Goal: Obtain resource: Obtain resource

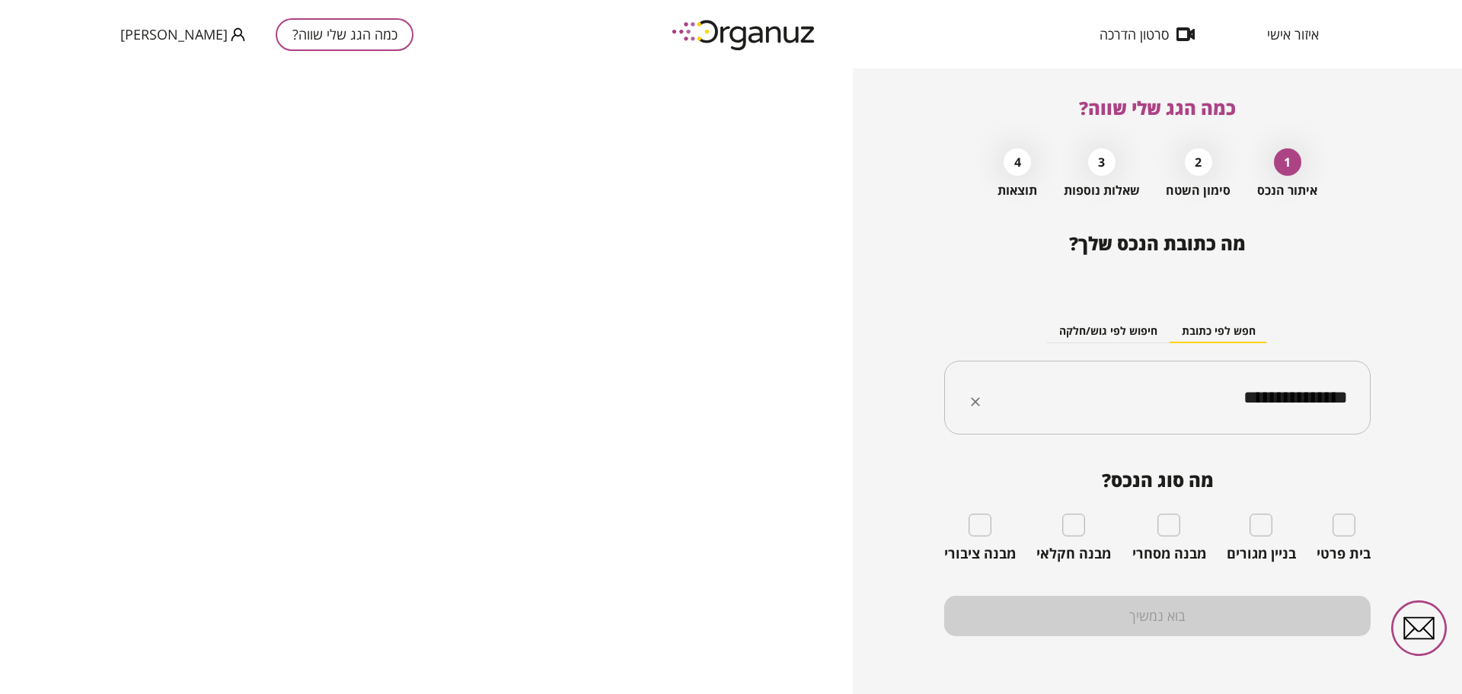
click at [1173, 390] on input "**********" at bounding box center [1163, 398] width 378 height 38
paste input "text"
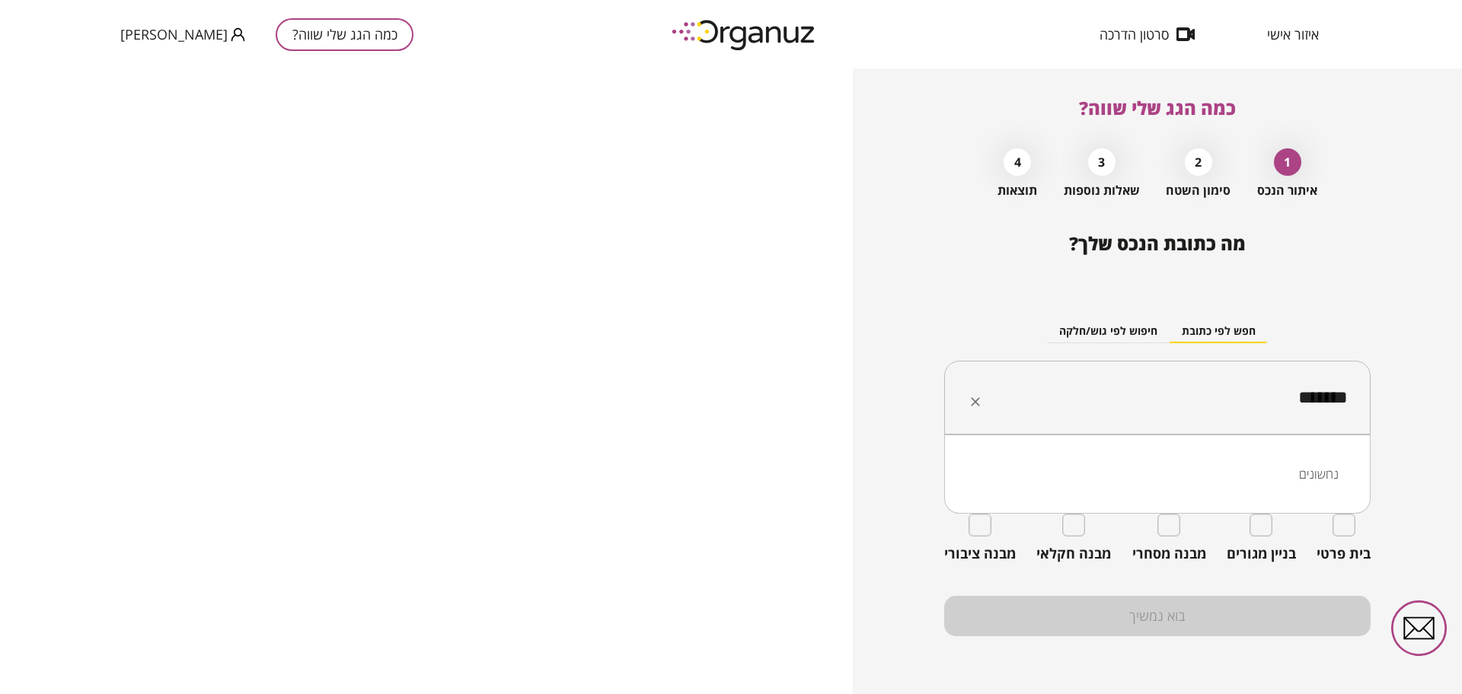
click at [1269, 467] on li "נחשונים" at bounding box center [1157, 474] width 387 height 27
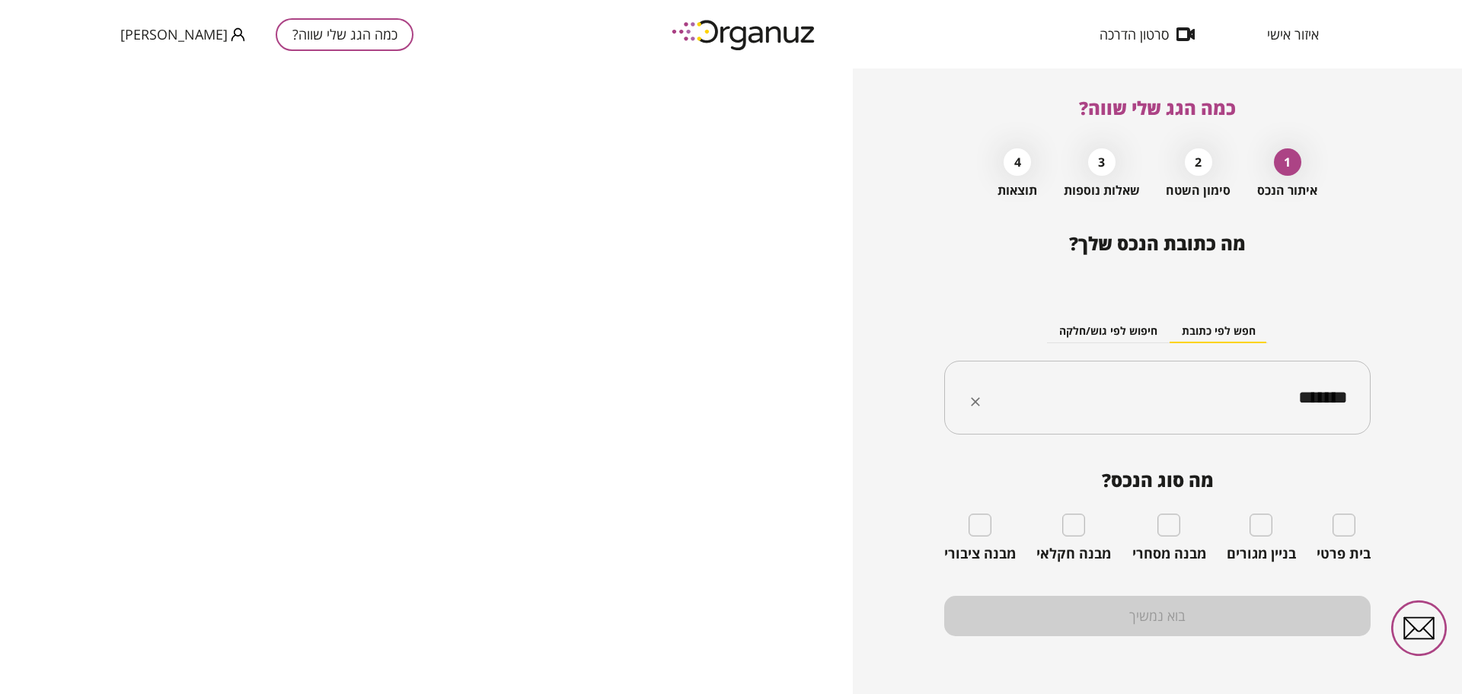
click at [1127, 410] on input "*******" at bounding box center [1163, 398] width 378 height 38
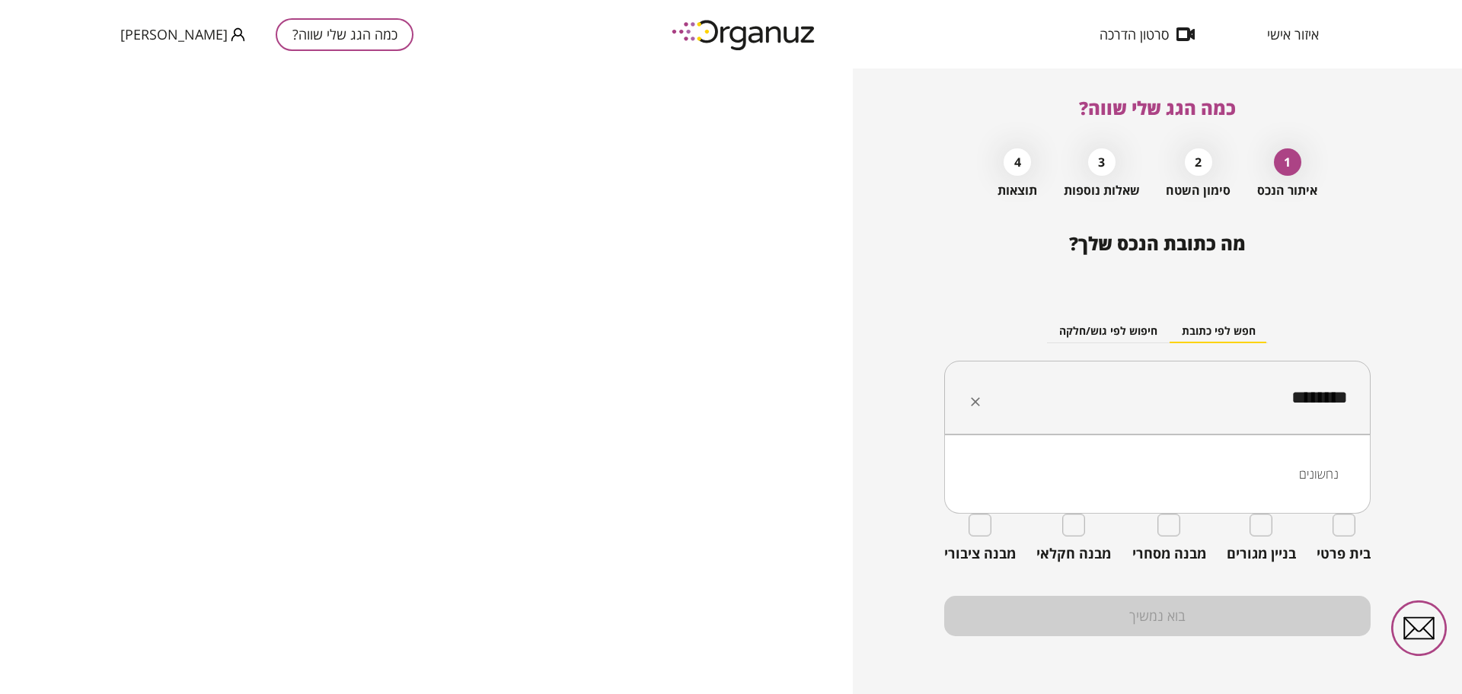
type input "*******"
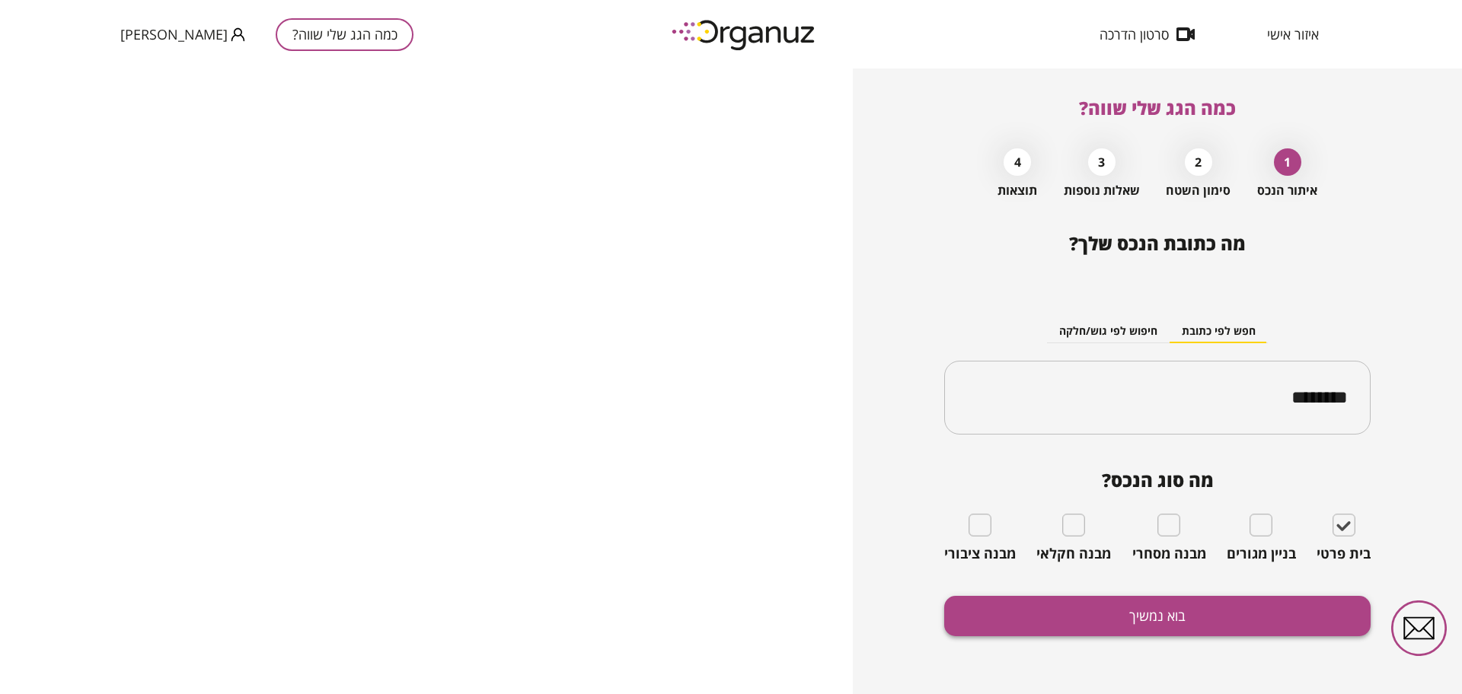
click at [1181, 614] on button "בוא נמשיך" at bounding box center [1157, 616] width 426 height 40
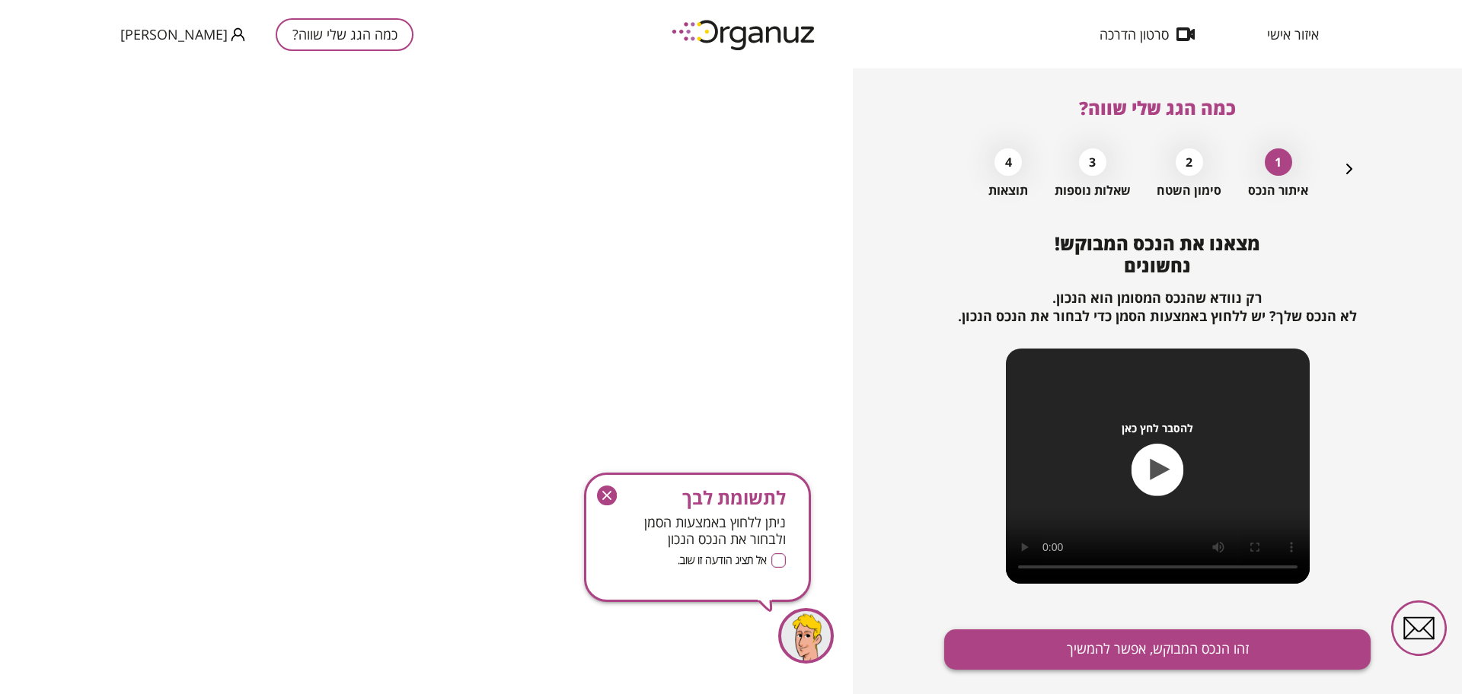
click at [1127, 644] on button "זהו הנכס המבוקש, אפשר להמשיך" at bounding box center [1157, 650] width 426 height 40
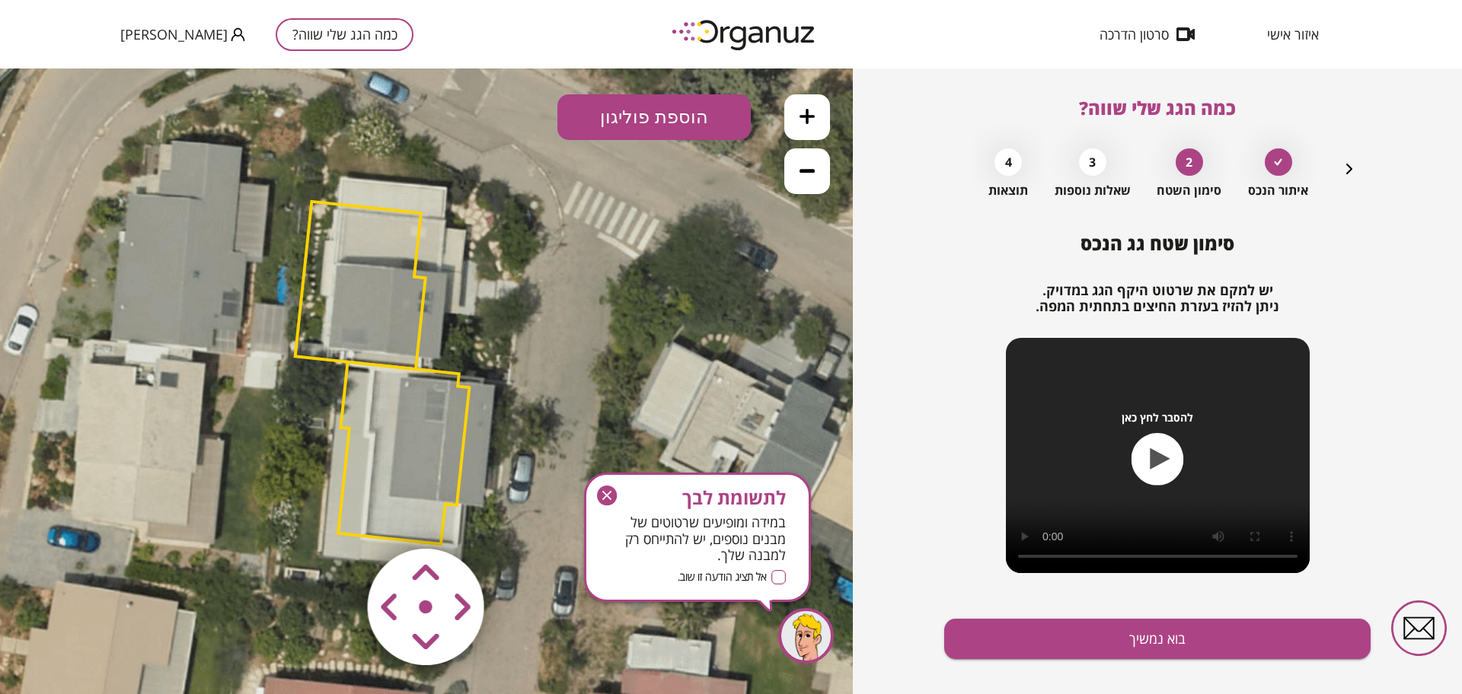
drag, startPoint x: 601, startPoint y: 322, endPoint x: 557, endPoint y: 314, distance: 44.9
click at [557, 314] on icon at bounding box center [382, 371] width 1062 height 1062
click at [407, 317] on polygon at bounding box center [360, 285] width 130 height 167
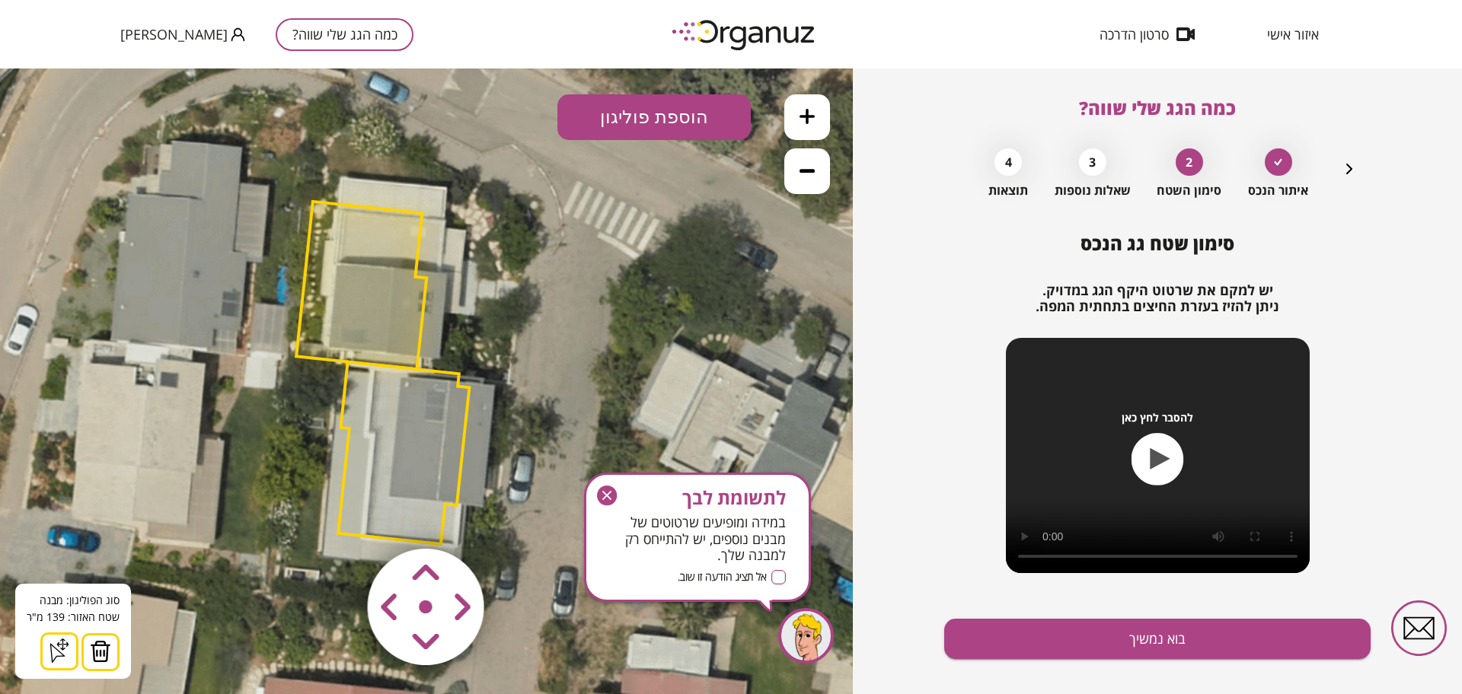
click at [336, 517] on area at bounding box center [336, 517] width 0 height 0
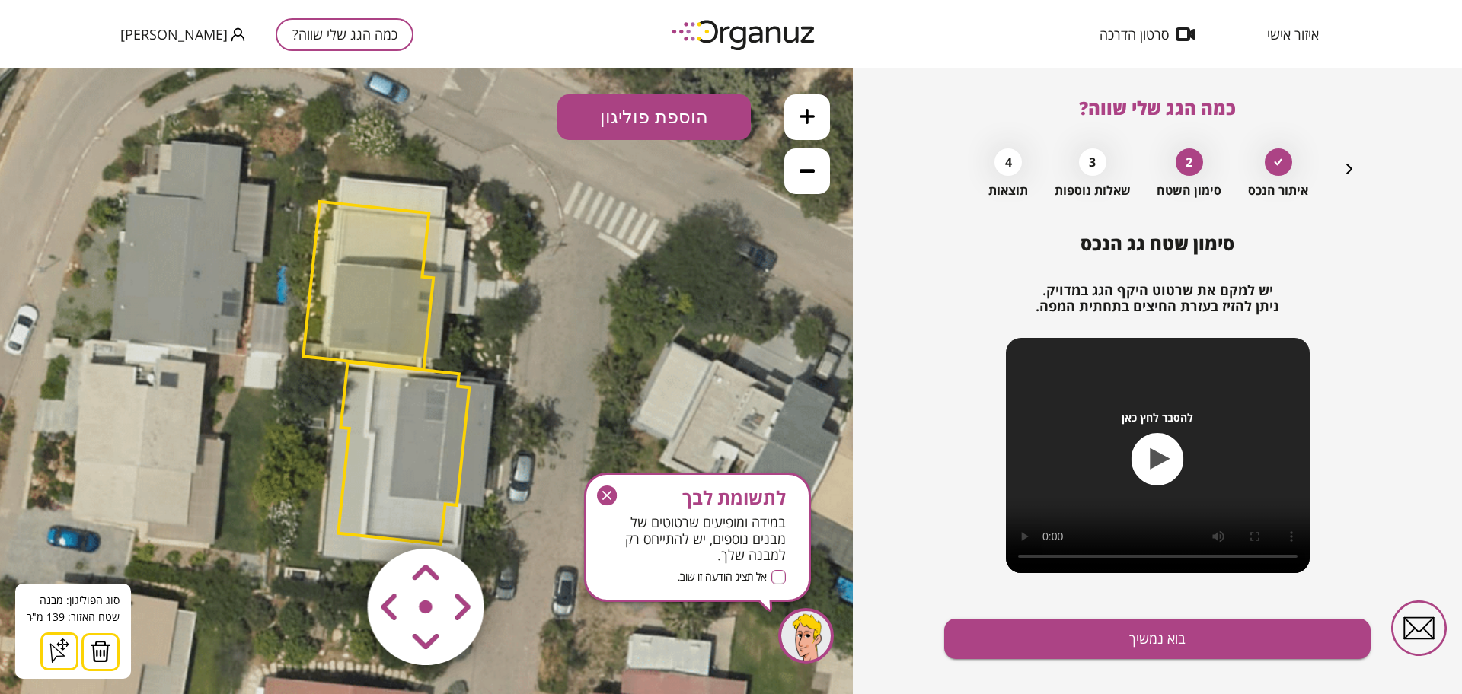
click at [336, 517] on area at bounding box center [336, 517] width 0 height 0
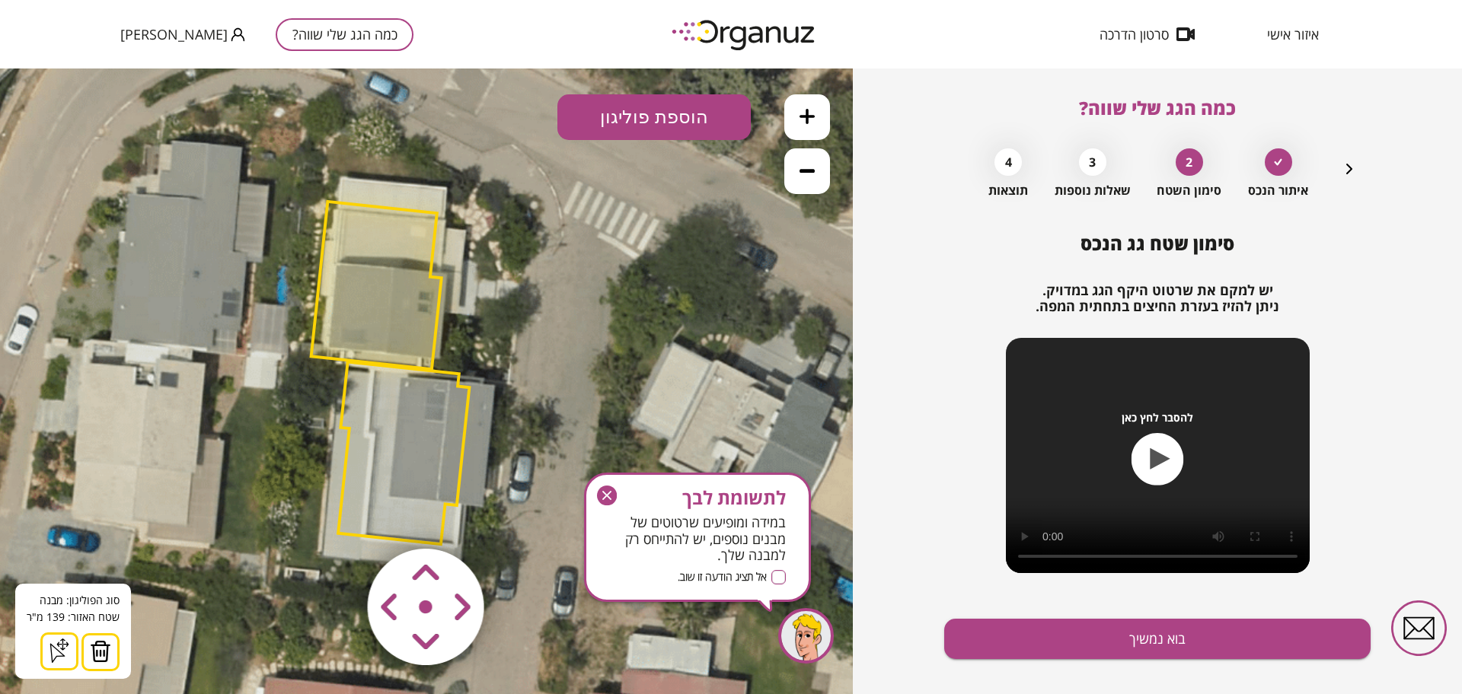
click at [336, 517] on area at bounding box center [336, 517] width 0 height 0
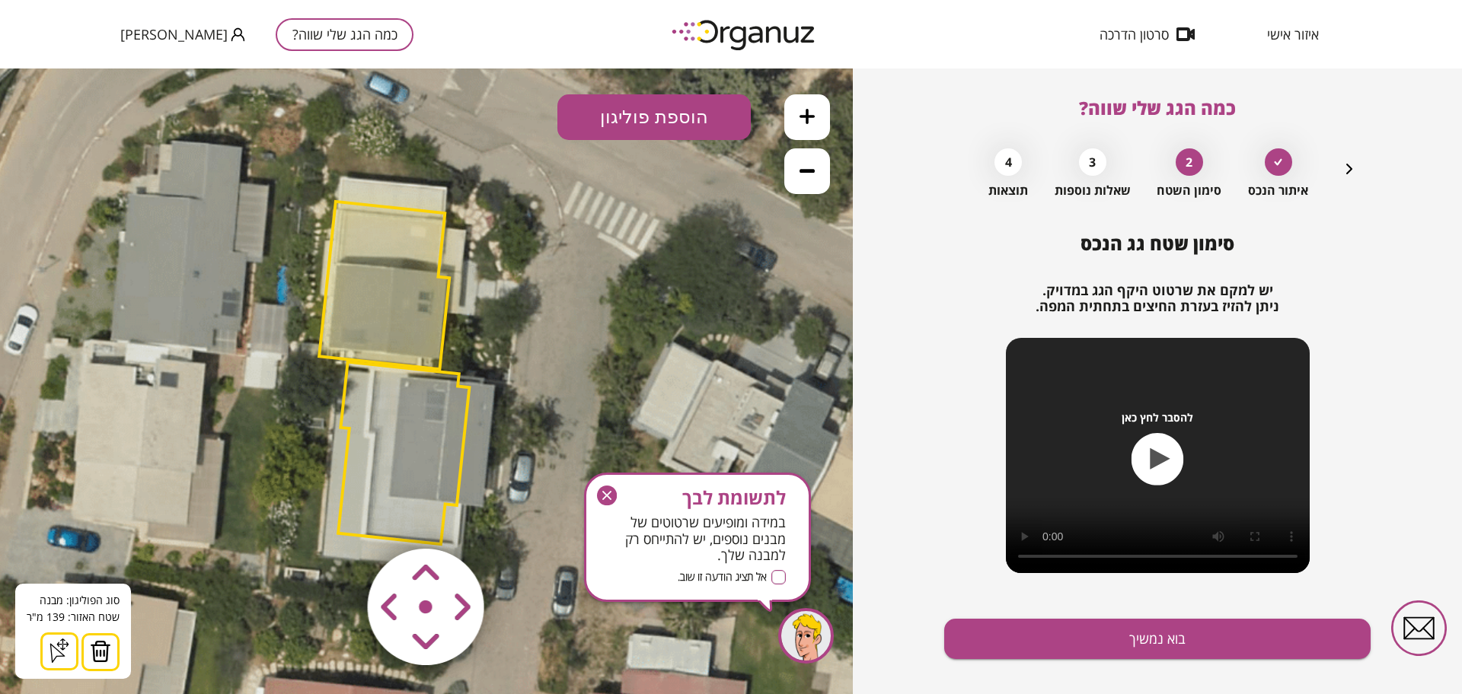
click at [336, 517] on area at bounding box center [336, 517] width 0 height 0
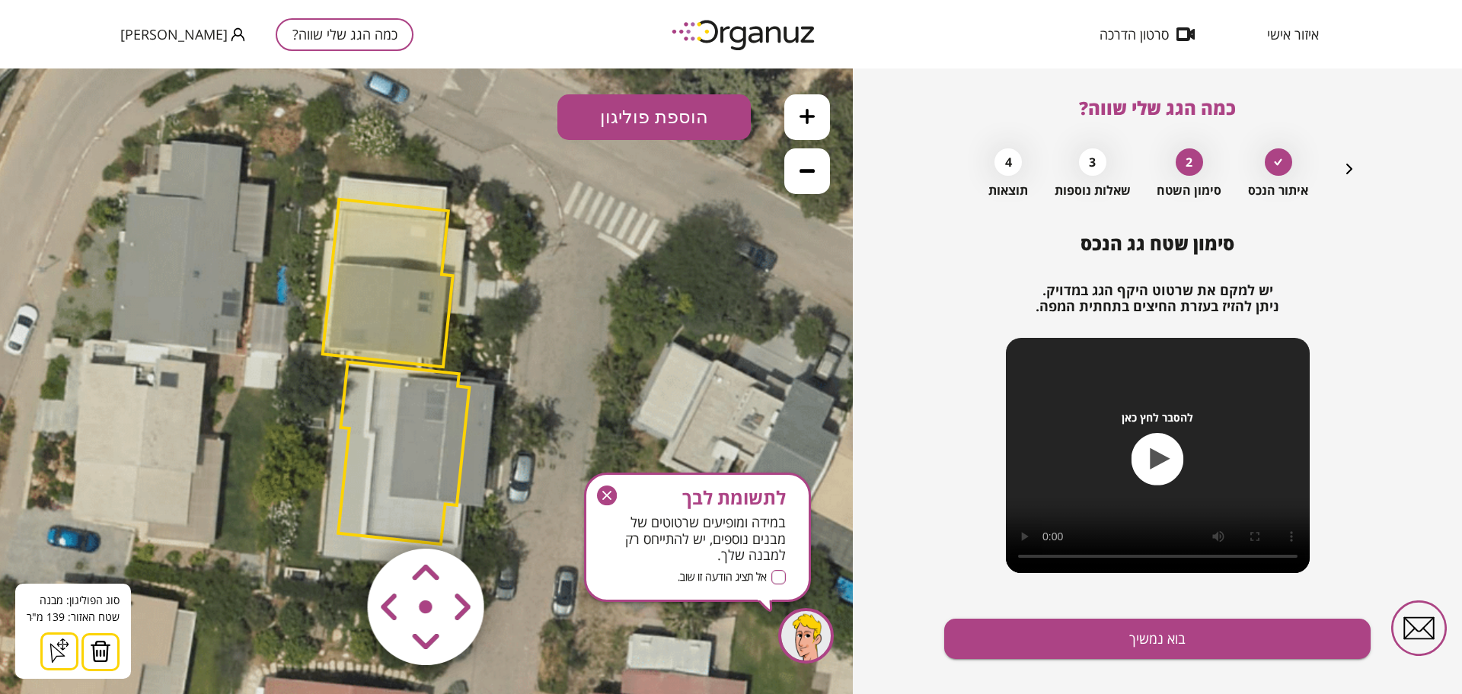
click at [336, 517] on area at bounding box center [336, 517] width 0 height 0
click at [497, 303] on icon at bounding box center [382, 371] width 1062 height 1062
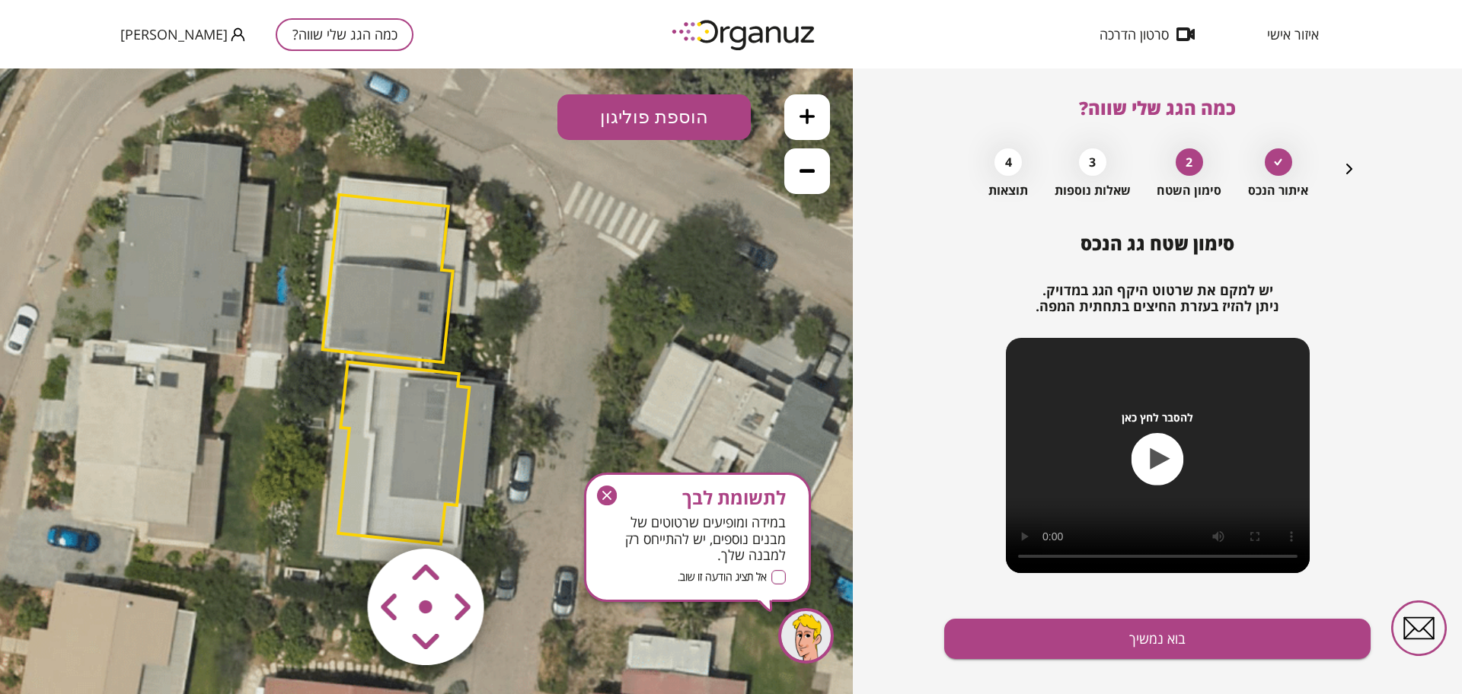
click at [803, 156] on button at bounding box center [807, 171] width 46 height 46
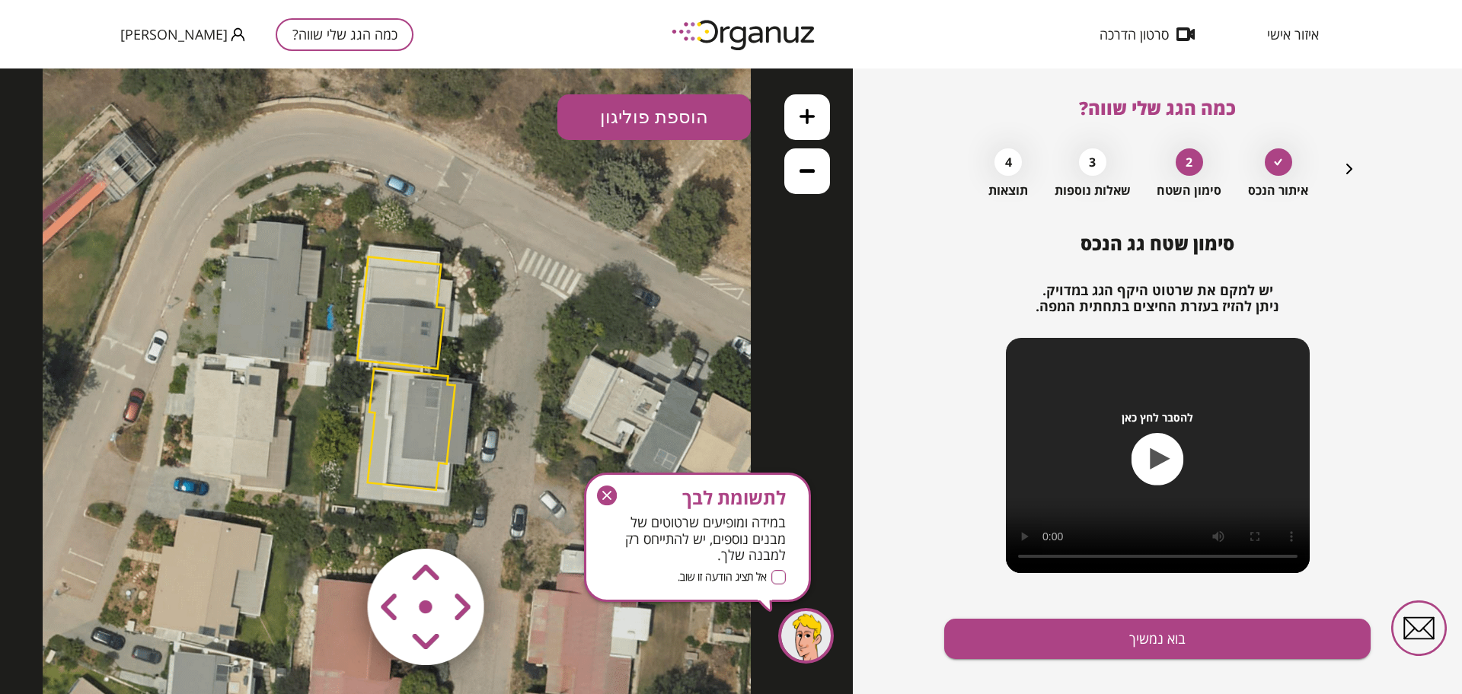
click at [607, 492] on icon "button" at bounding box center [607, 496] width 20 height 20
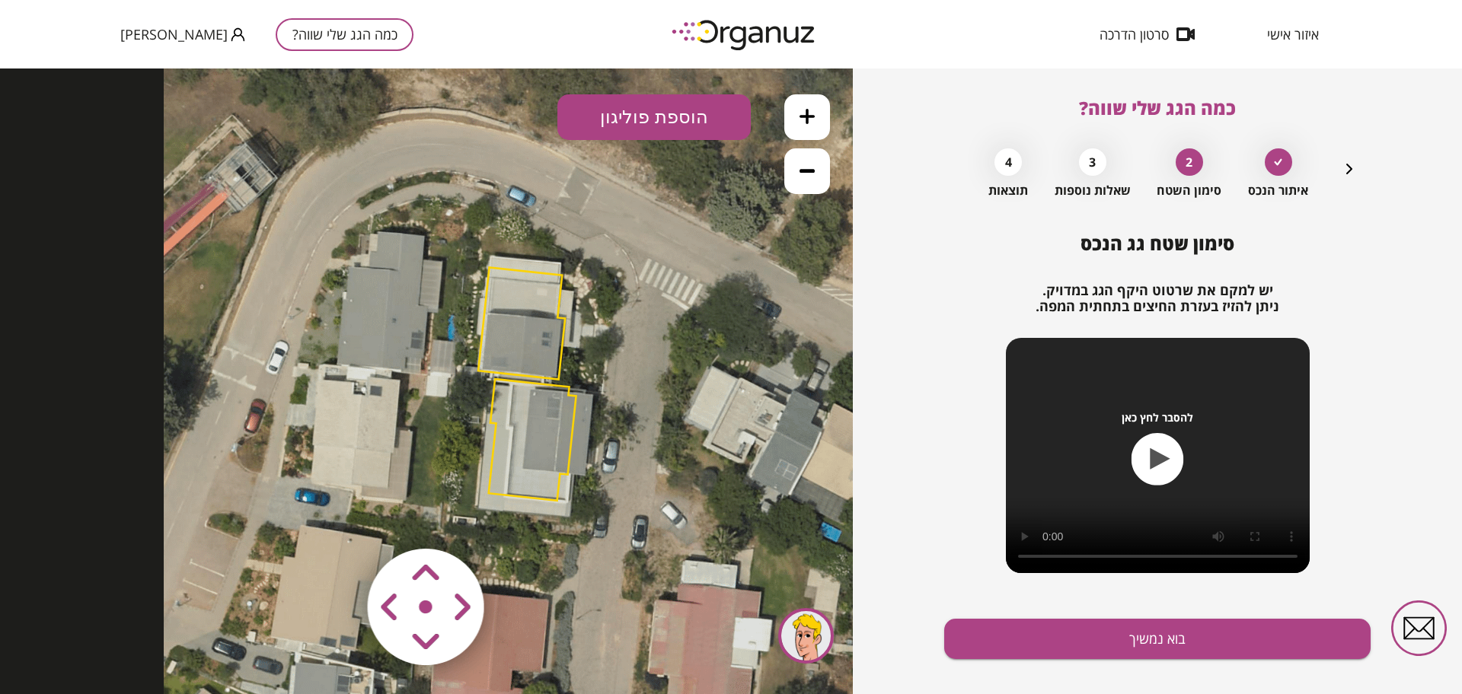
drag, startPoint x: 238, startPoint y: 449, endPoint x: 359, endPoint y: 460, distance: 121.5
click at [359, 460] on icon at bounding box center [518, 385] width 708 height 708
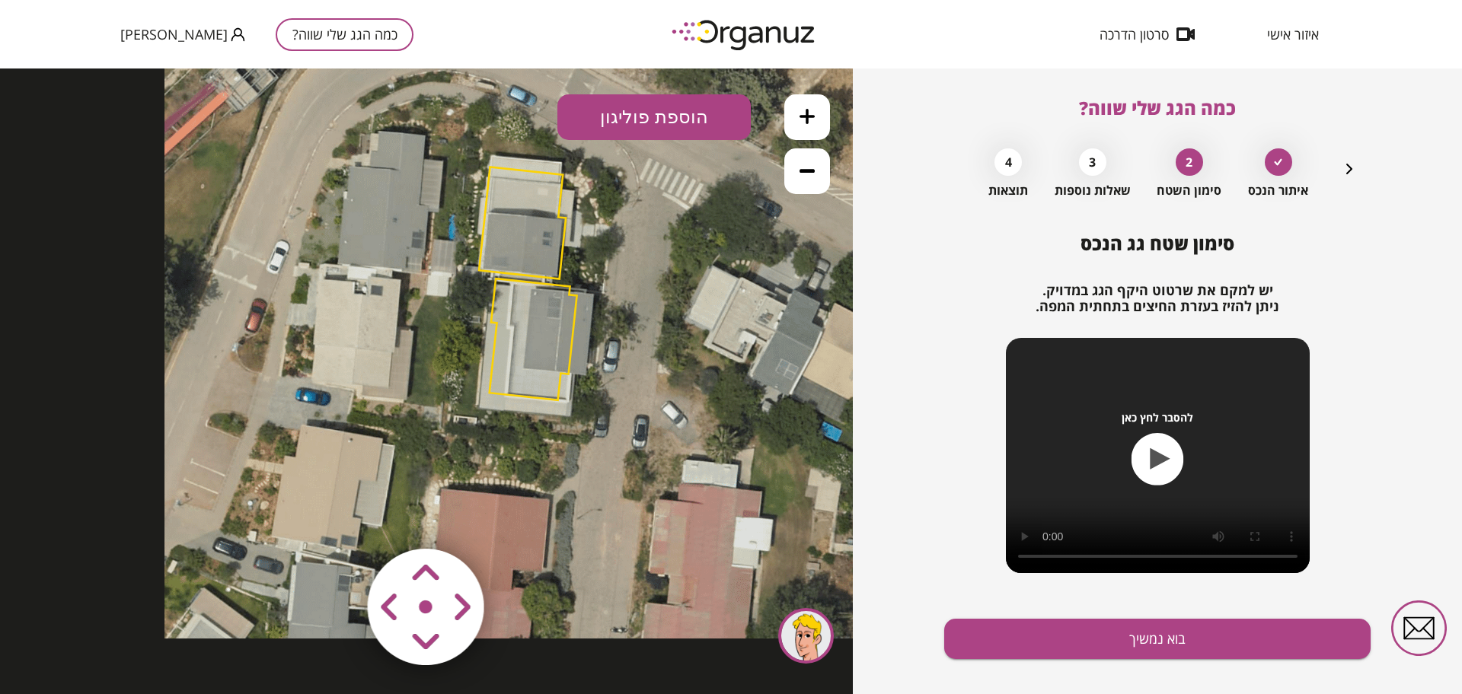
drag, startPoint x: 453, startPoint y: 507, endPoint x: 454, endPoint y: 407, distance: 100.5
click at [454, 407] on icon at bounding box center [518, 285] width 708 height 708
click at [519, 320] on polygon at bounding box center [533, 340] width 88 height 122
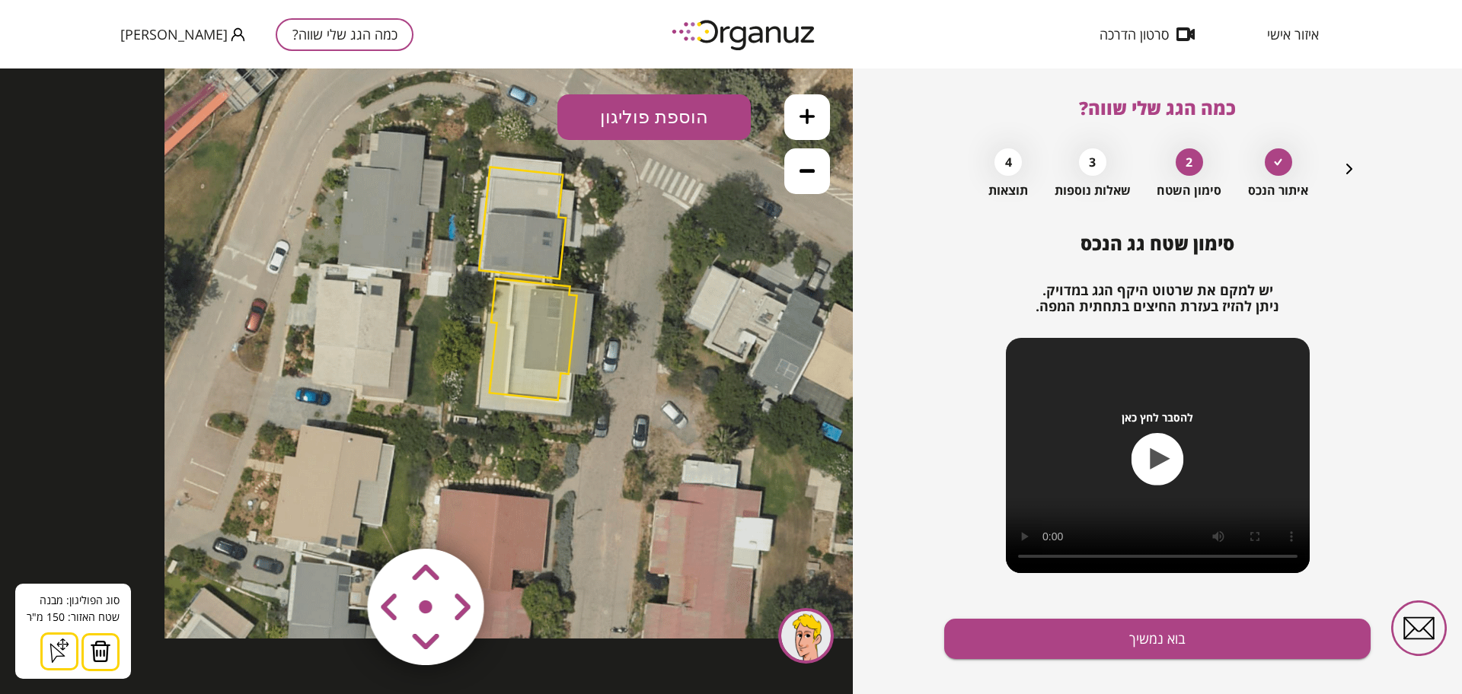
click at [97, 655] on img at bounding box center [100, 651] width 21 height 23
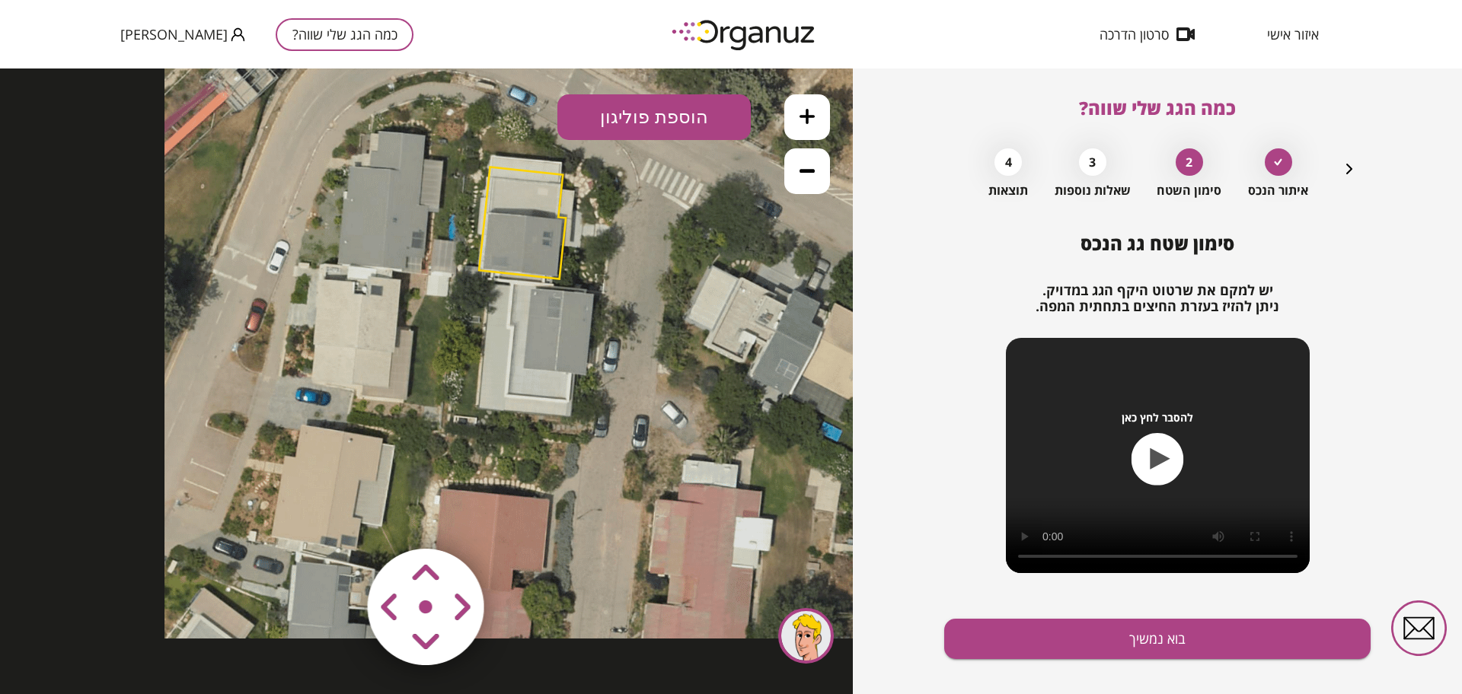
click at [520, 228] on polygon at bounding box center [522, 223] width 87 height 112
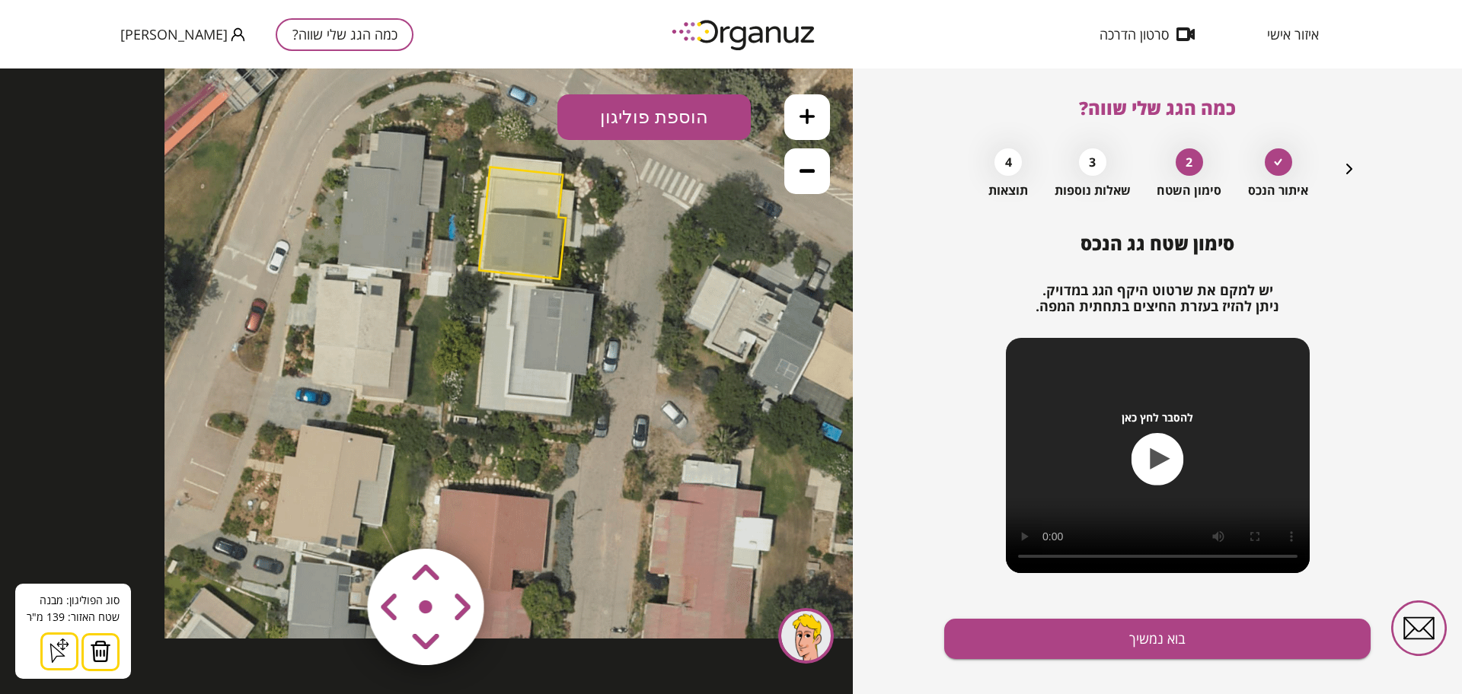
click at [94, 640] on img at bounding box center [100, 651] width 21 height 23
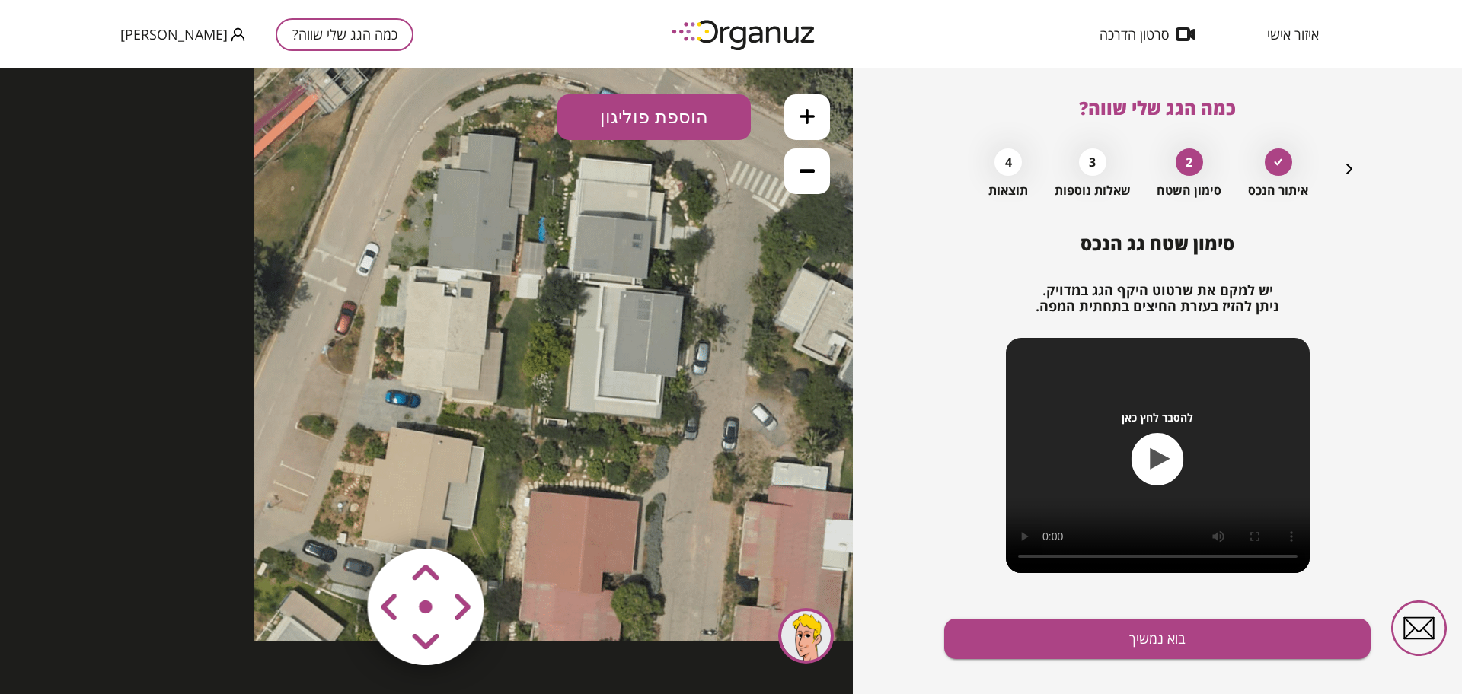
drag, startPoint x: 461, startPoint y: 324, endPoint x: 551, endPoint y: 327, distance: 90.6
click at [551, 327] on icon at bounding box center [608, 287] width 708 height 708
click at [604, 115] on button "הוספת פוליגון" at bounding box center [653, 117] width 193 height 46
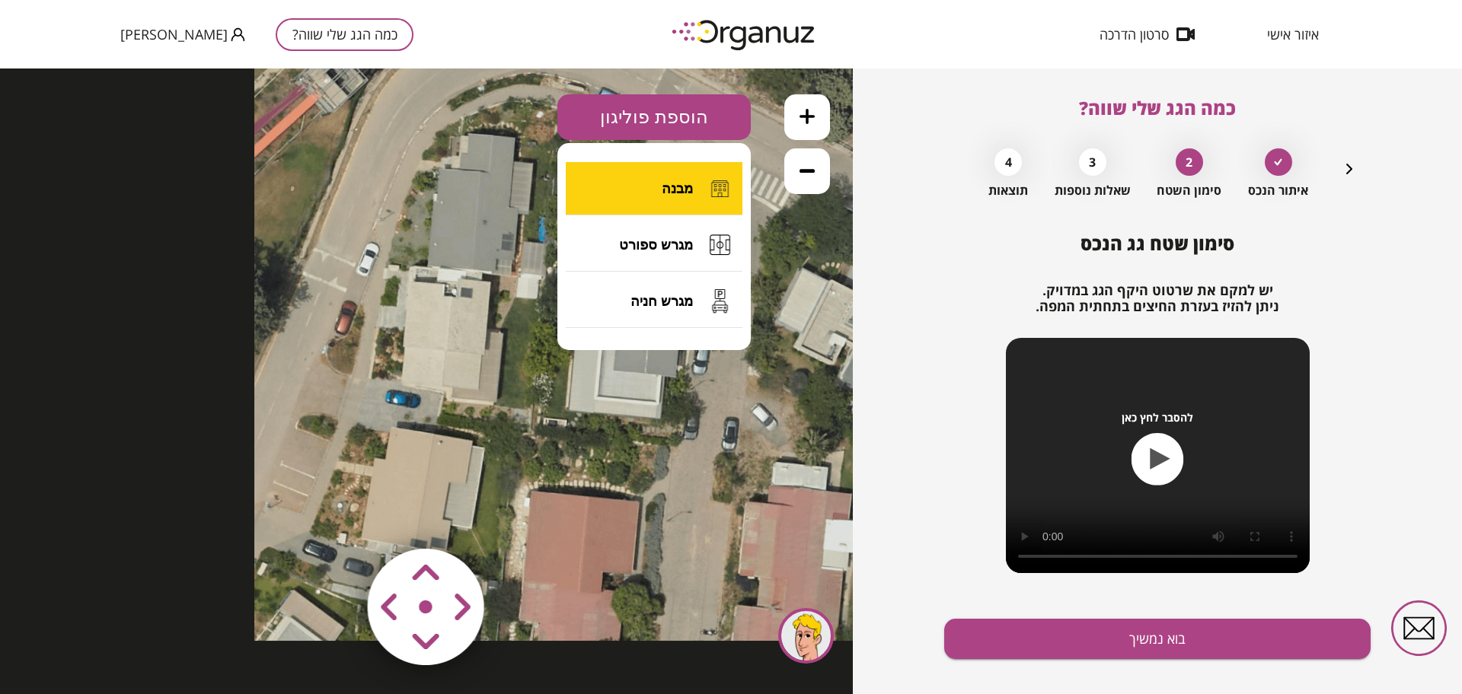
click at [658, 191] on button "מבנה" at bounding box center [654, 188] width 177 height 53
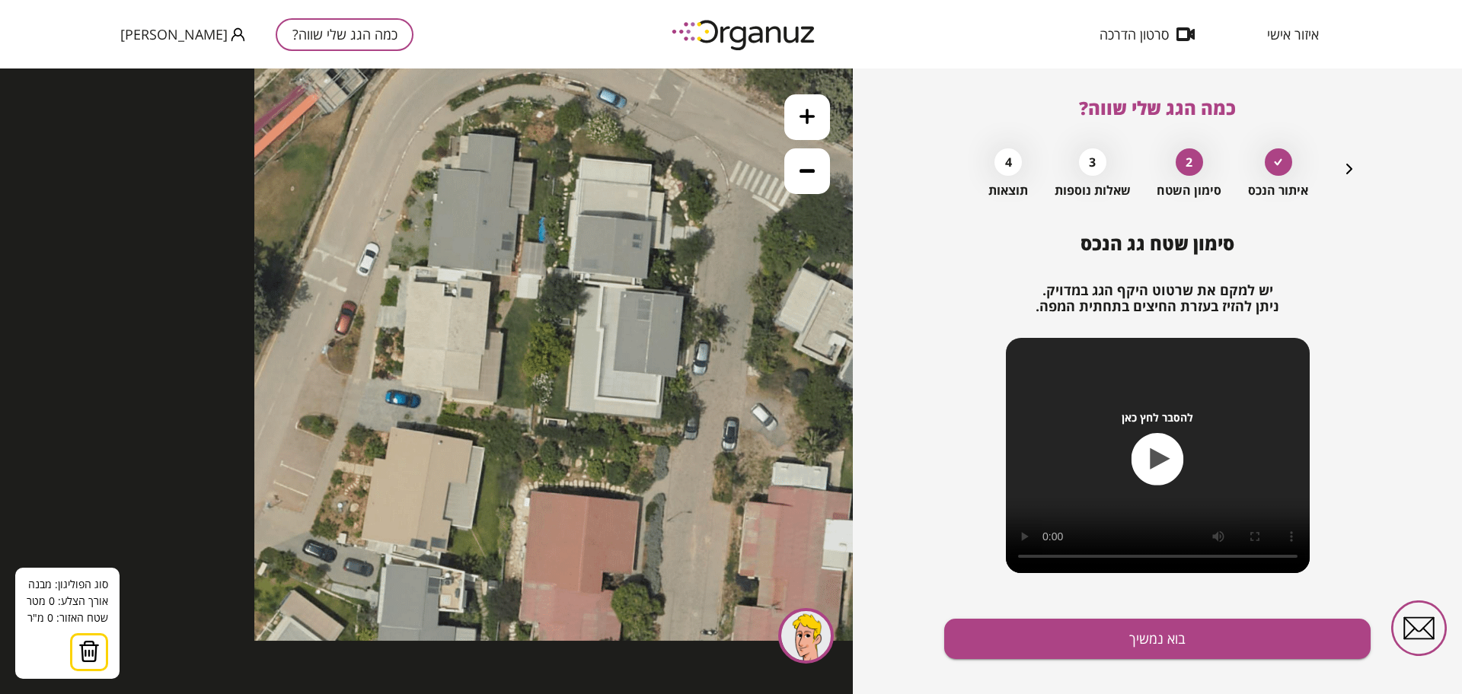
click at [410, 265] on icon at bounding box center [608, 287] width 708 height 708
click at [400, 386] on icon at bounding box center [608, 287] width 708 height 708
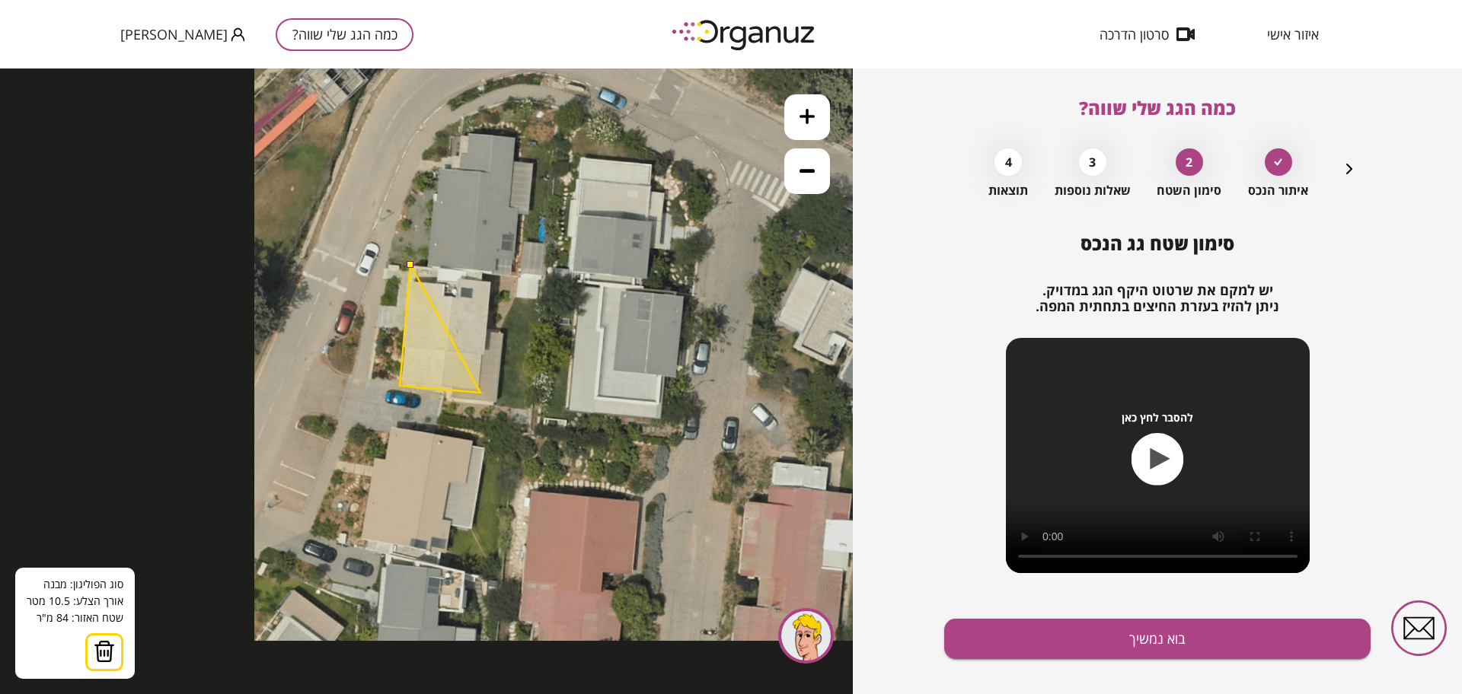
click at [480, 393] on polygon at bounding box center [440, 329] width 81 height 128
click at [482, 357] on polygon at bounding box center [441, 329] width 82 height 128
click at [490, 274] on polygon at bounding box center [445, 329] width 91 height 128
click at [413, 266] on button at bounding box center [410, 264] width 7 height 7
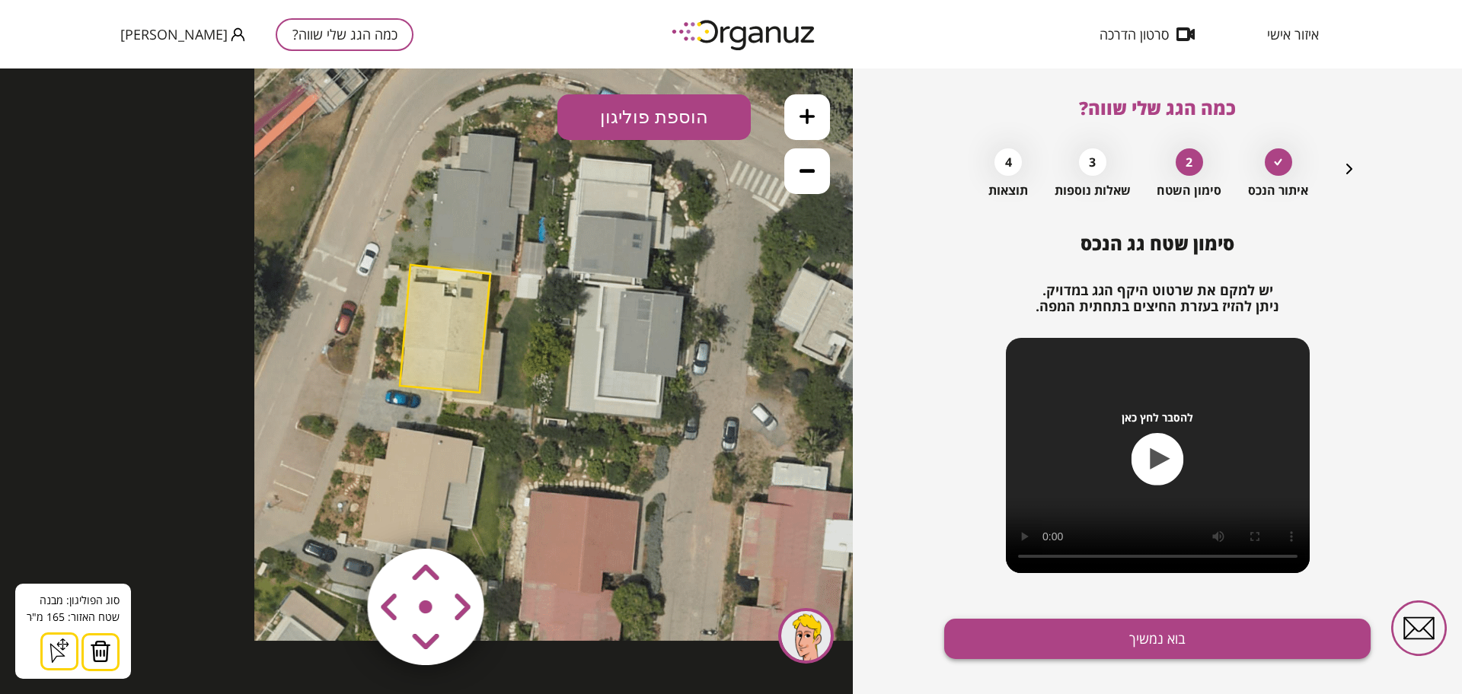
click at [1194, 639] on button "בוא נמשיך" at bounding box center [1157, 639] width 426 height 40
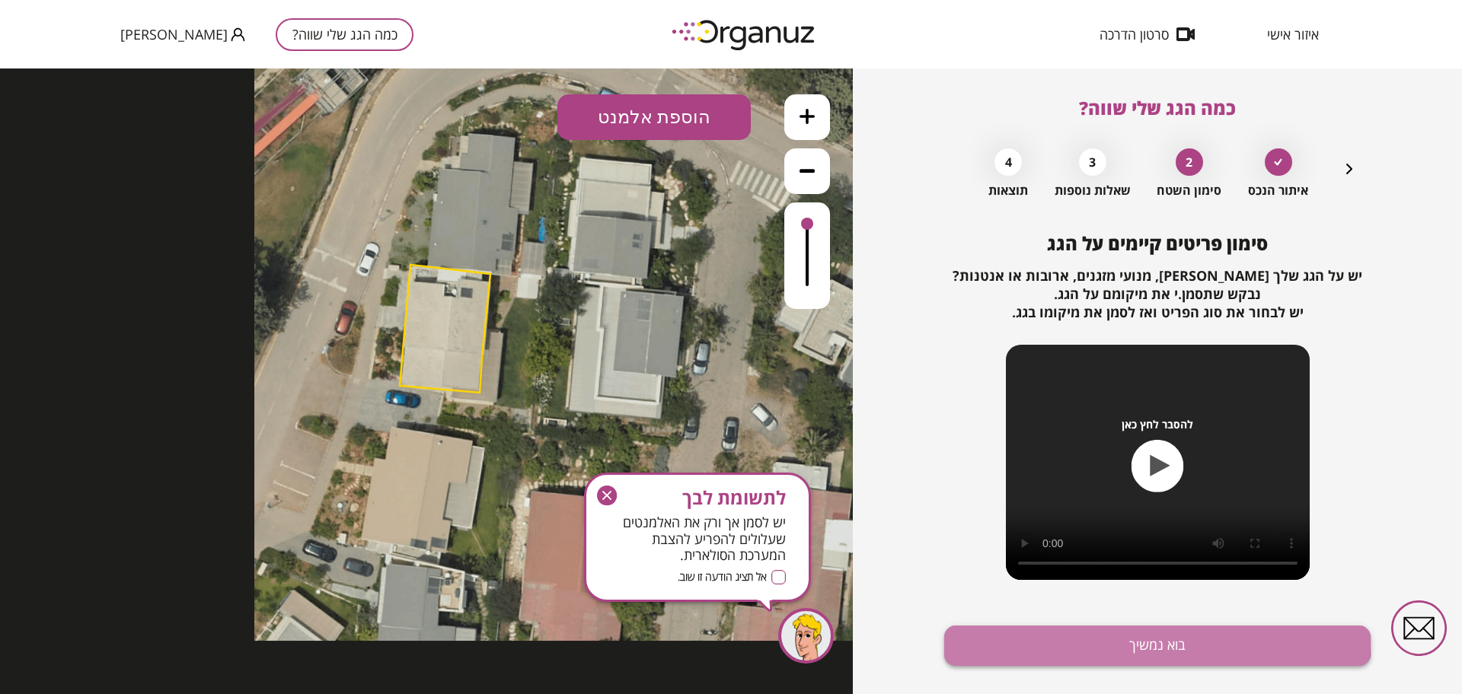
click at [1140, 639] on button "בוא נמשיך" at bounding box center [1157, 646] width 426 height 40
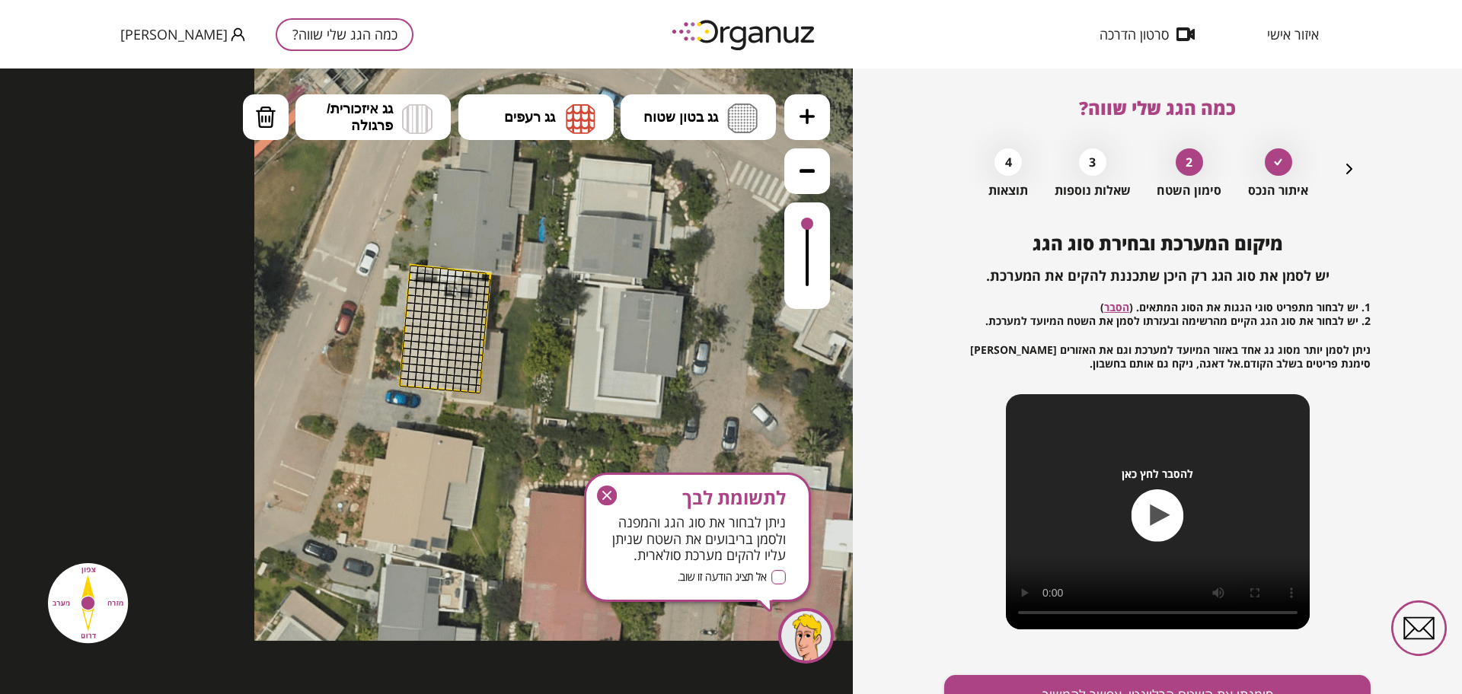
click at [811, 125] on button at bounding box center [807, 117] width 46 height 46
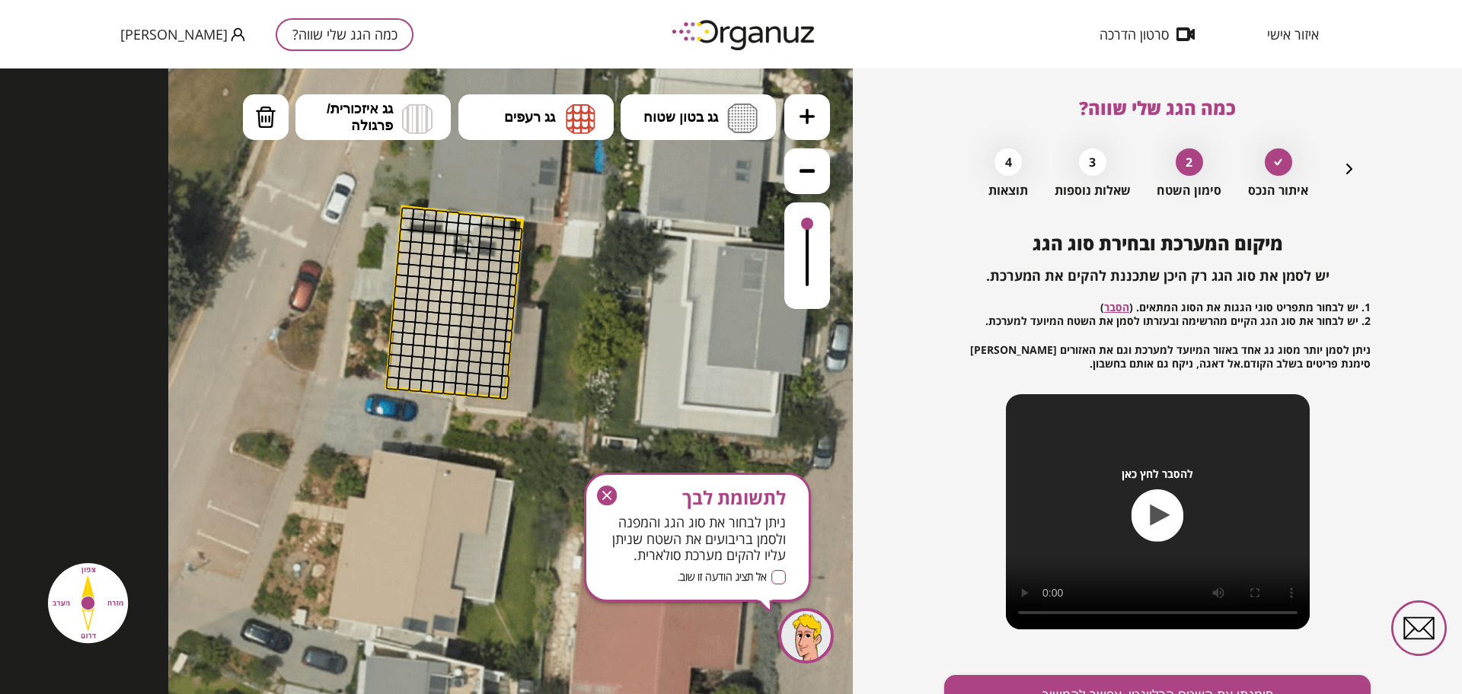
click at [819, 113] on button at bounding box center [807, 117] width 46 height 46
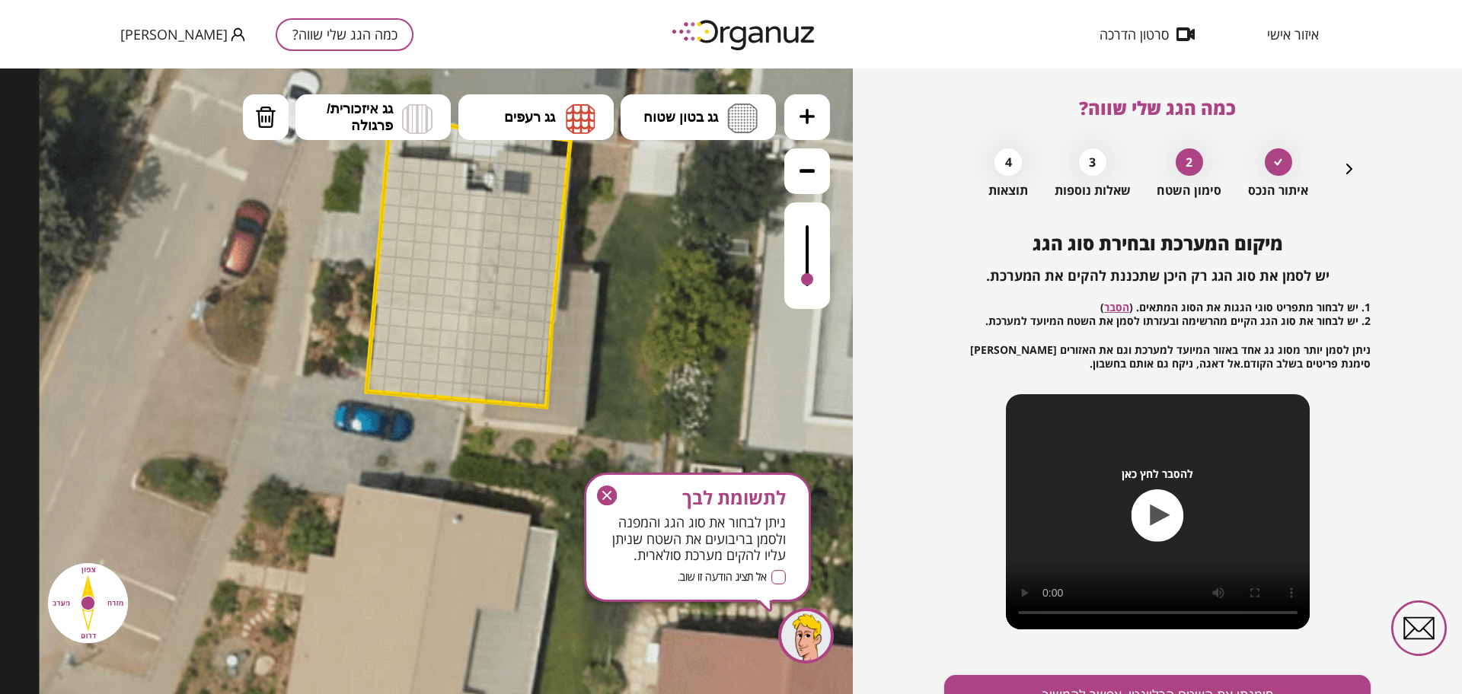
drag, startPoint x: 804, startPoint y: 223, endPoint x: 803, endPoint y: 281, distance: 57.9
click at [803, 281] on div at bounding box center [807, 279] width 12 height 12
click at [516, 106] on button "גג רעפים" at bounding box center [535, 117] width 155 height 46
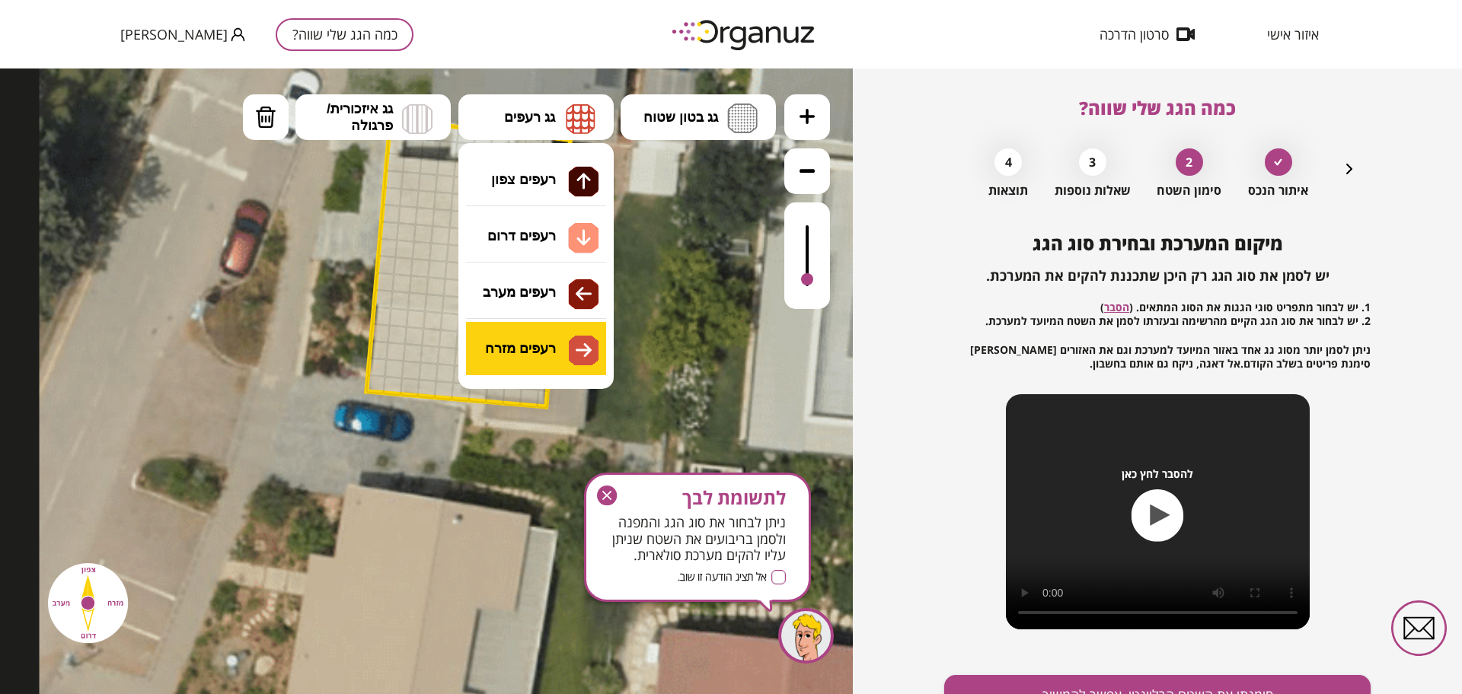
click at [550, 347] on div ".st0 { fill: #FFFFFF; } א" at bounding box center [426, 382] width 853 height 626
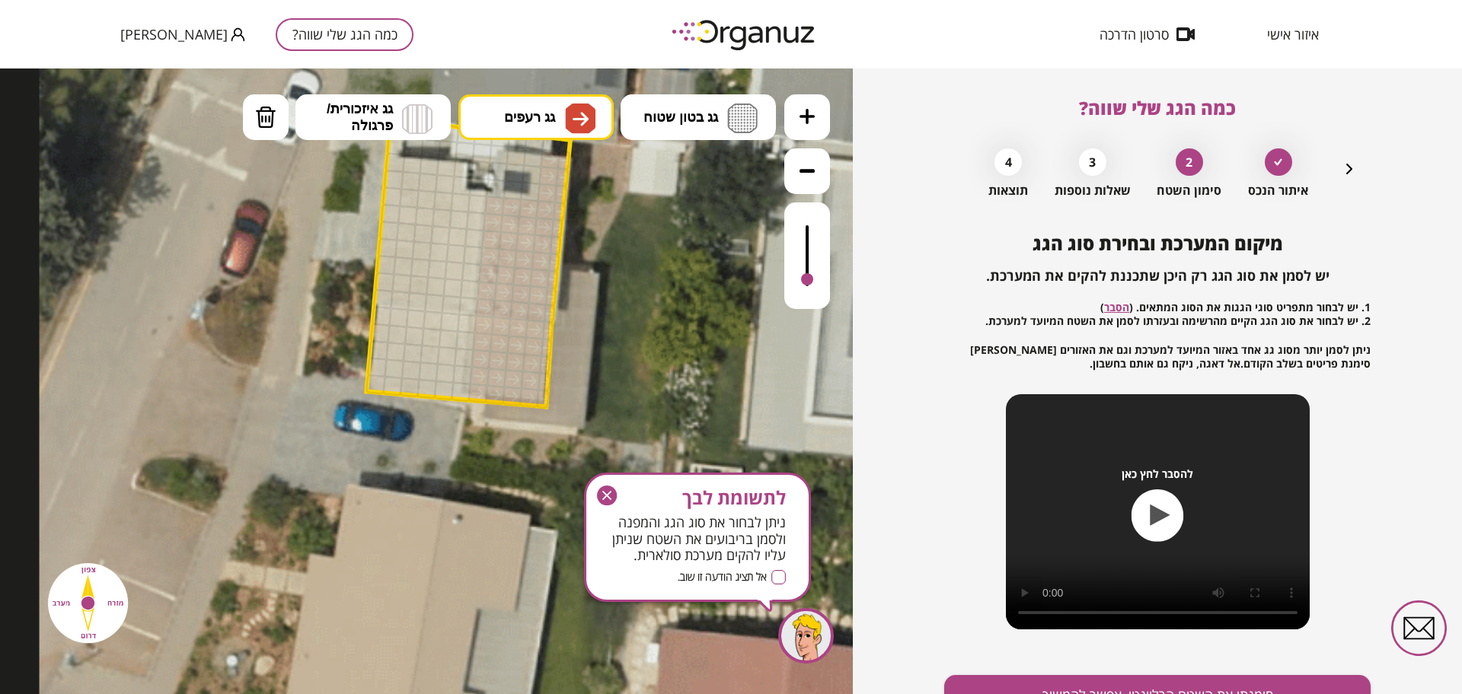
drag, startPoint x: 480, startPoint y: 325, endPoint x: 528, endPoint y: 215, distance: 120.3
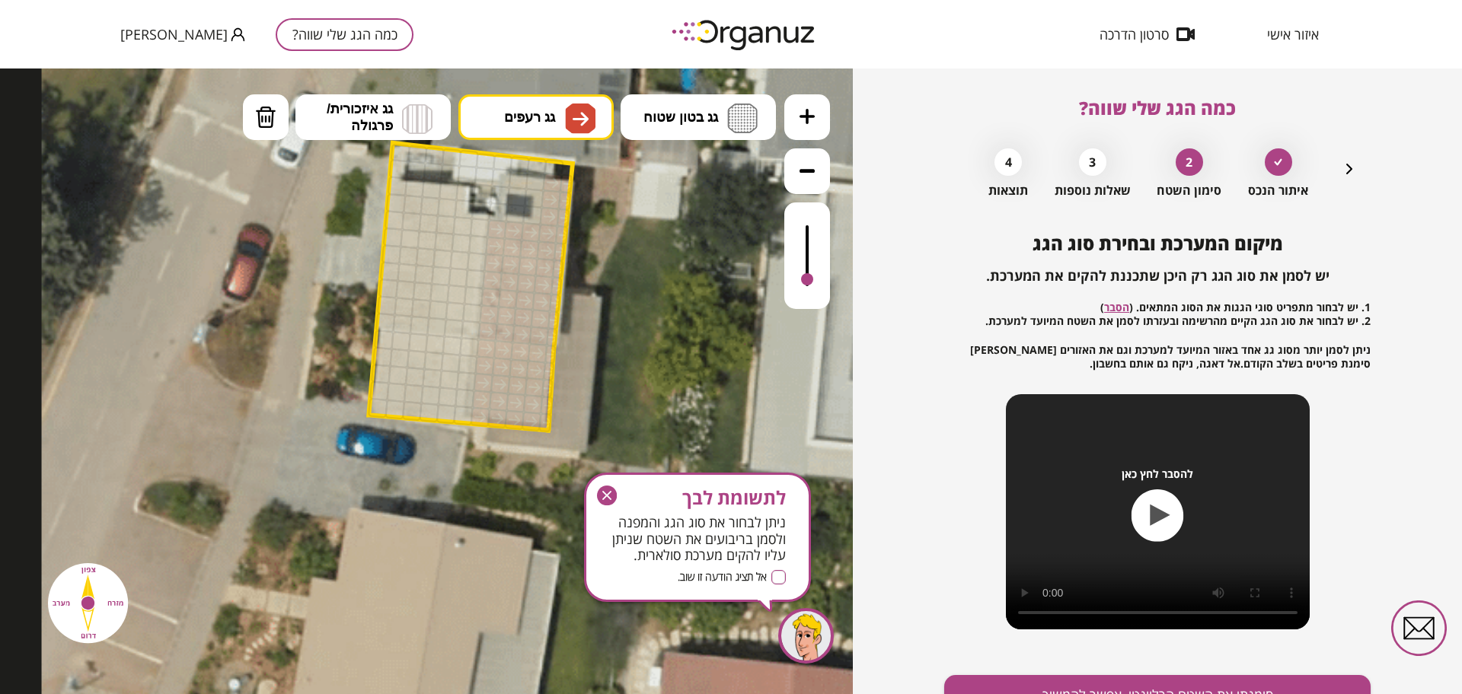
drag, startPoint x: 642, startPoint y: 252, endPoint x: 656, endPoint y: 304, distance: 53.5
click at [656, 307] on icon at bounding box center [838, 192] width 1593 height 1593
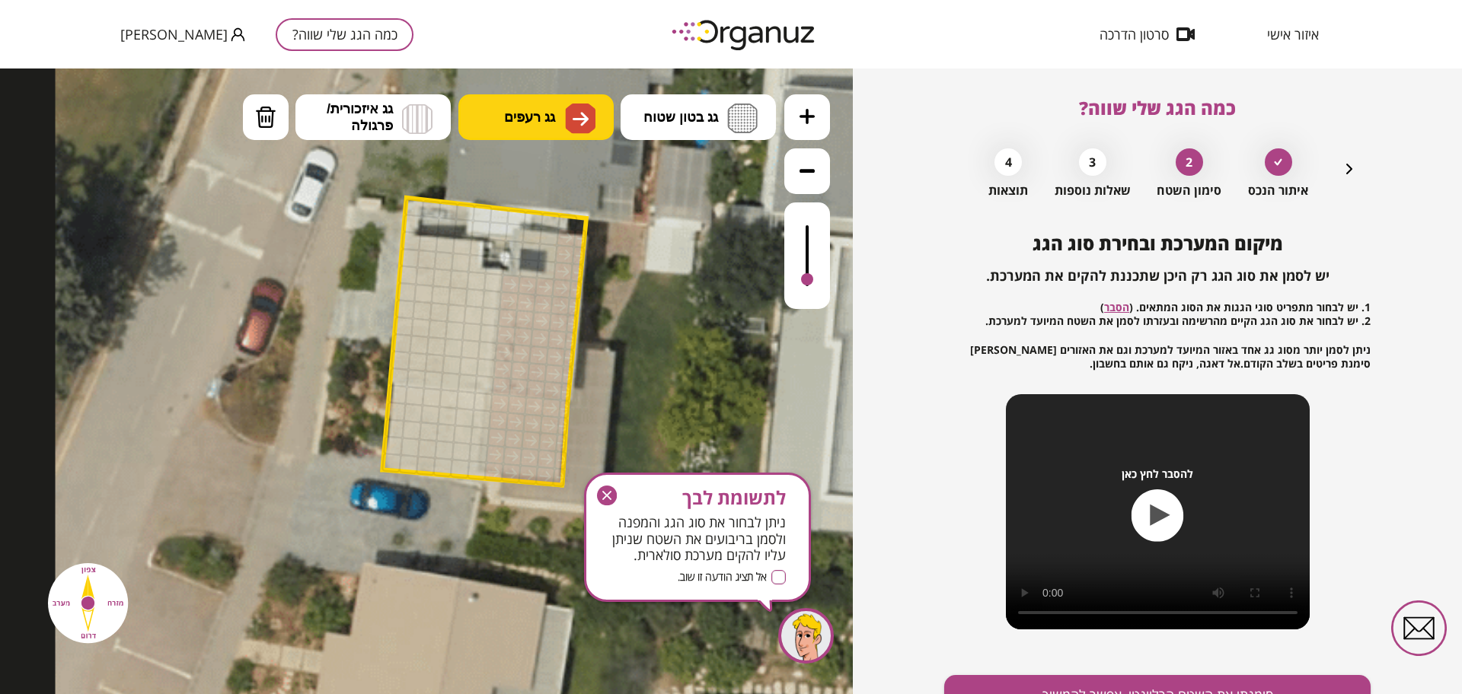
click at [559, 111] on button "גג רעפים" at bounding box center [535, 117] width 155 height 46
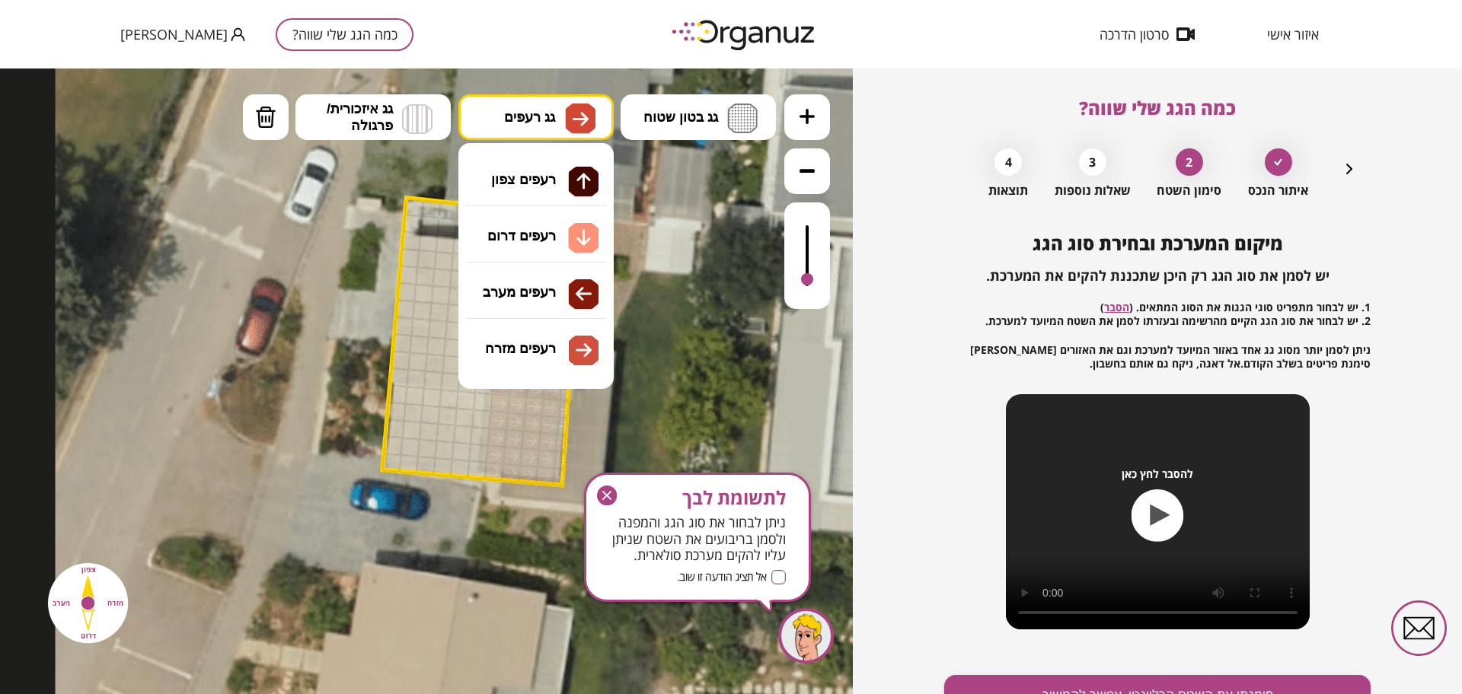
click at [577, 290] on div ".st0 { fill: #FFFFFF; } א" at bounding box center [426, 382] width 853 height 626
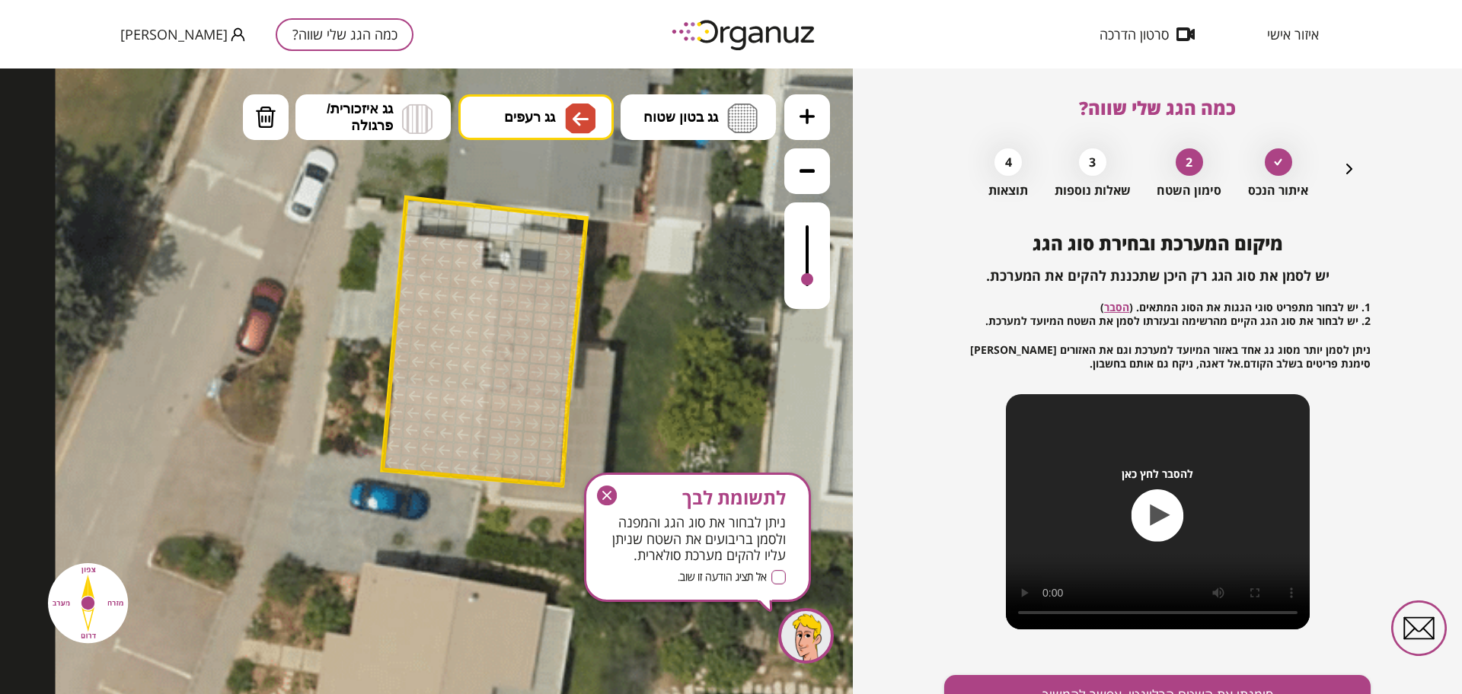
drag, startPoint x: 489, startPoint y: 283, endPoint x: 431, endPoint y: 282, distance: 58.6
click at [607, 491] on icon "button" at bounding box center [607, 496] width 20 height 20
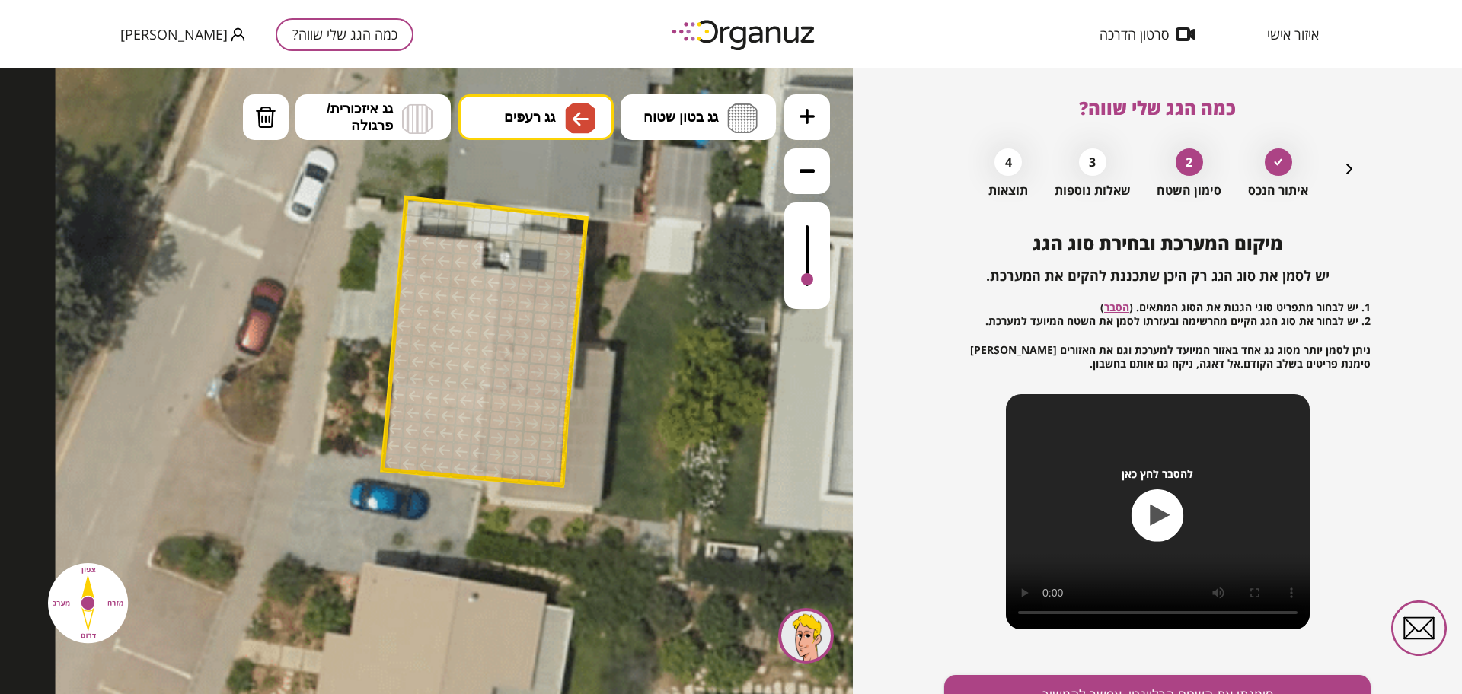
click at [805, 228] on div at bounding box center [807, 255] width 46 height 107
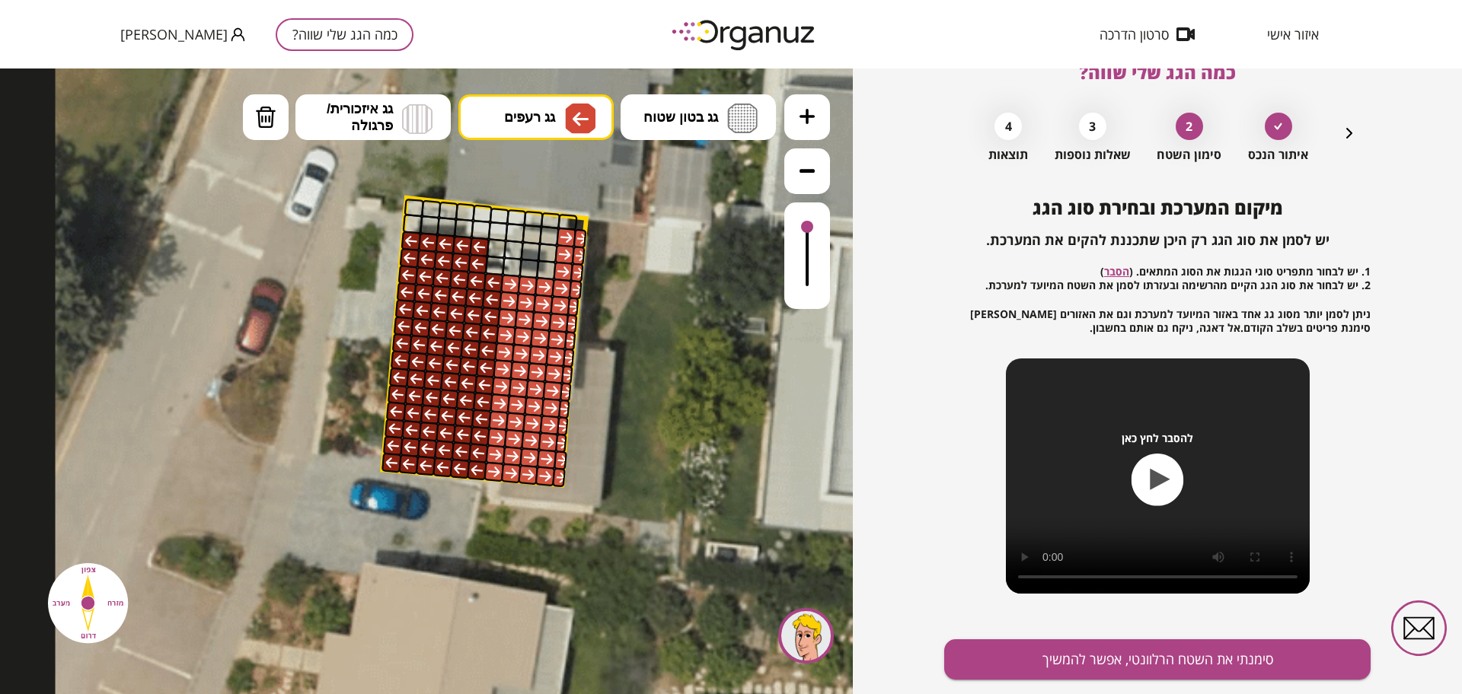
scroll to position [79, 0]
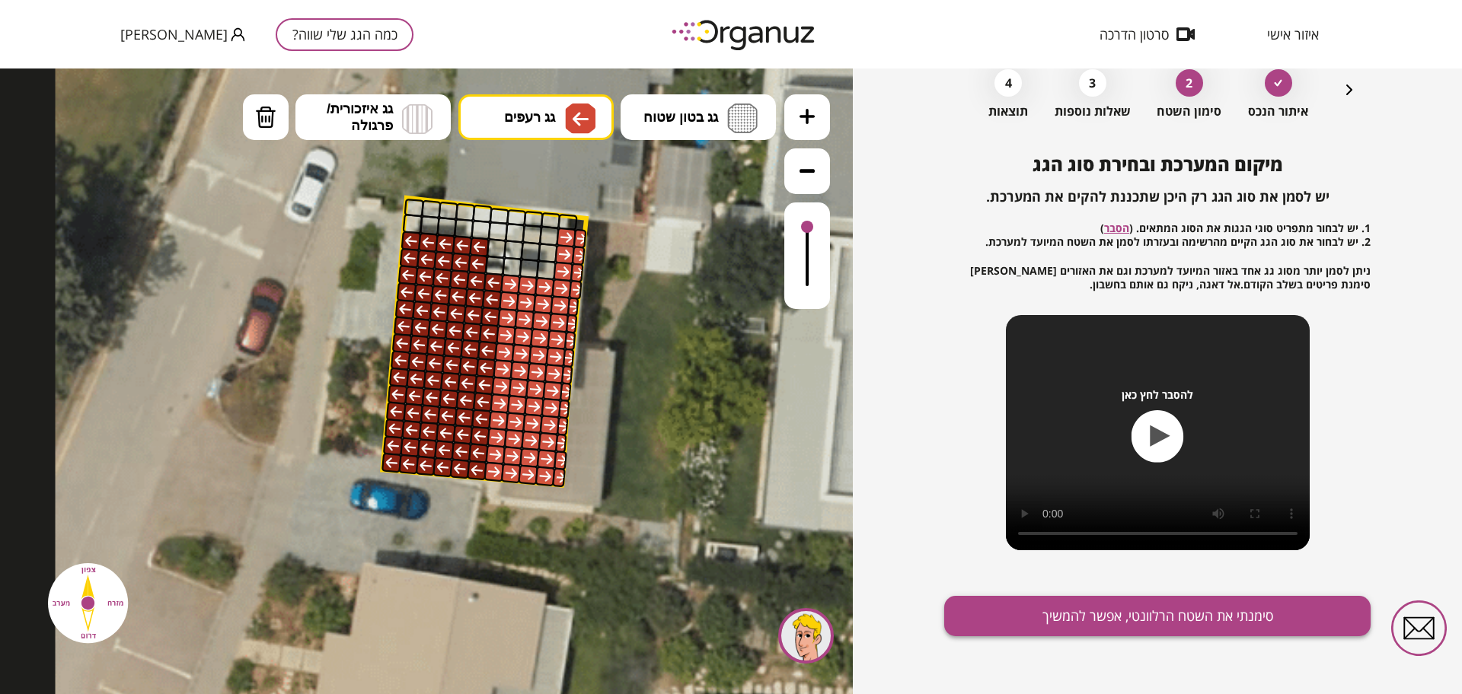
click at [1048, 618] on button "סימנתי את השטח הרלוונטי, אפשר להמשיך" at bounding box center [1157, 616] width 426 height 40
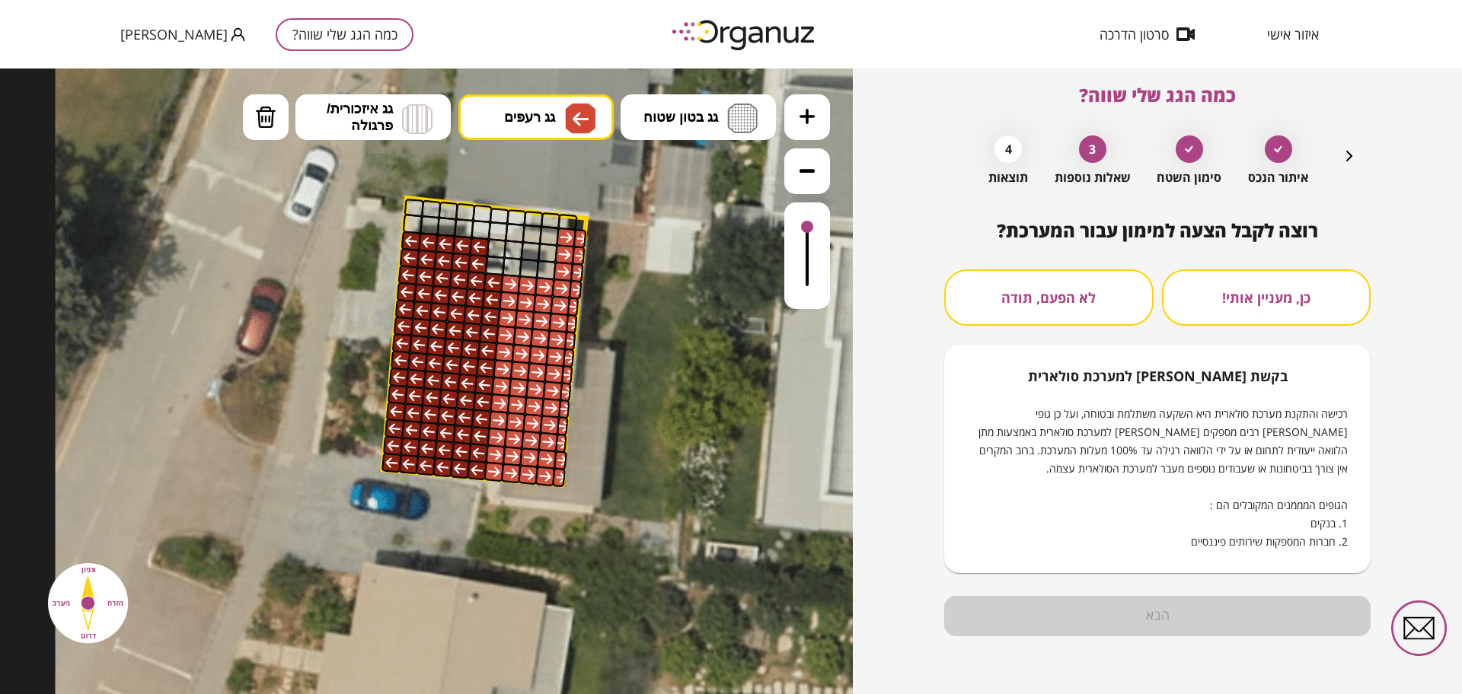
scroll to position [13, 0]
drag, startPoint x: 1079, startPoint y: 324, endPoint x: 1075, endPoint y: 315, distance: 9.2
click at [1077, 318] on button "לא הפעם, תודה" at bounding box center [1048, 297] width 209 height 56
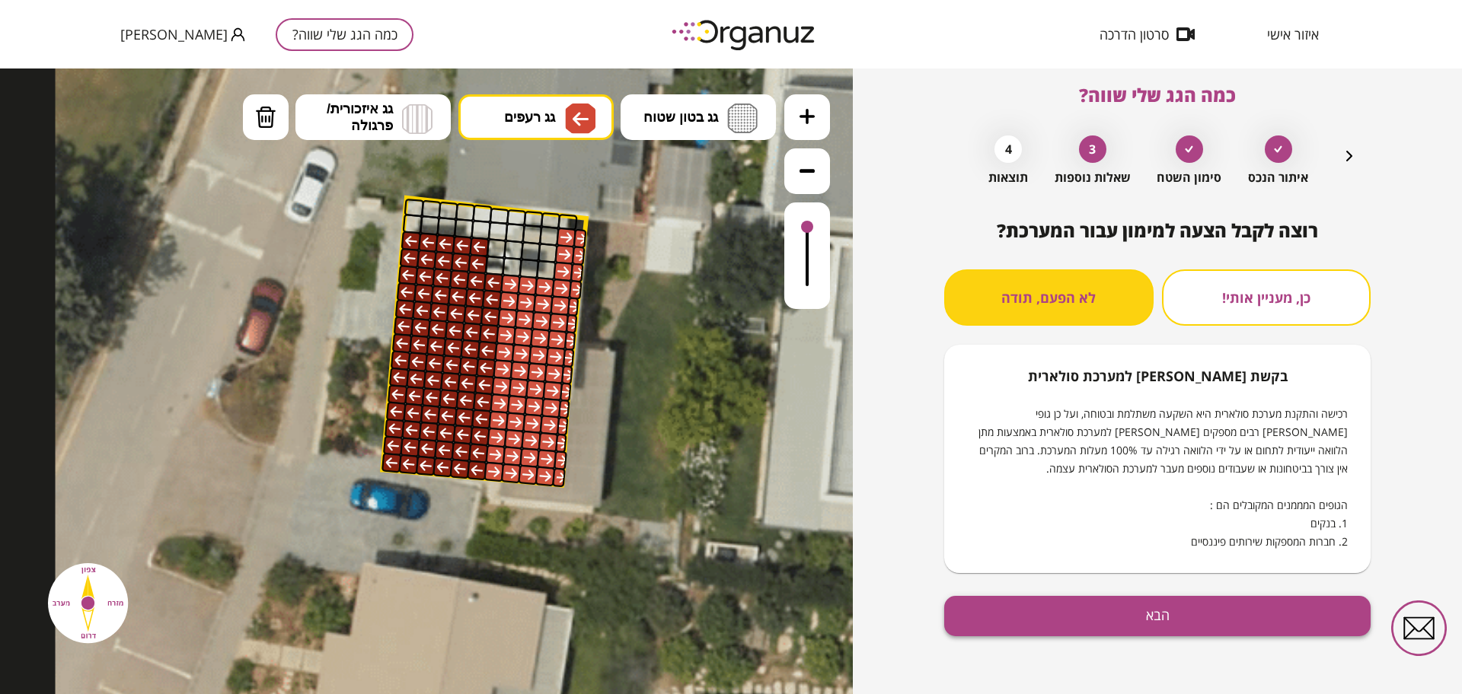
click at [1236, 625] on button "הבא" at bounding box center [1157, 616] width 426 height 40
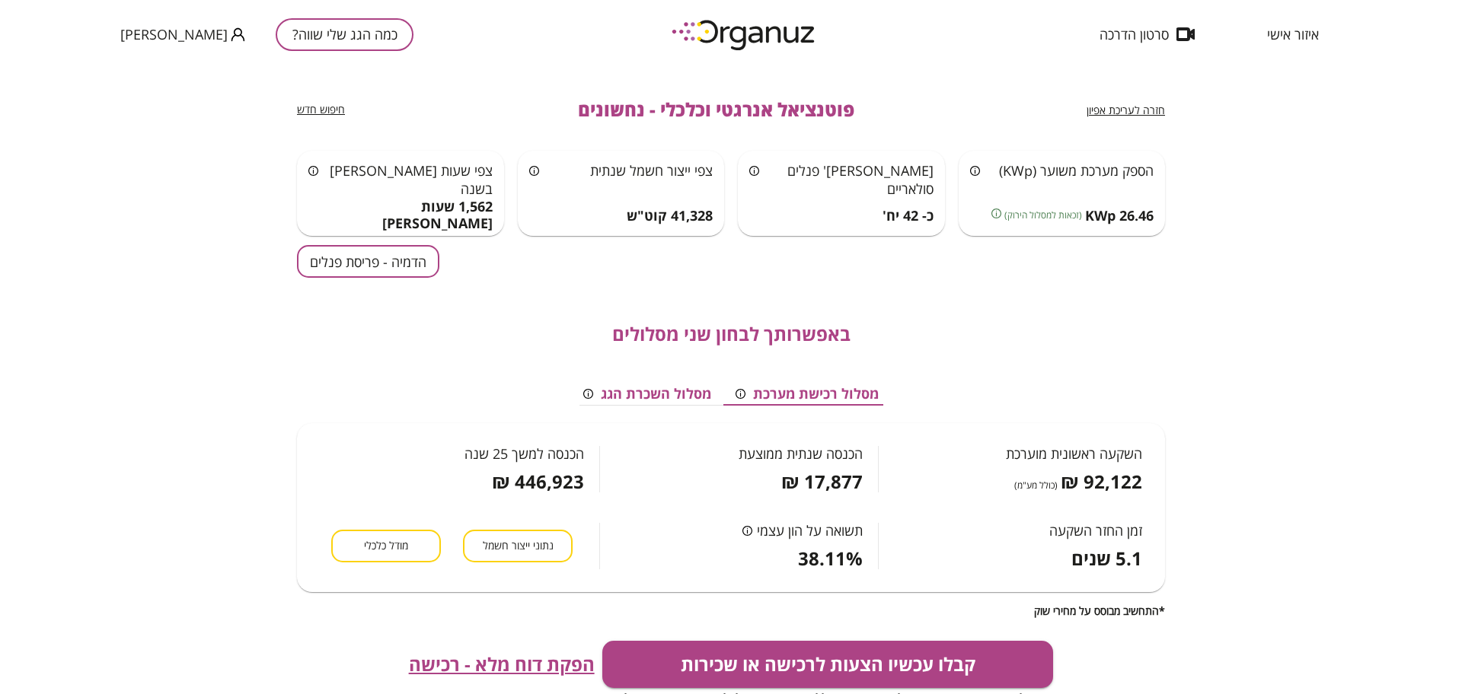
click at [452, 263] on div "הדמיה - פריסת פנלים" at bounding box center [731, 261] width 868 height 33
click at [445, 265] on div "הדמיה - פריסת פנלים" at bounding box center [731, 261] width 868 height 33
click at [417, 264] on button "הדמיה - פריסת פנלים" at bounding box center [368, 261] width 142 height 33
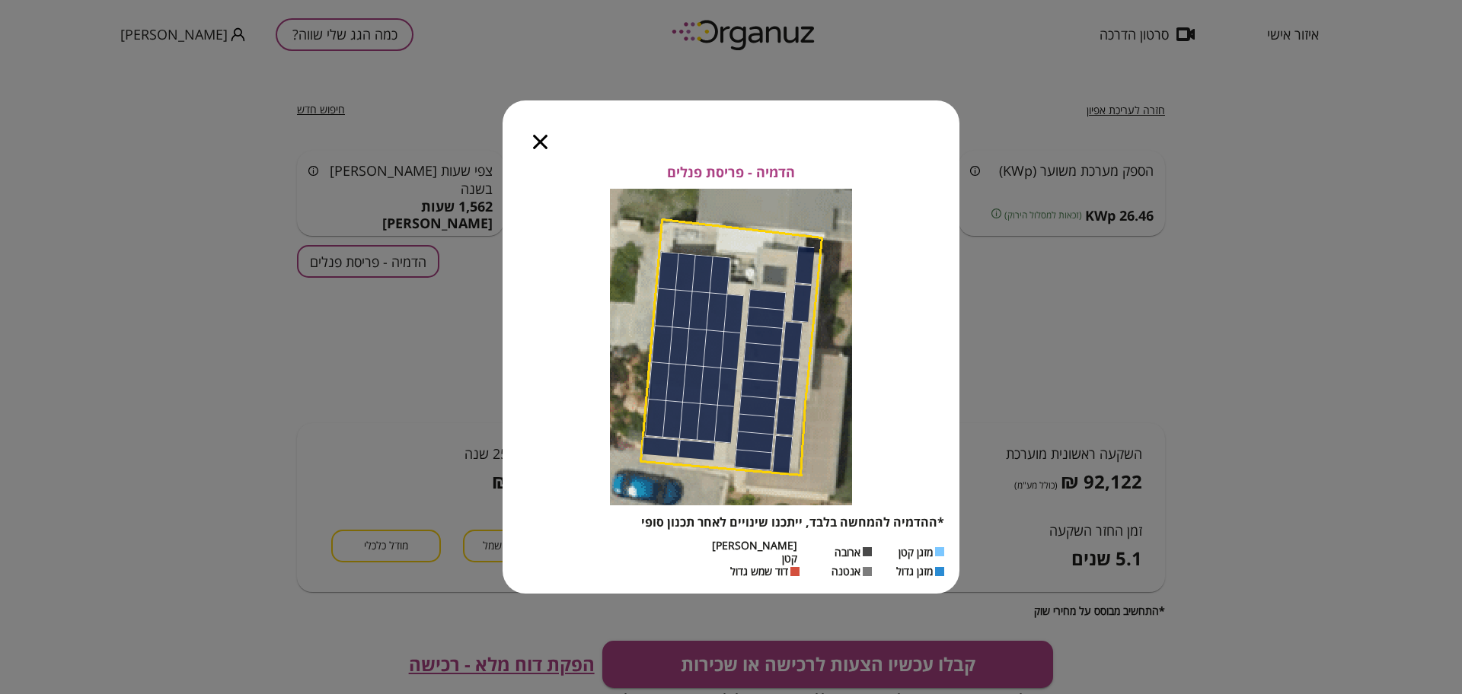
click at [546, 148] on icon "button" at bounding box center [540, 142] width 14 height 14
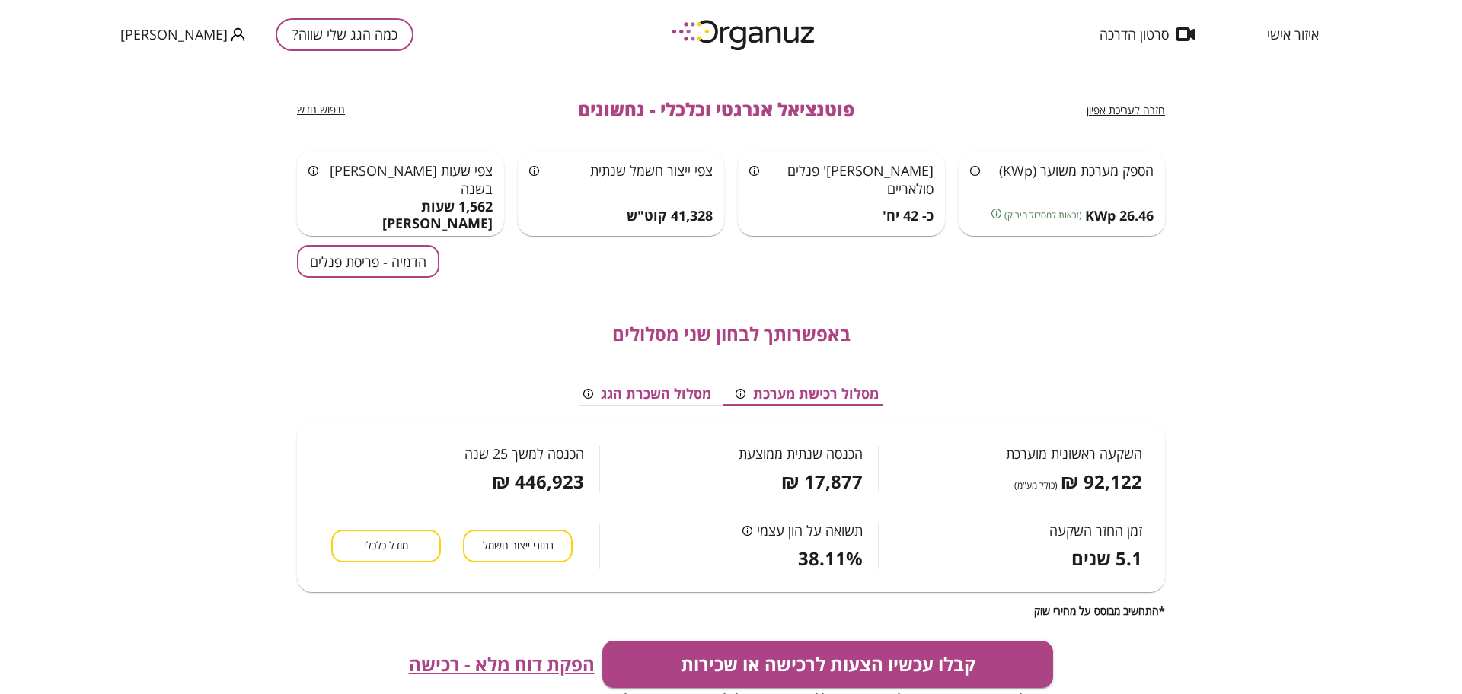
click at [1147, 110] on span "חזרה לעריכת אפיון" at bounding box center [1125, 110] width 78 height 14
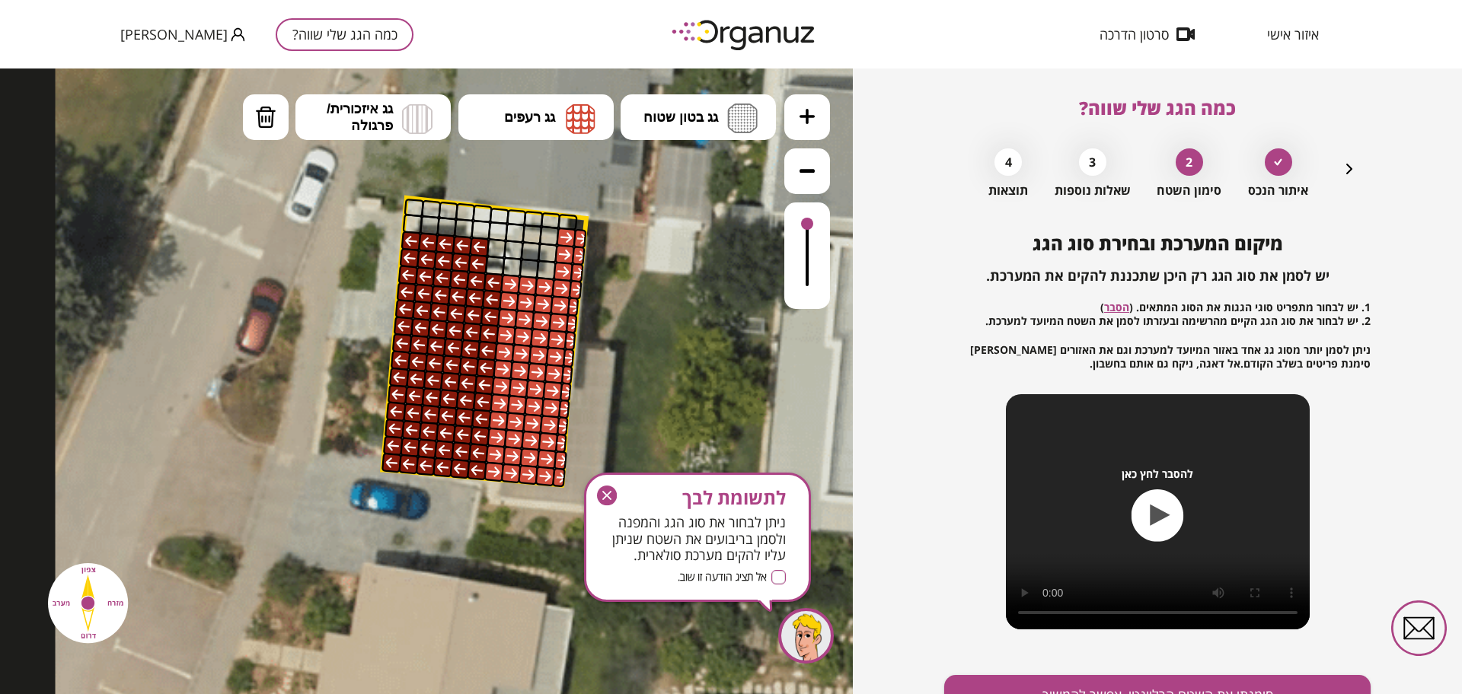
click at [606, 499] on icon "button" at bounding box center [607, 496] width 20 height 20
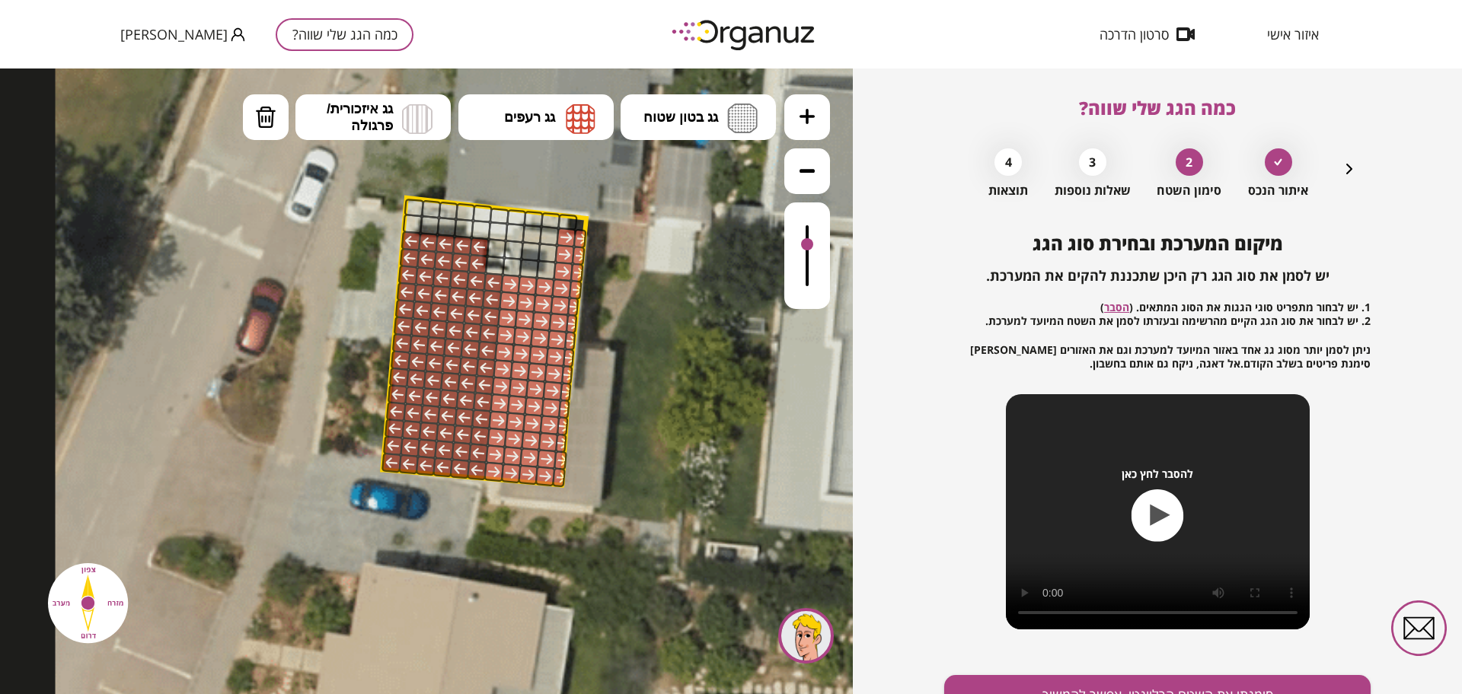
drag, startPoint x: 811, startPoint y: 222, endPoint x: 791, endPoint y: 246, distance: 31.4
click at [791, 246] on div at bounding box center [807, 255] width 46 height 107
click at [281, 128] on button "מחיקה" at bounding box center [266, 117] width 46 height 46
drag, startPoint x: 573, startPoint y: 237, endPoint x: 591, endPoint y: 250, distance: 22.4
click at [591, 250] on div ".st0 { fill: #FFFFFF; }" at bounding box center [852, 247] width 1593 height 1593
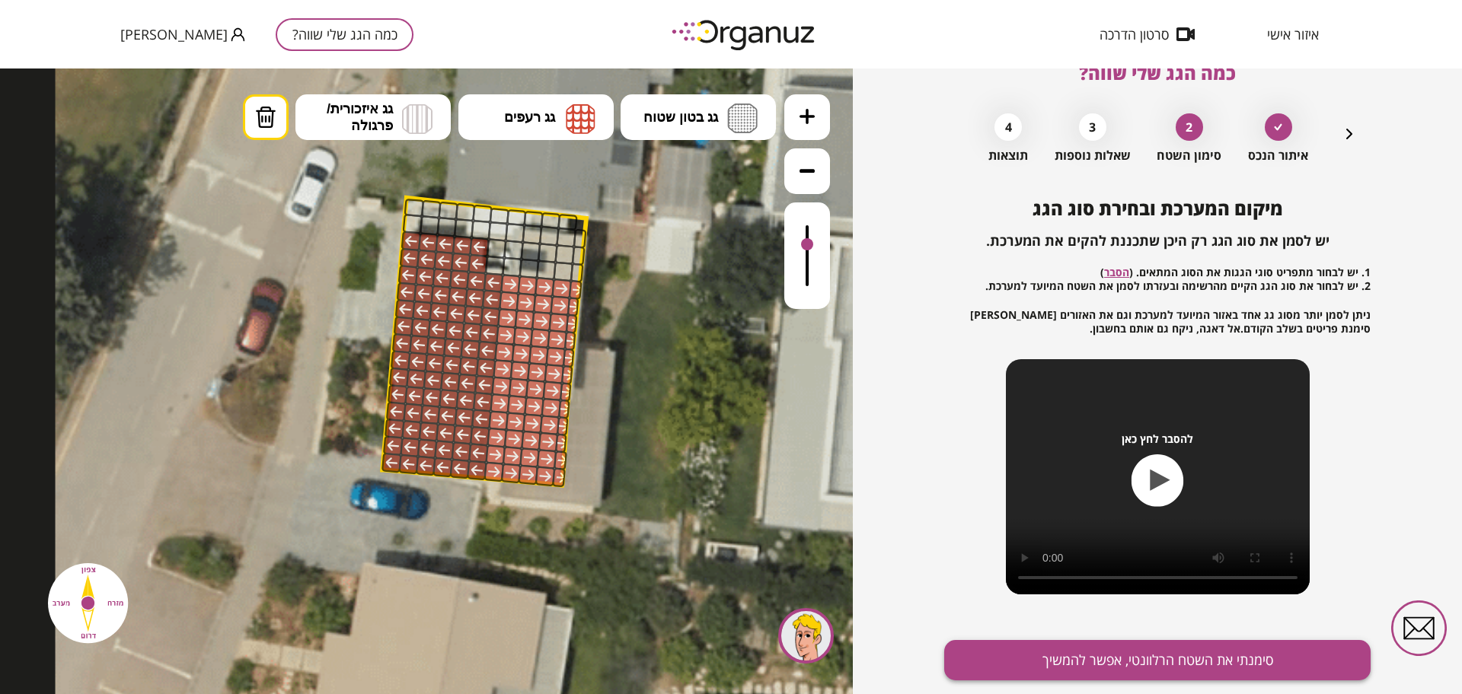
scroll to position [79, 0]
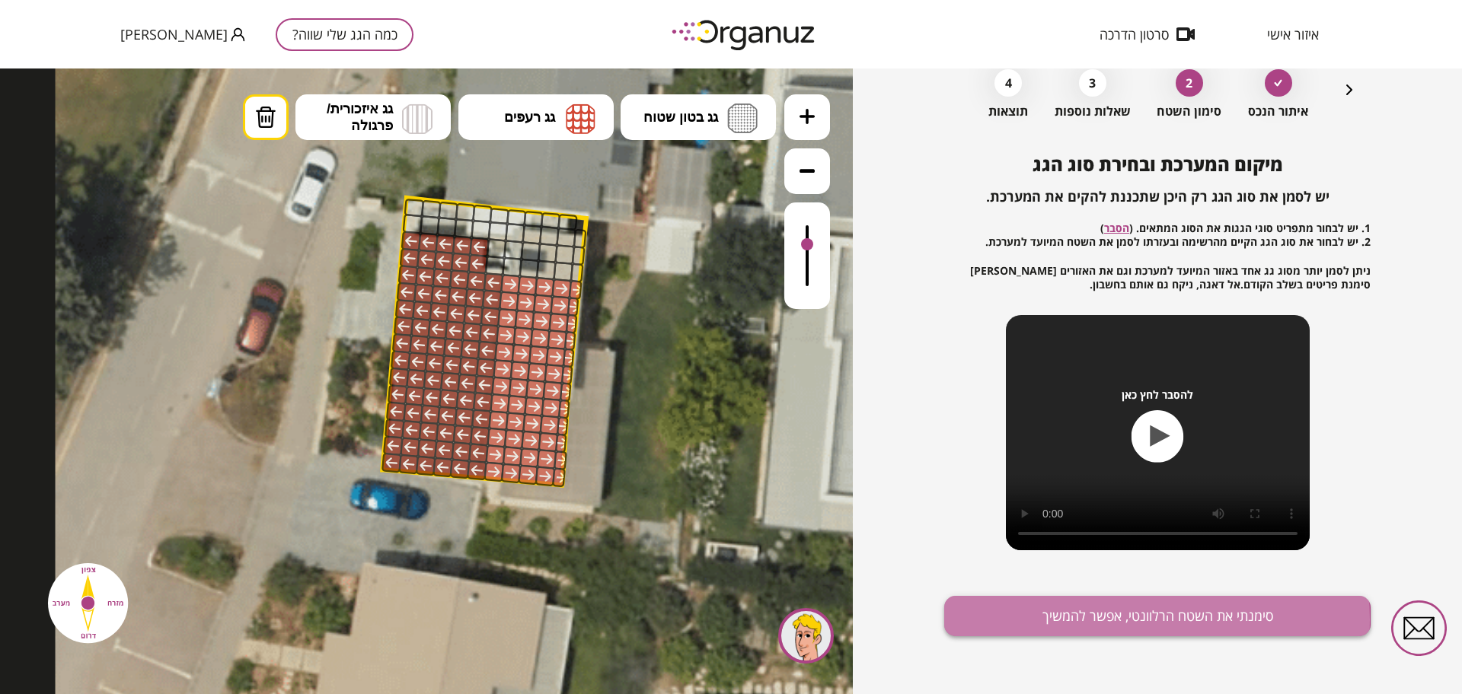
click at [1066, 620] on button "סימנתי את השטח הרלוונטי, אפשר להמשיך" at bounding box center [1157, 616] width 426 height 40
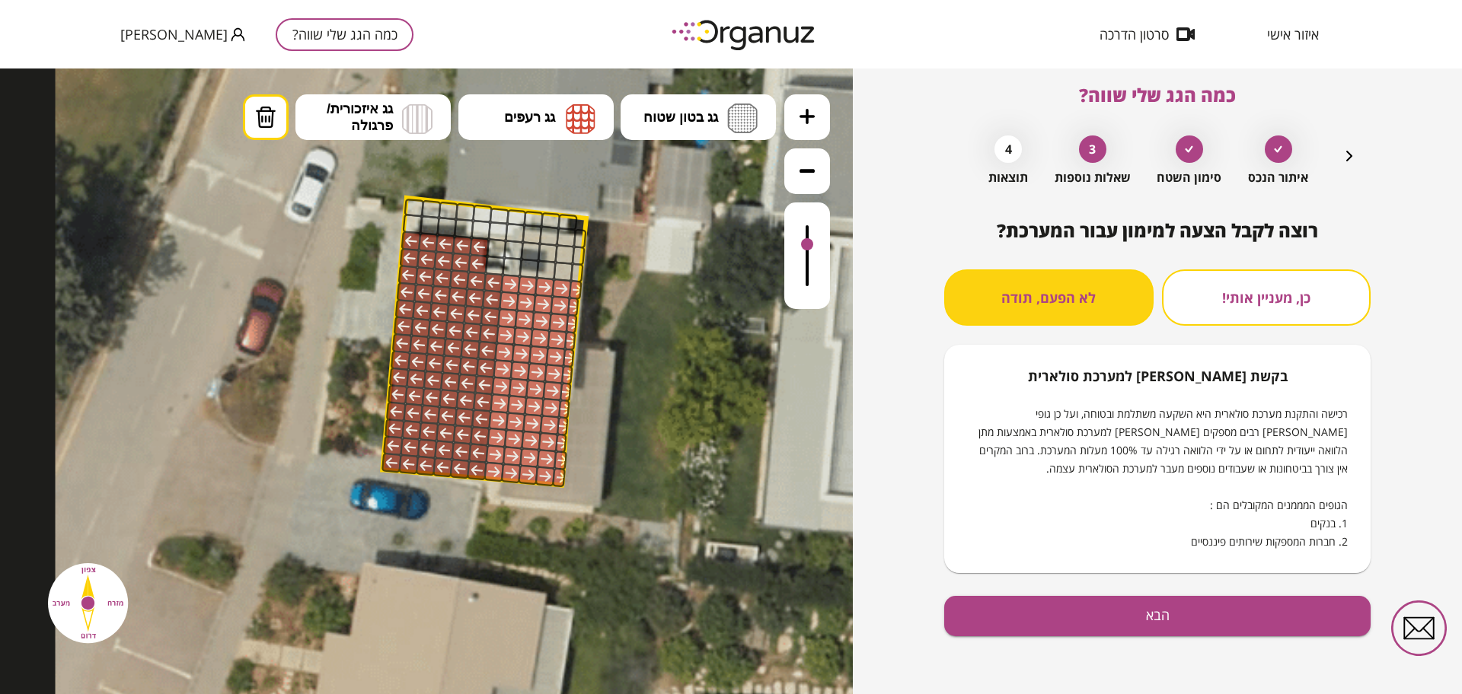
scroll to position [13, 0]
click at [1341, 156] on icon "button" at bounding box center [1349, 156] width 18 height 18
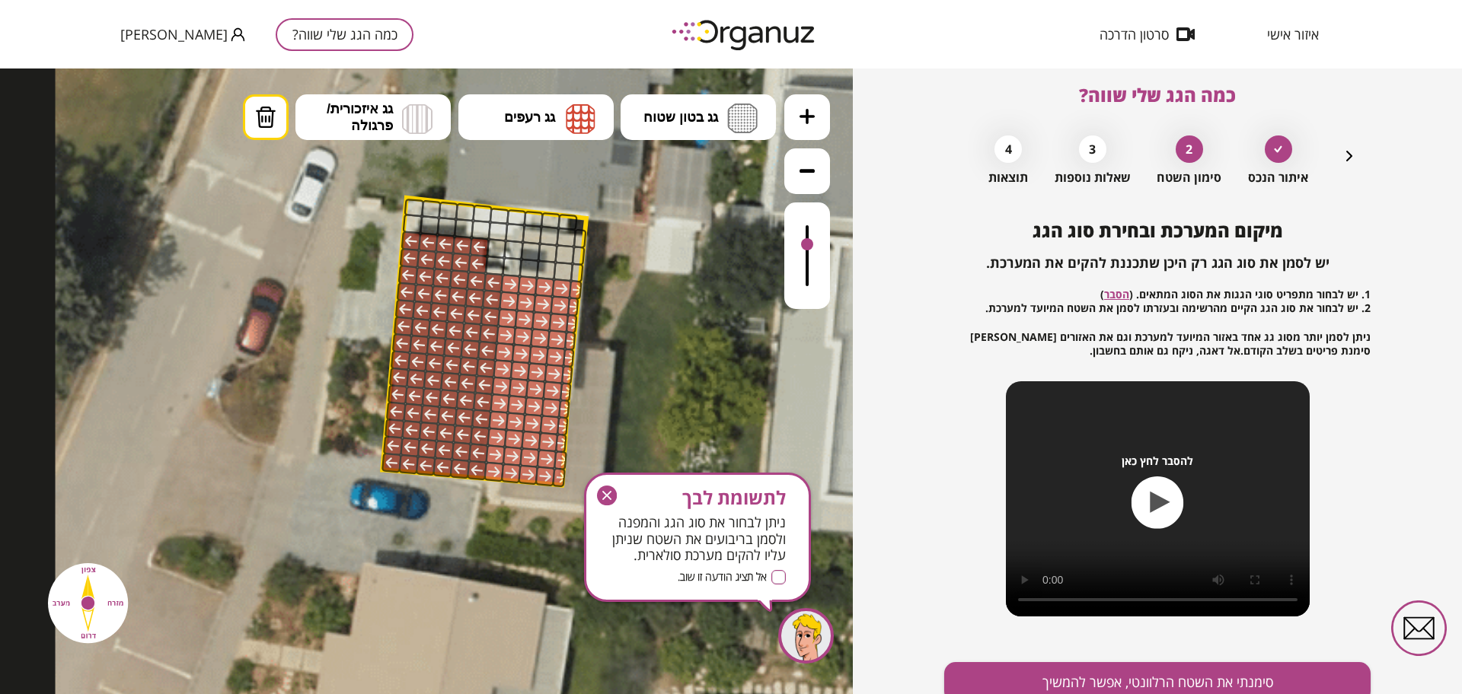
click at [241, 109] on icon at bounding box center [852, 247] width 1593 height 1593
click at [263, 119] on img at bounding box center [265, 117] width 21 height 23
drag, startPoint x: 477, startPoint y: 247, endPoint x: 388, endPoint y: 237, distance: 89.6
click at [388, 237] on div ".st0 { fill: #FFFFFF; }" at bounding box center [852, 247] width 1593 height 1593
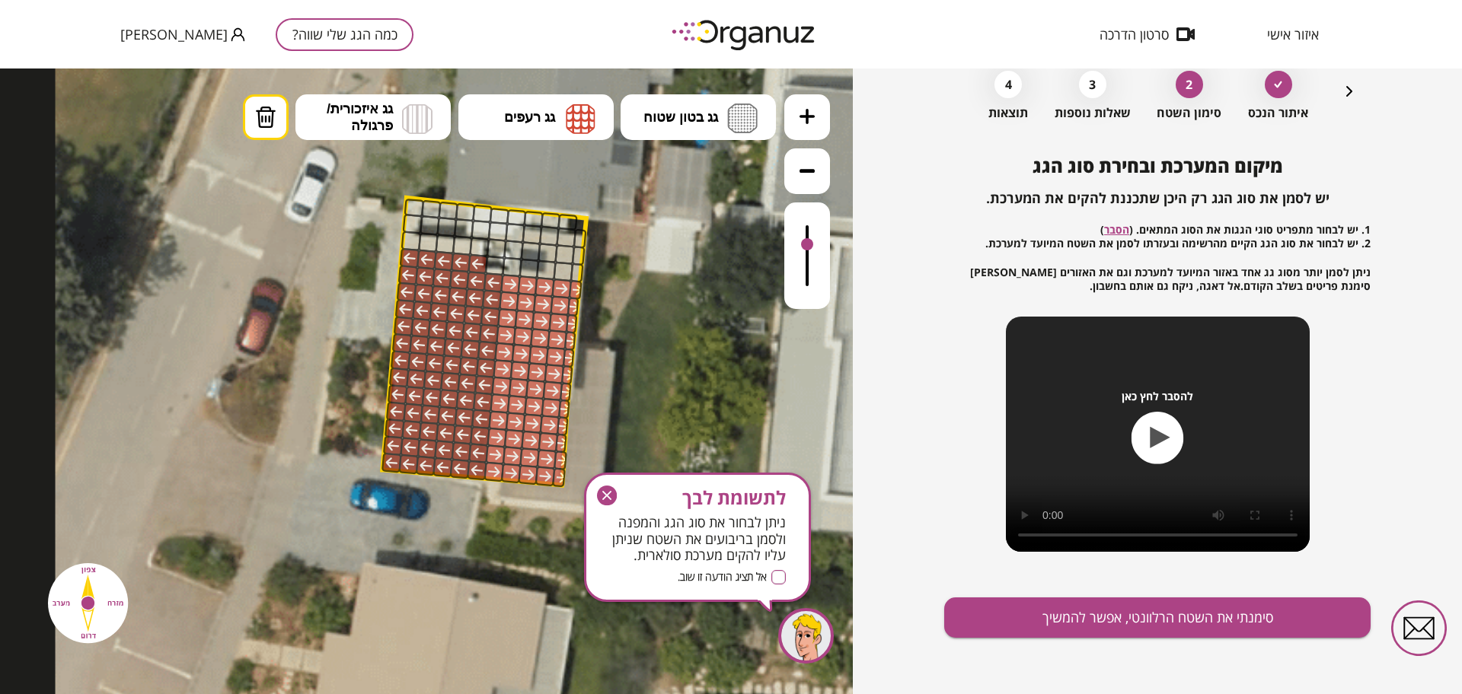
scroll to position [79, 0]
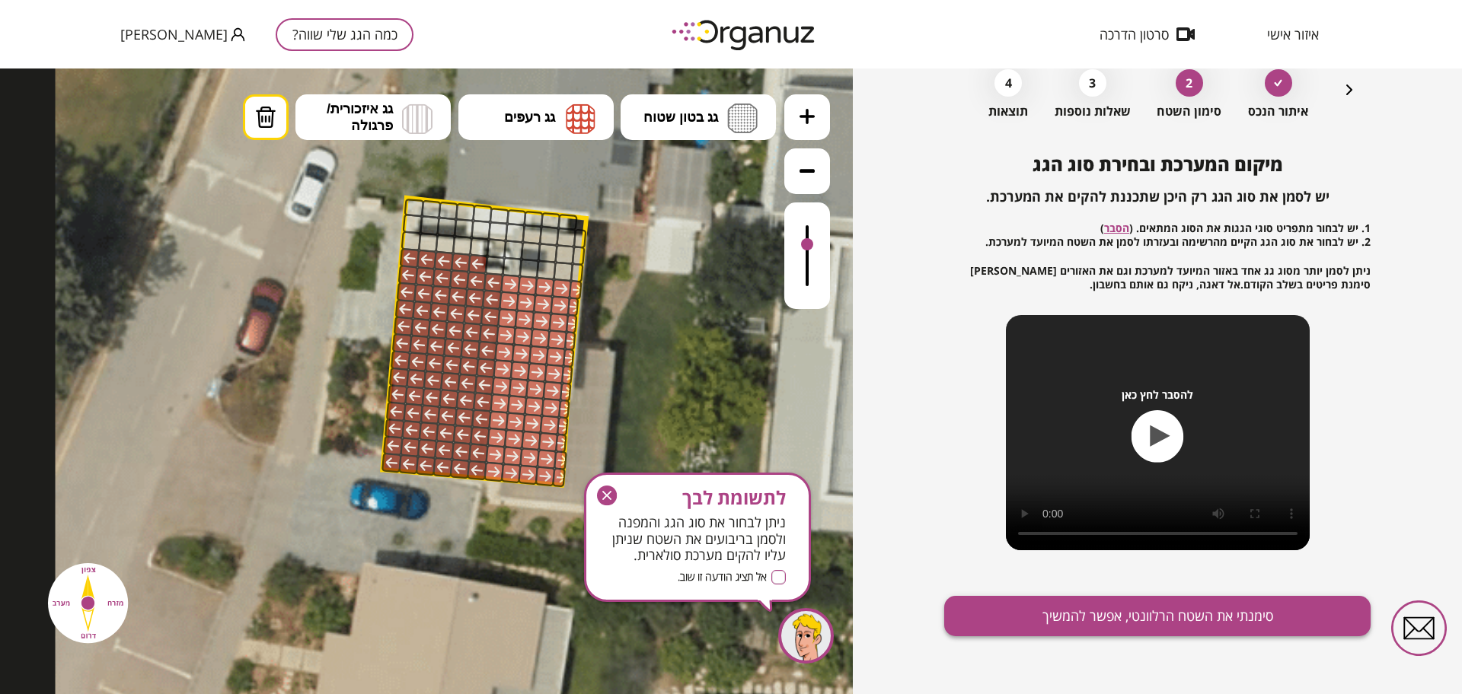
click at [1152, 619] on button "סימנתי את השטח הרלוונטי, אפשר להמשיך" at bounding box center [1157, 616] width 426 height 40
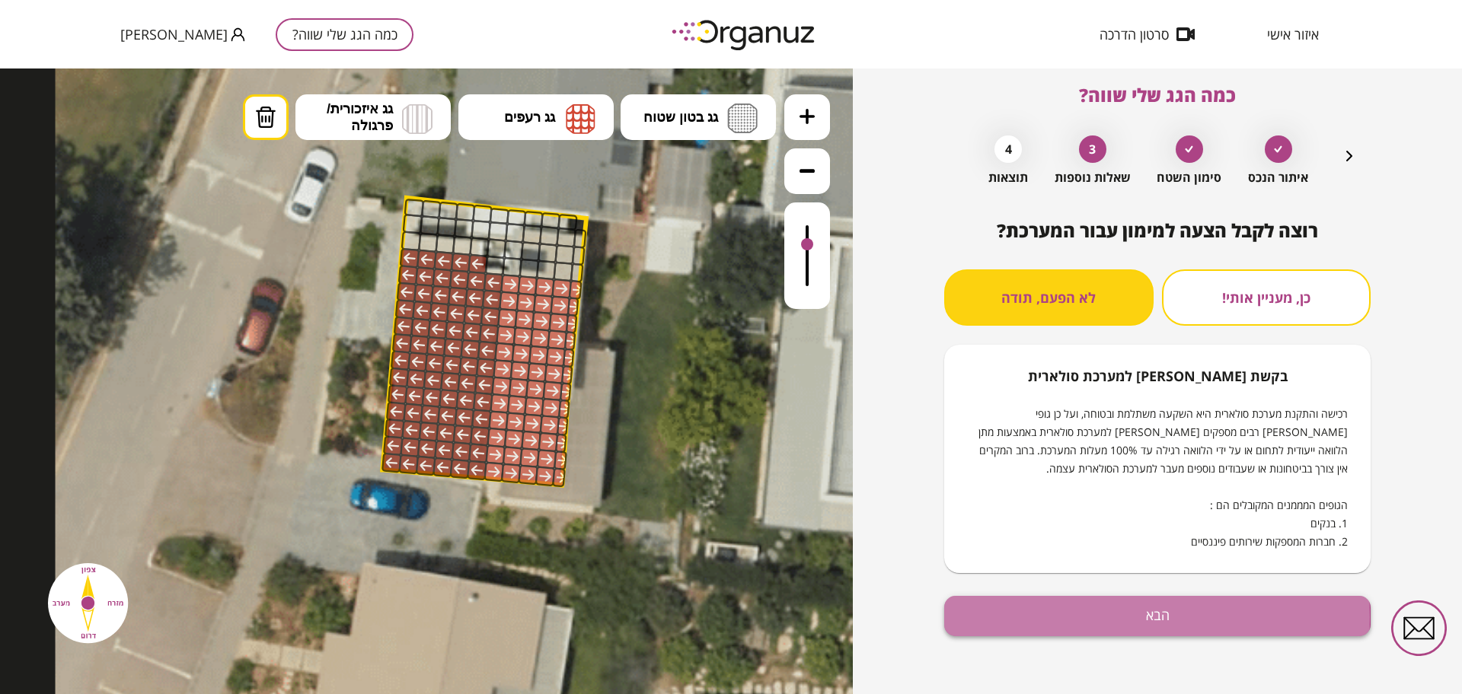
click at [1080, 617] on button "הבא" at bounding box center [1157, 616] width 426 height 40
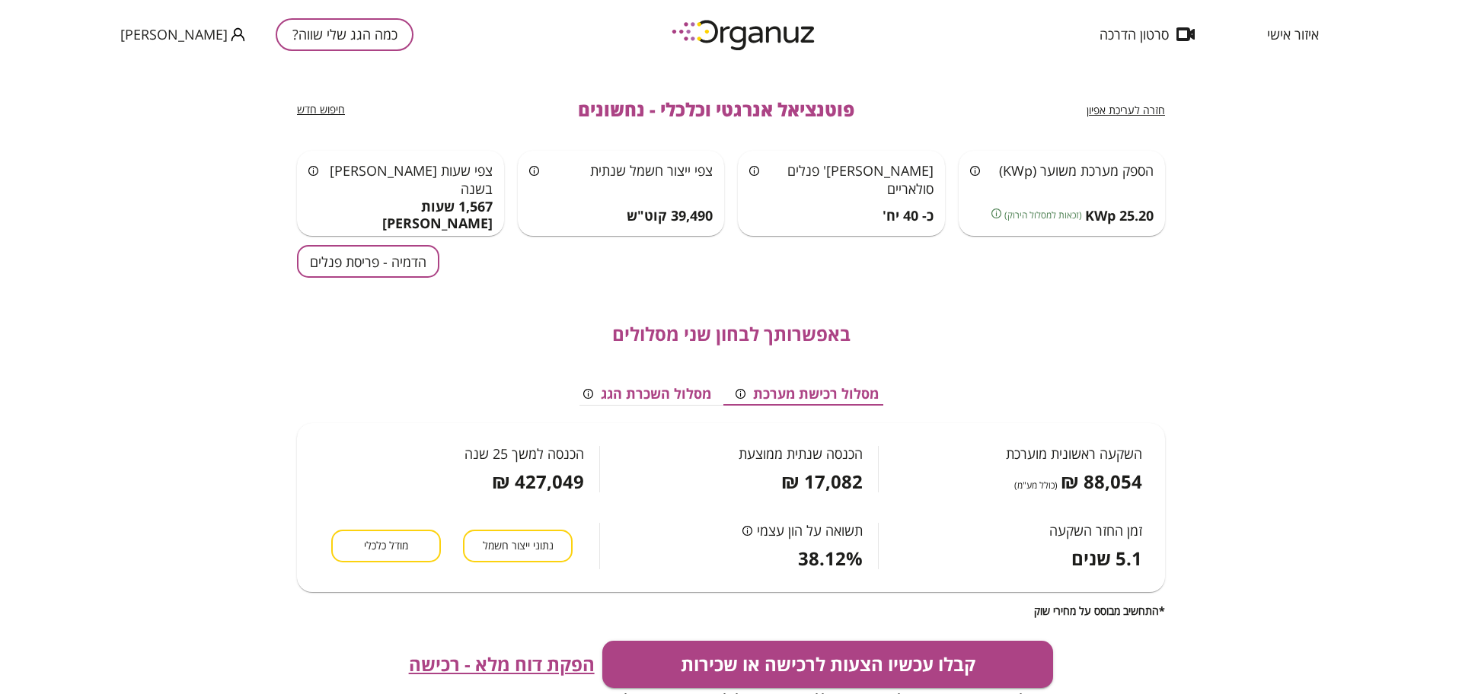
click at [339, 263] on button "הדמיה - פריסת פנלים" at bounding box center [368, 261] width 142 height 33
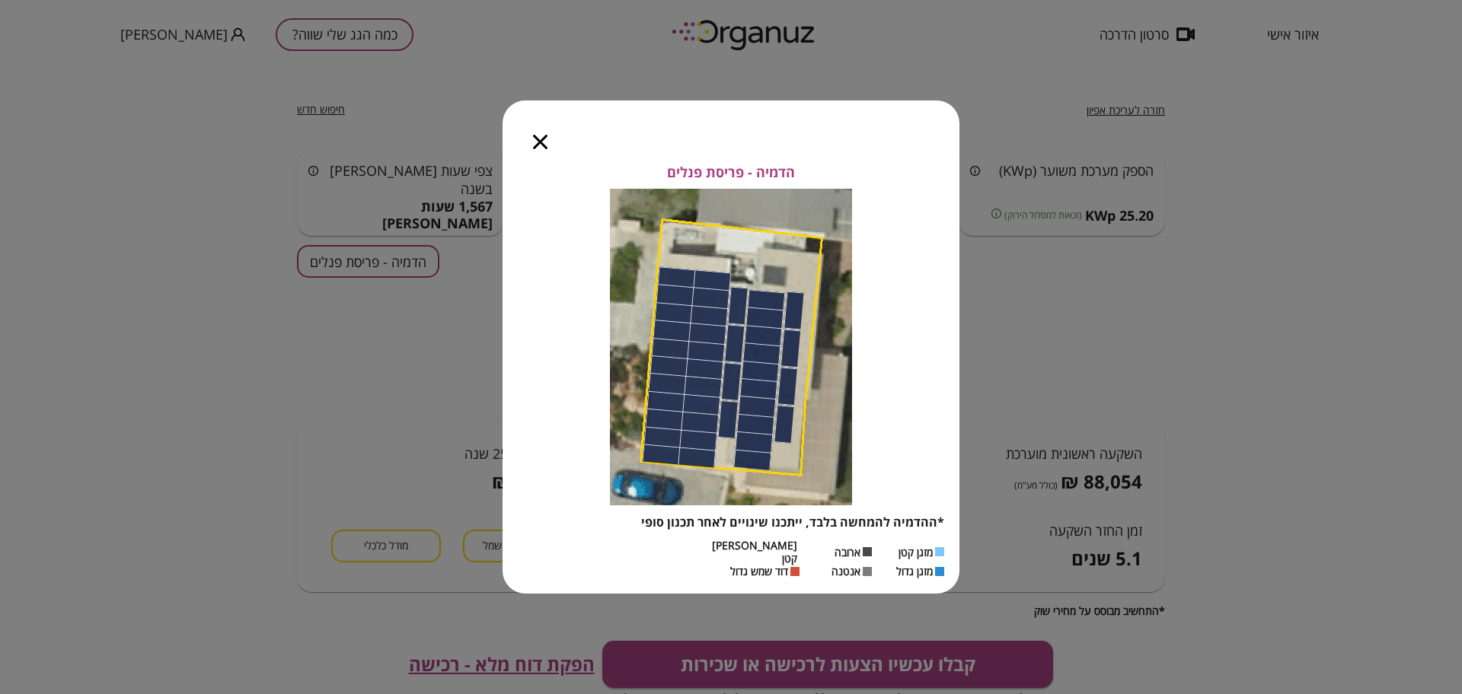
click at [539, 147] on icon "button" at bounding box center [540, 142] width 14 height 14
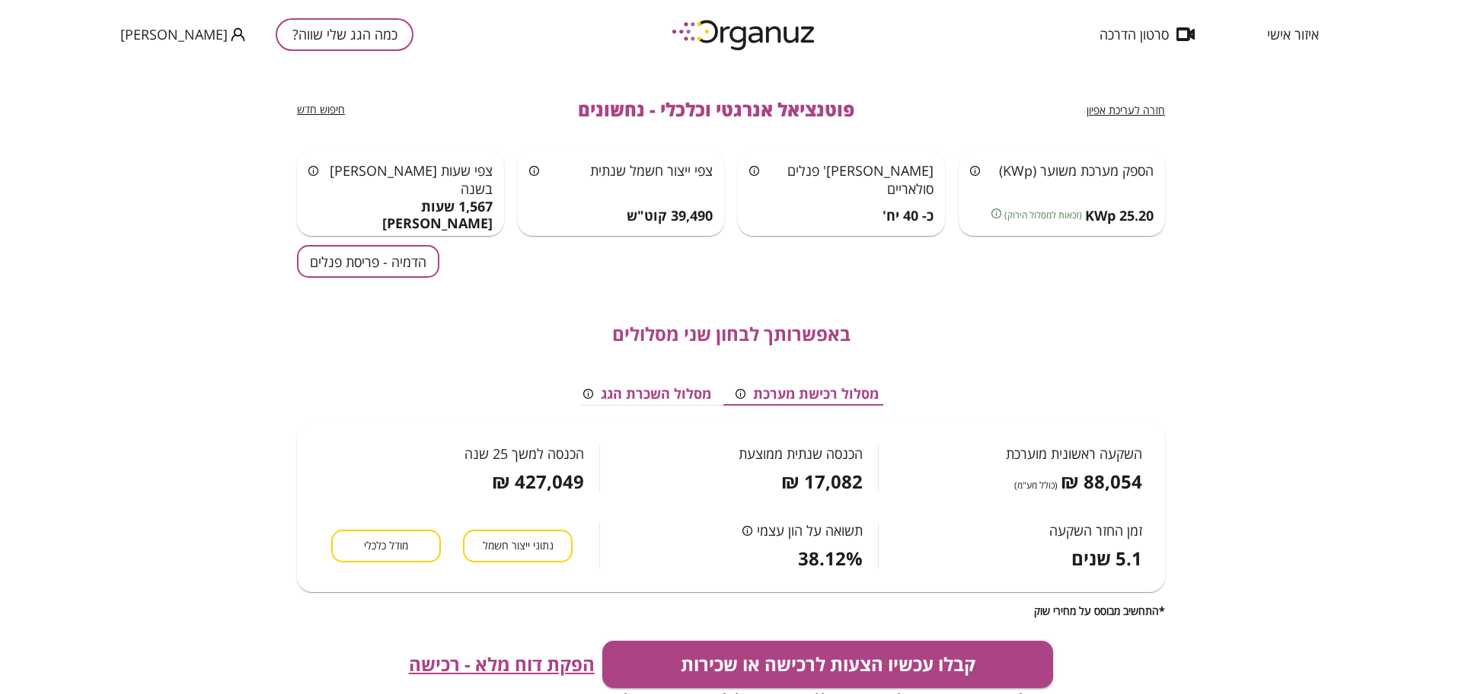
click at [1124, 109] on span "חזרה לעריכת אפיון" at bounding box center [1125, 110] width 78 height 14
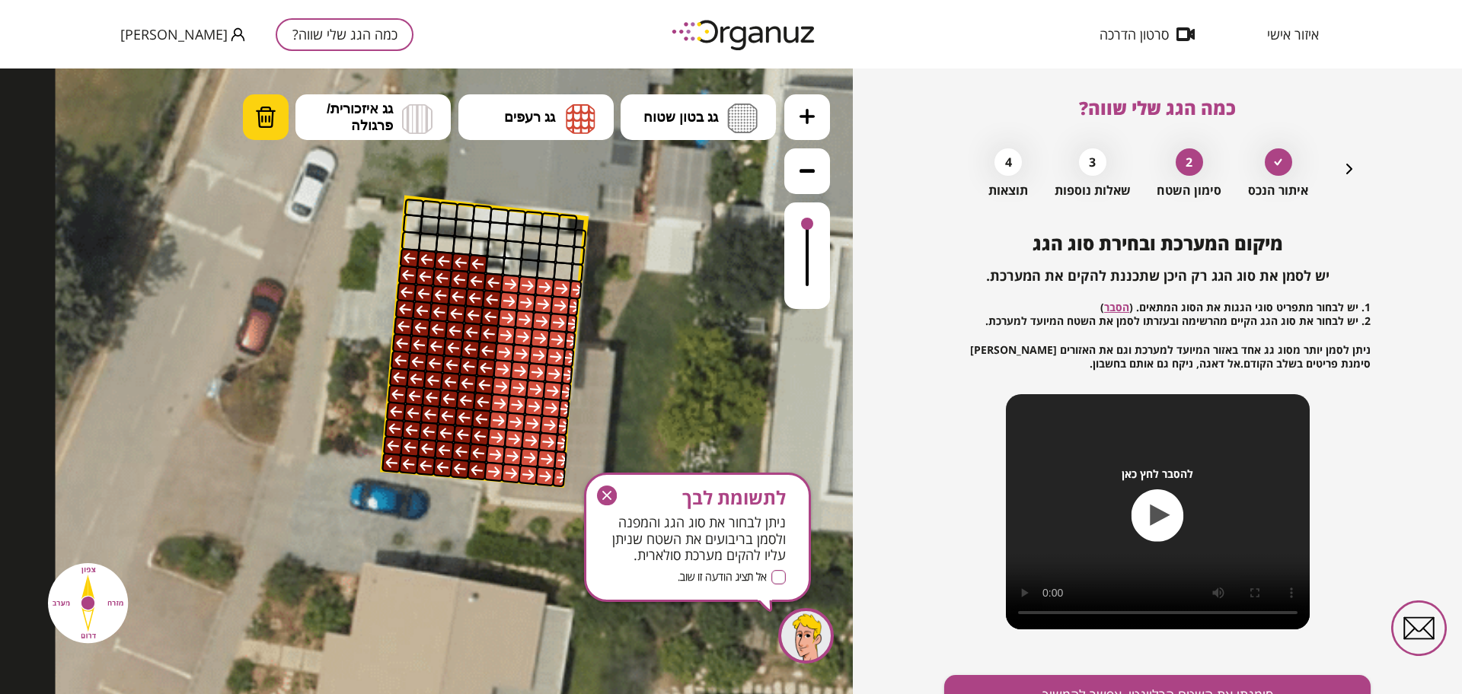
click at [261, 117] on img at bounding box center [265, 117] width 21 height 23
drag, startPoint x: 491, startPoint y: 284, endPoint x: 482, endPoint y: 499, distance: 214.9
click at [482, 499] on div ".st0 { fill: #FFFFFF; }" at bounding box center [852, 247] width 1593 height 1593
click at [609, 495] on g "button" at bounding box center [607, 496] width 20 height 20
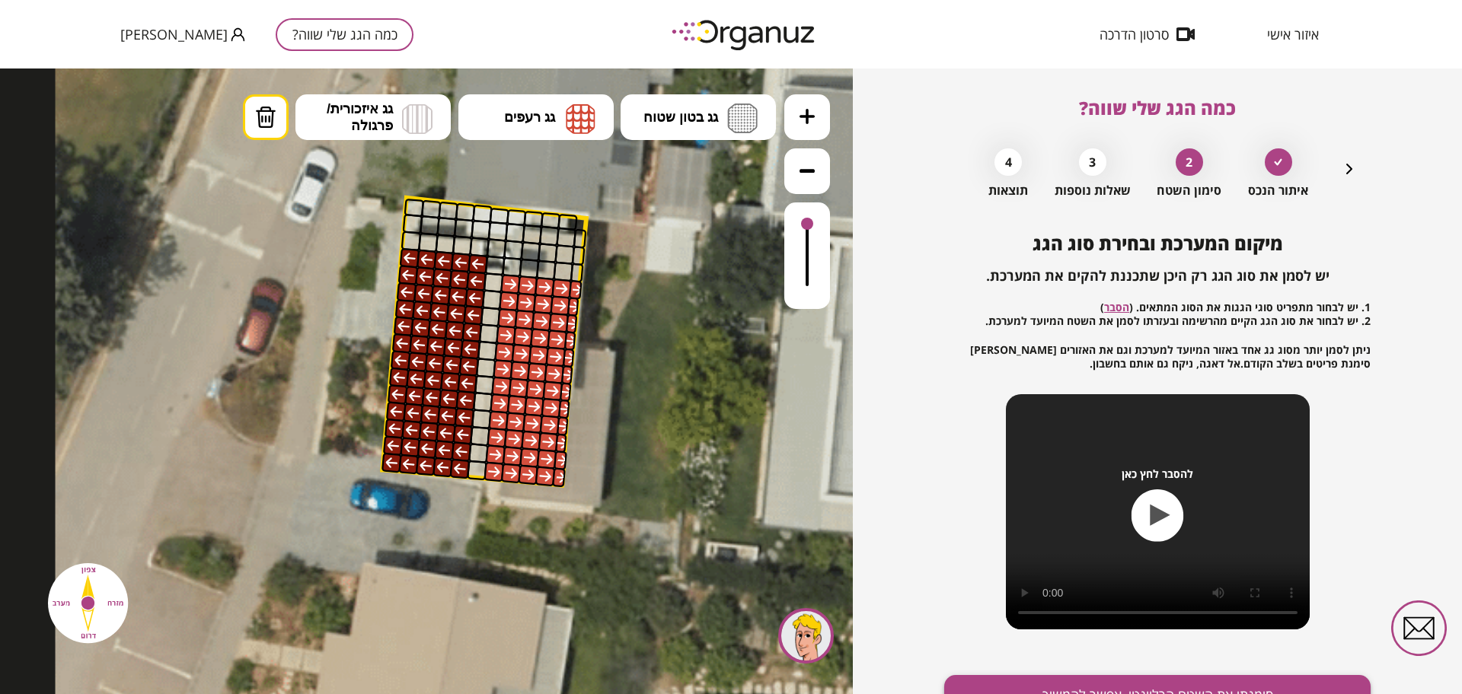
click at [1281, 679] on button "סימנתי את השטח הרלוונטי, אפשר להמשיך" at bounding box center [1157, 695] width 426 height 40
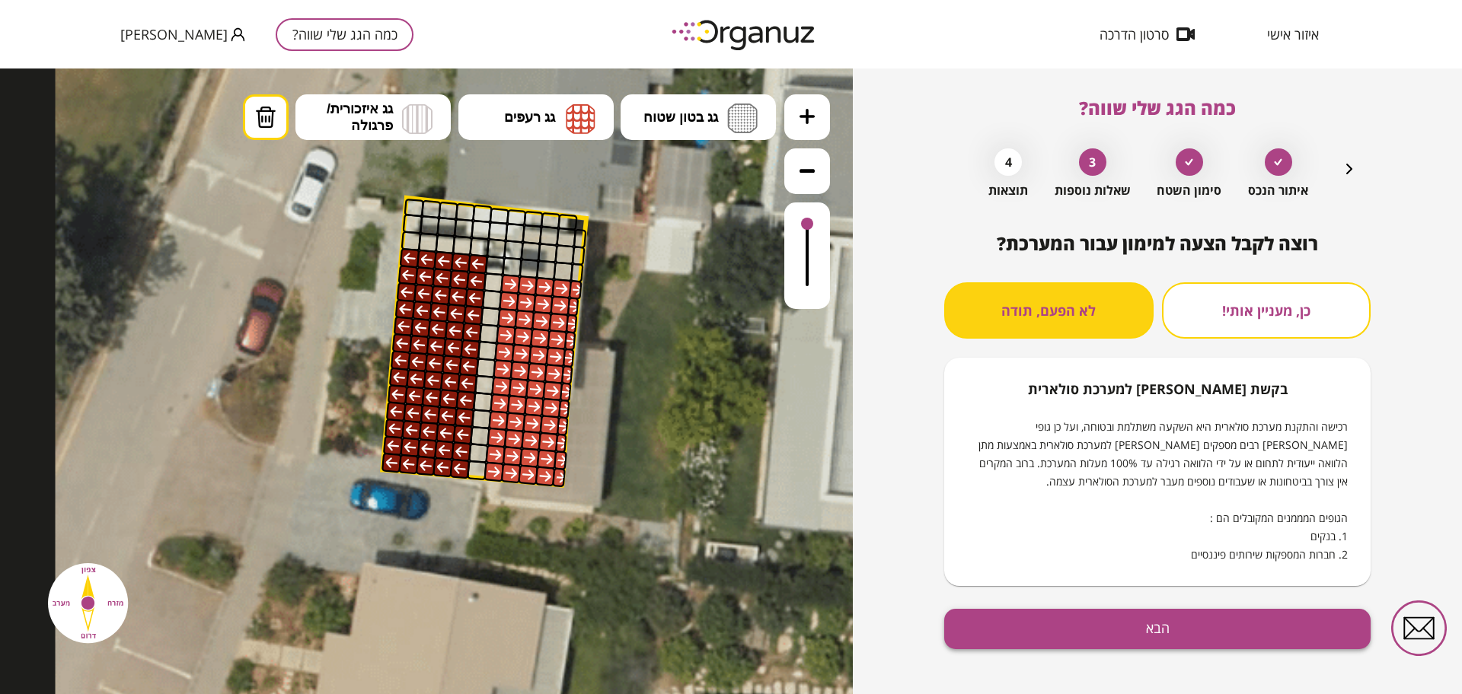
click at [1261, 634] on button "הבא" at bounding box center [1157, 629] width 426 height 40
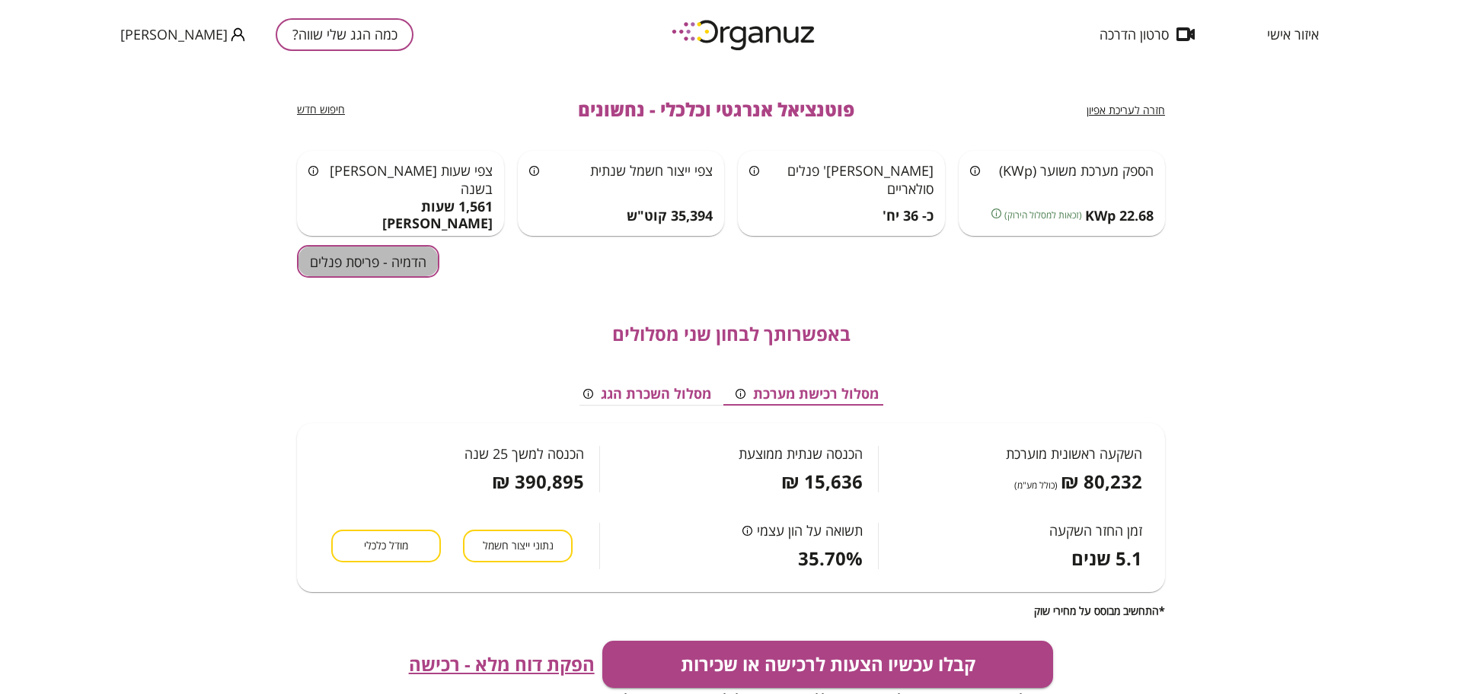
click at [336, 258] on button "הדמיה - פריסת פנלים" at bounding box center [368, 261] width 142 height 33
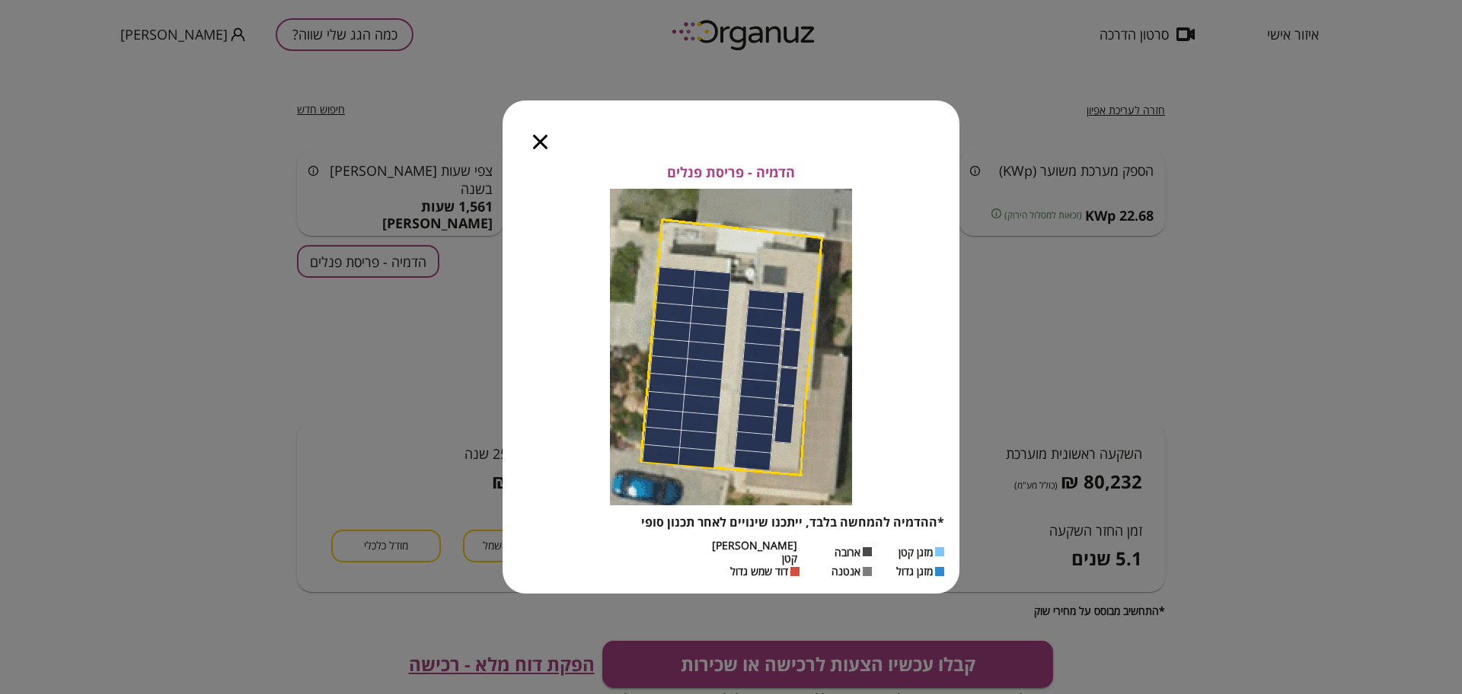
click at [534, 148] on icon "button" at bounding box center [540, 142] width 14 height 14
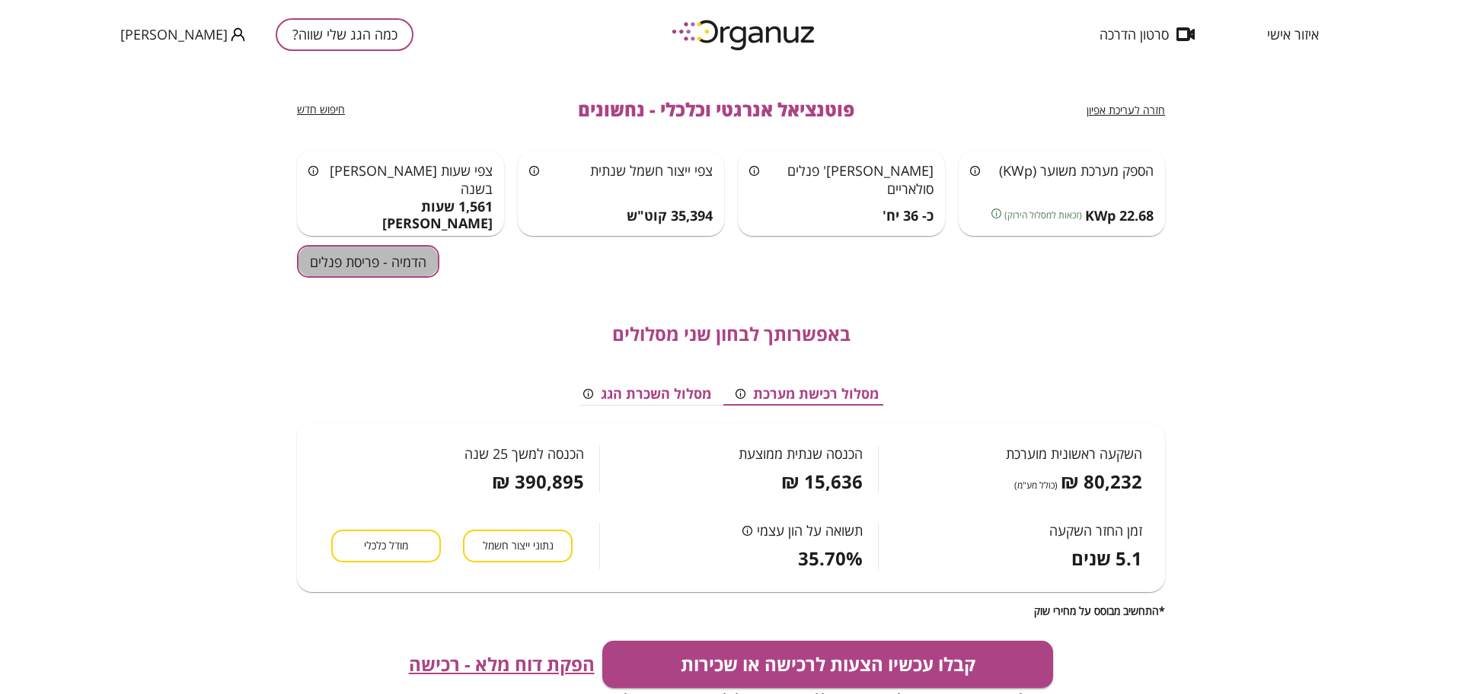
click at [380, 265] on button "הדמיה - פריסת פנלים" at bounding box center [368, 261] width 142 height 33
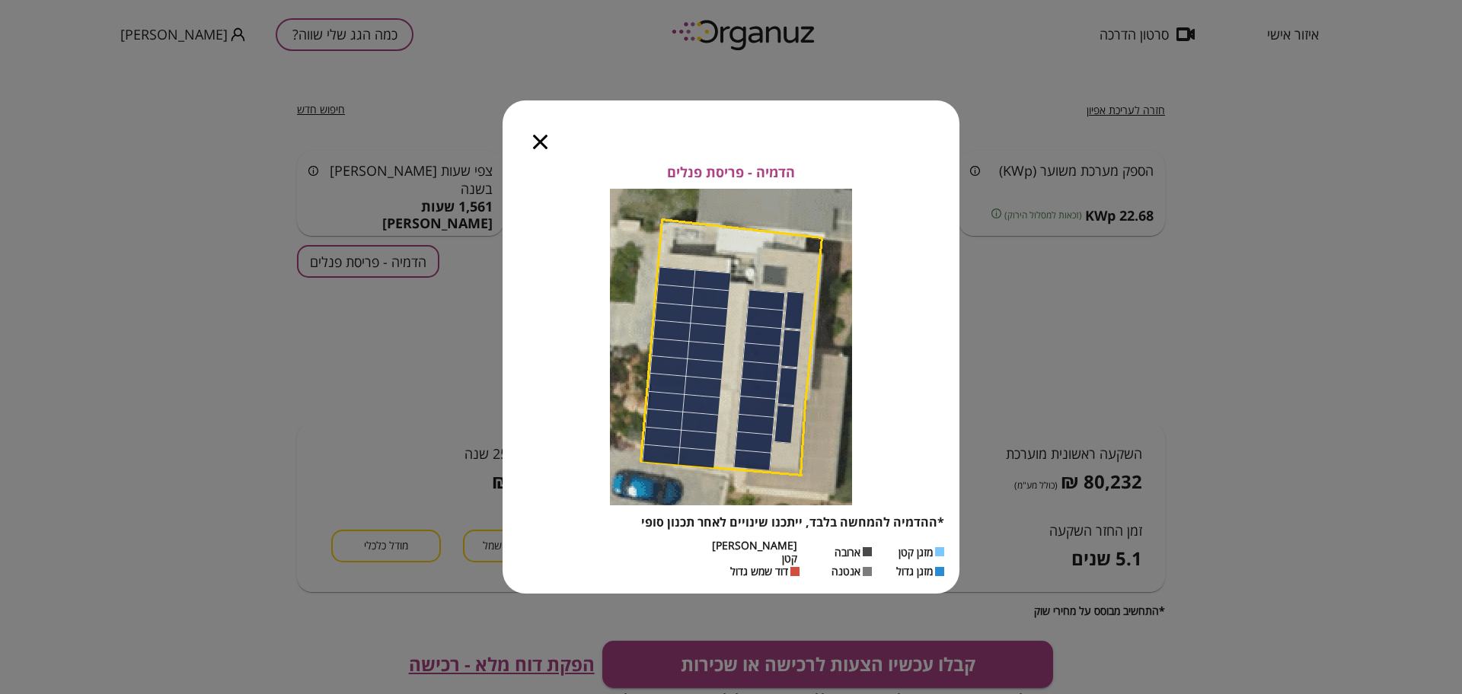
click at [536, 149] on icon "button" at bounding box center [540, 142] width 14 height 14
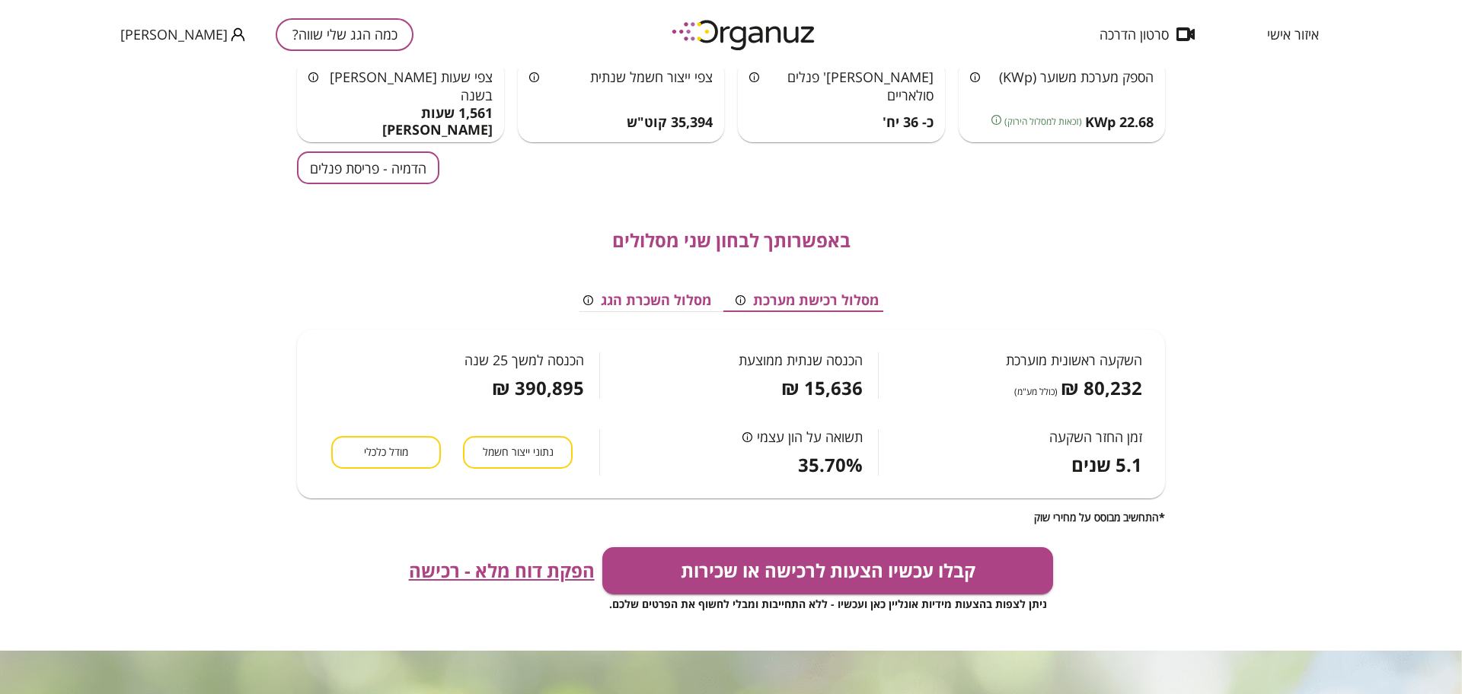
scroll to position [95, 0]
click at [413, 451] on button "מודל כלכלי" at bounding box center [386, 451] width 110 height 33
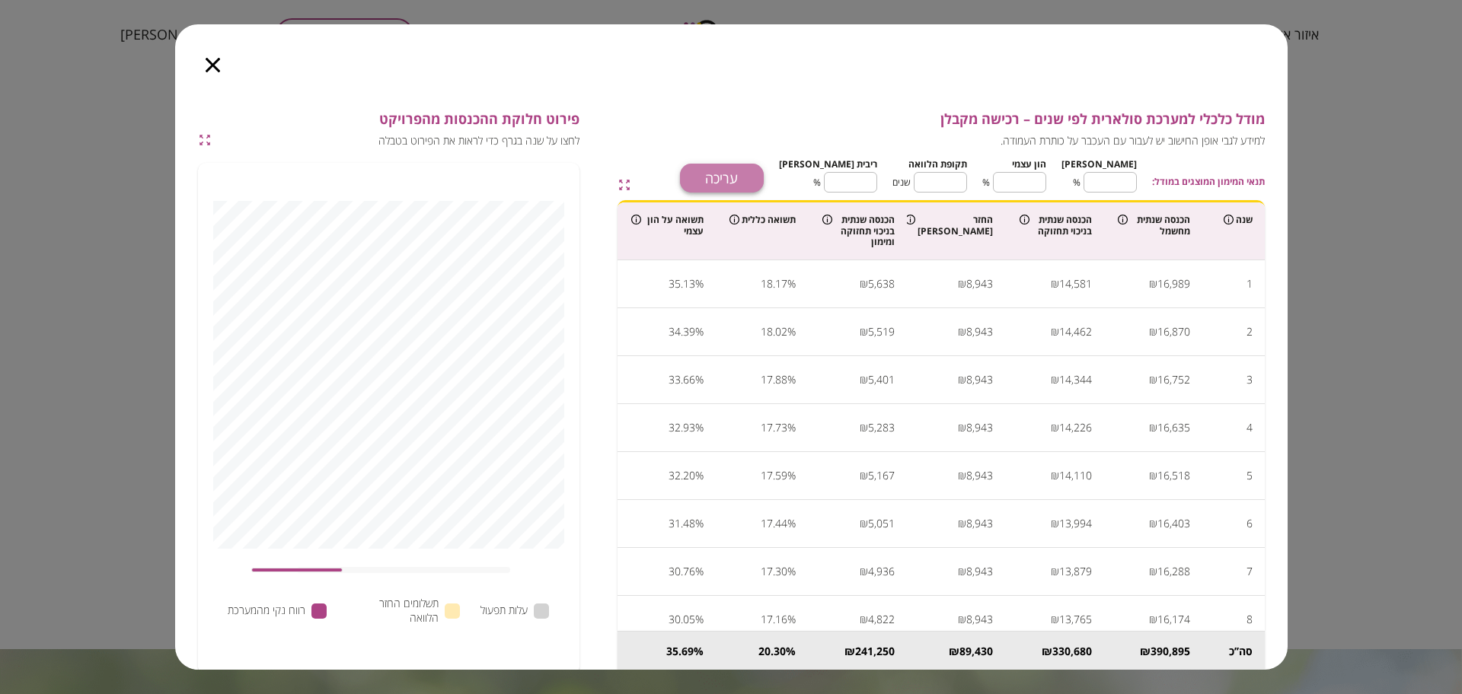
click at [764, 185] on button "עריכה" at bounding box center [722, 178] width 84 height 29
click at [1118, 186] on input "**" at bounding box center [1109, 182] width 53 height 40
type input "*"
type input "***"
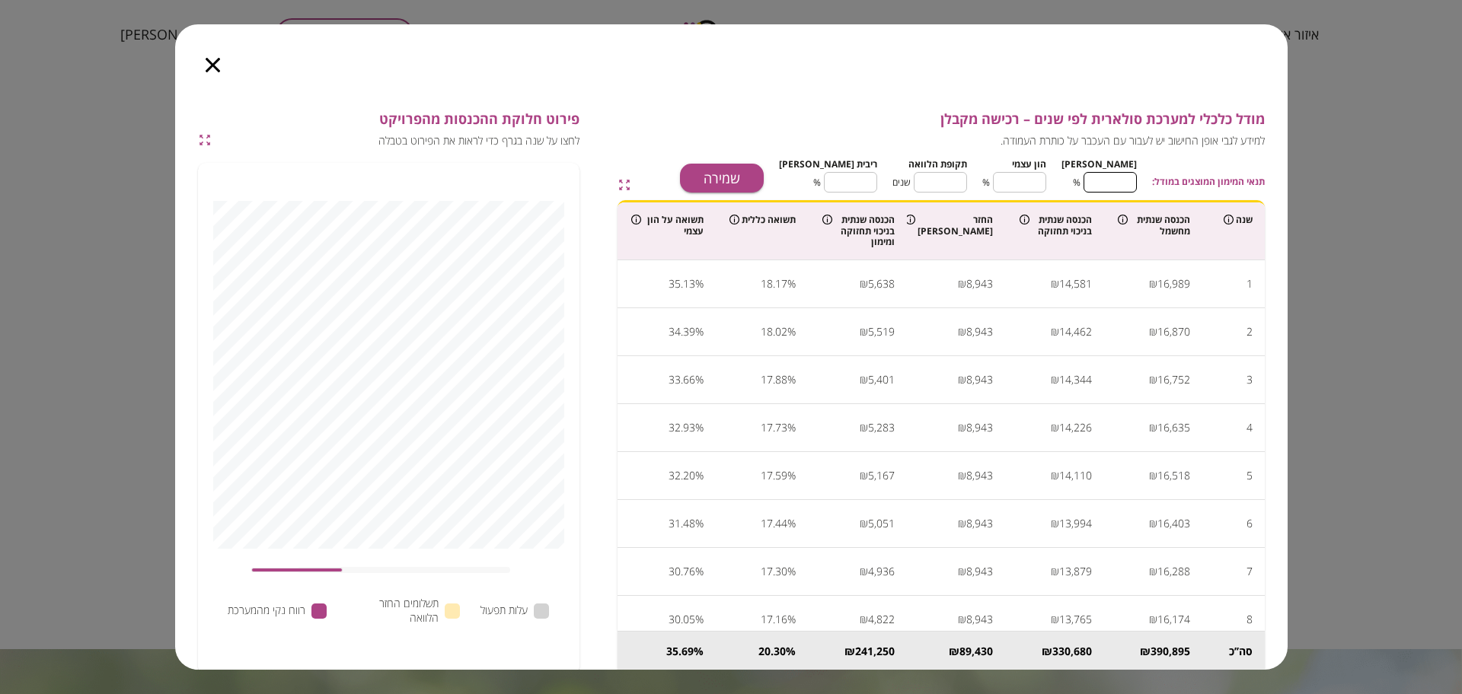
type input "*"
click at [962, 180] on input "**" at bounding box center [939, 182] width 53 height 40
click at [868, 171] on input "****" at bounding box center [850, 182] width 53 height 40
click at [957, 185] on input "**" at bounding box center [939, 182] width 53 height 40
click at [957, 184] on input "**" at bounding box center [939, 182] width 53 height 40
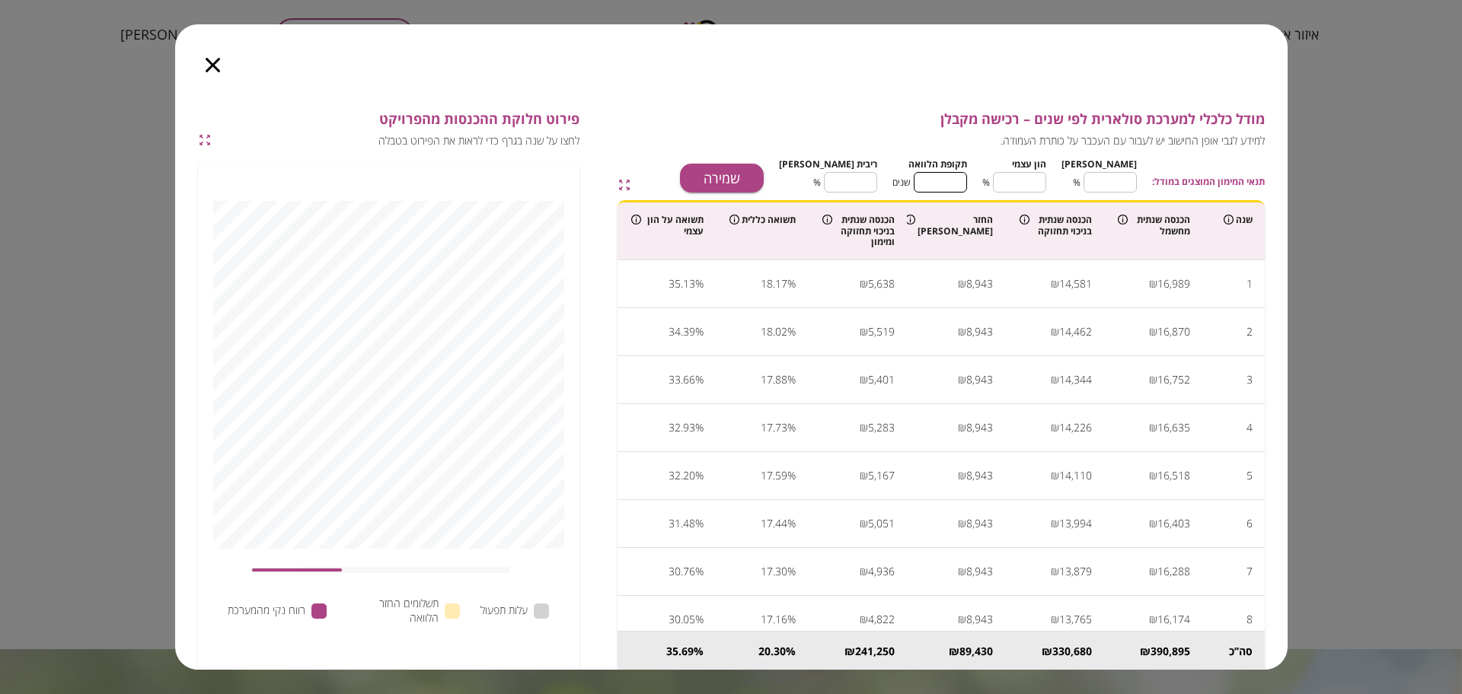
click at [957, 184] on input "**" at bounding box center [939, 182] width 53 height 40
type input "*"
click at [877, 180] on input "****" at bounding box center [850, 182] width 53 height 40
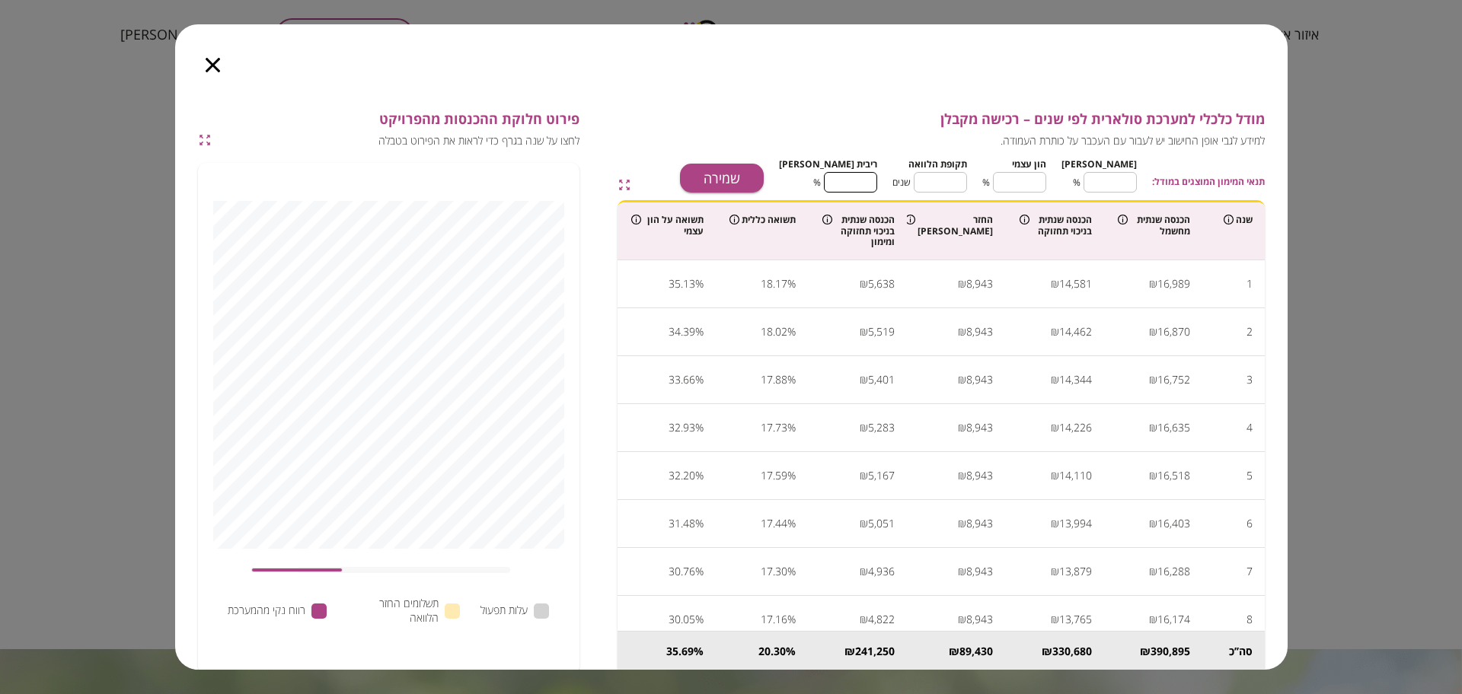
click at [877, 180] on input "****" at bounding box center [850, 182] width 53 height 40
click at [764, 165] on button "שמירה" at bounding box center [722, 178] width 84 height 29
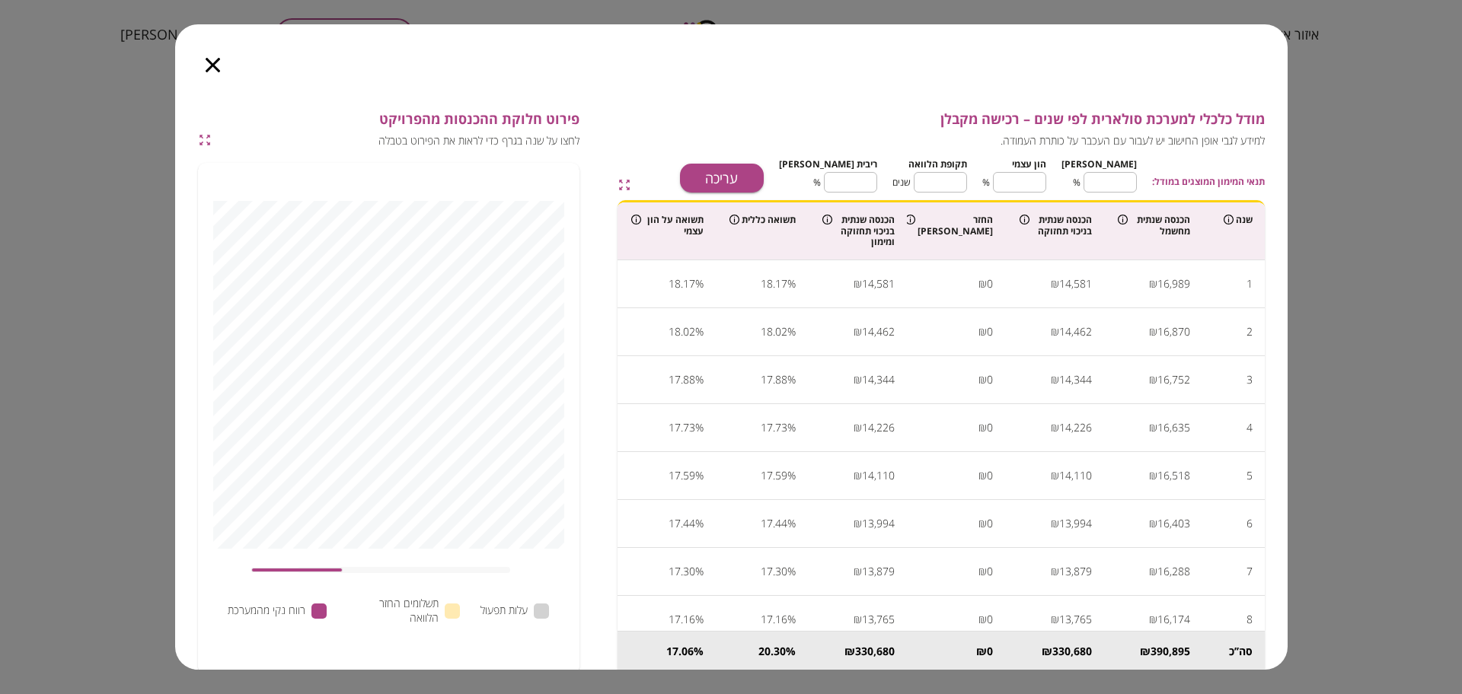
type input "****"
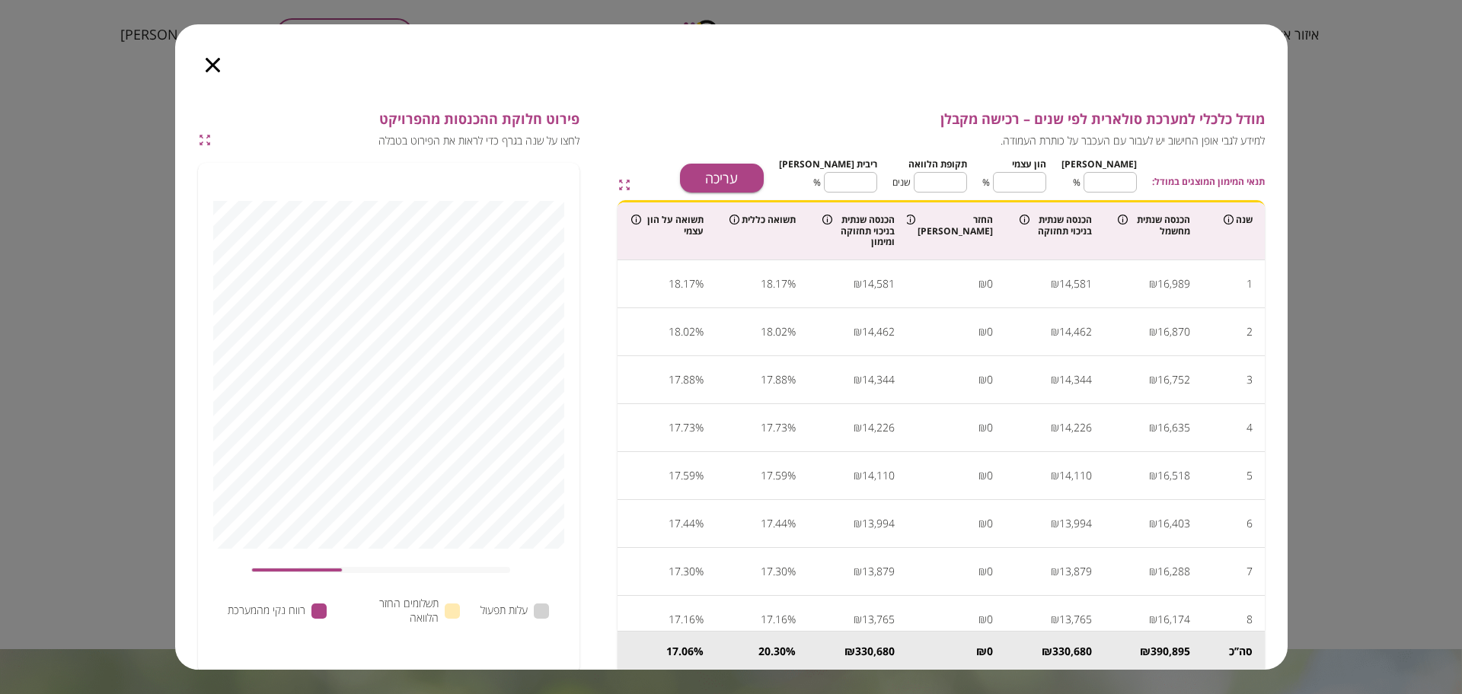
click at [209, 58] on icon "button" at bounding box center [213, 65] width 14 height 14
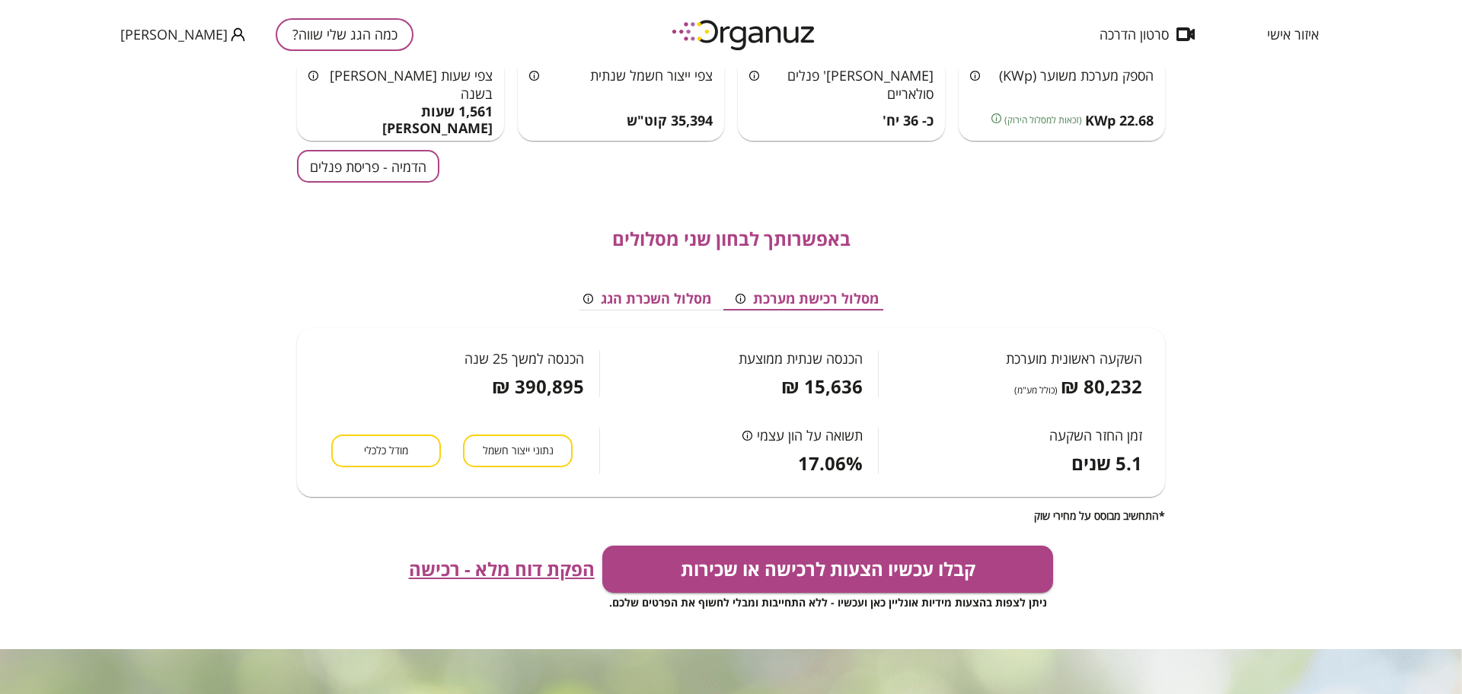
click at [480, 567] on span "הפקת דוח מלא - רכישה" at bounding box center [502, 569] width 186 height 21
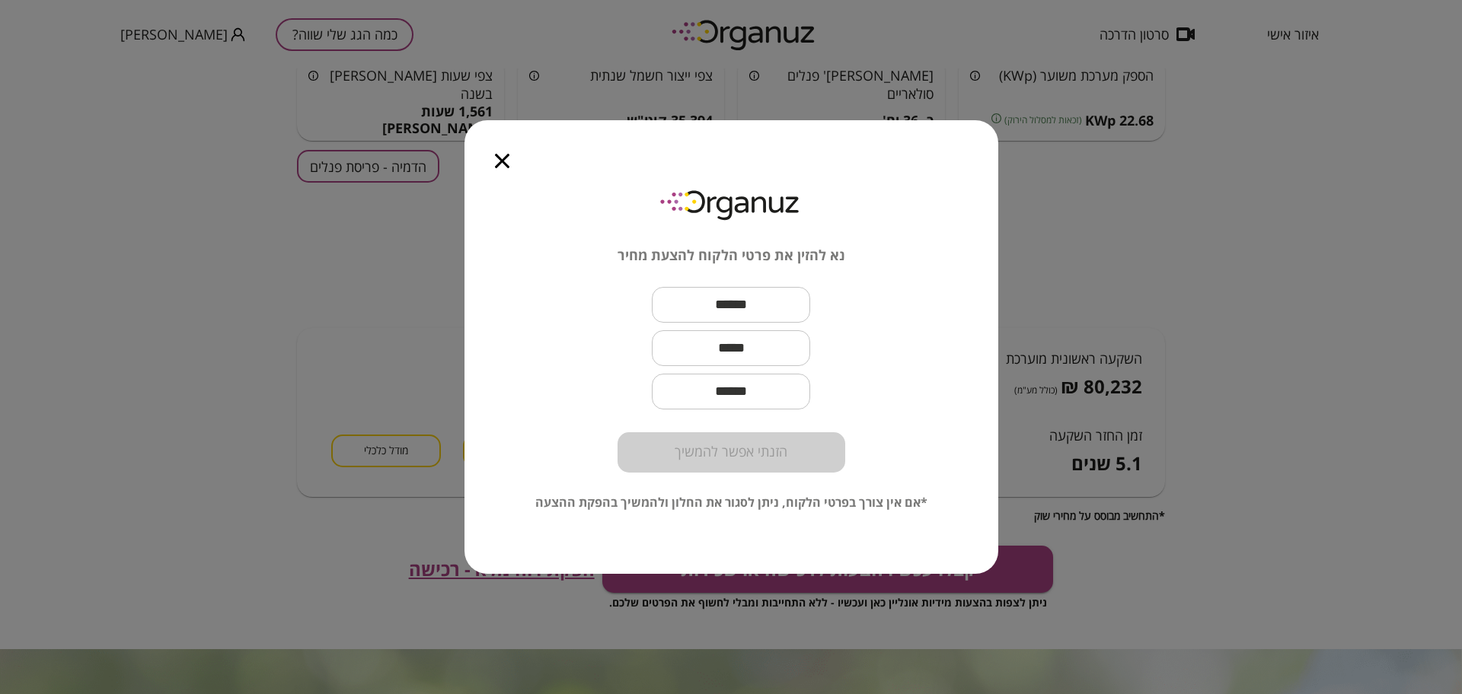
click at [502, 165] on icon "button" at bounding box center [502, 161] width 14 height 14
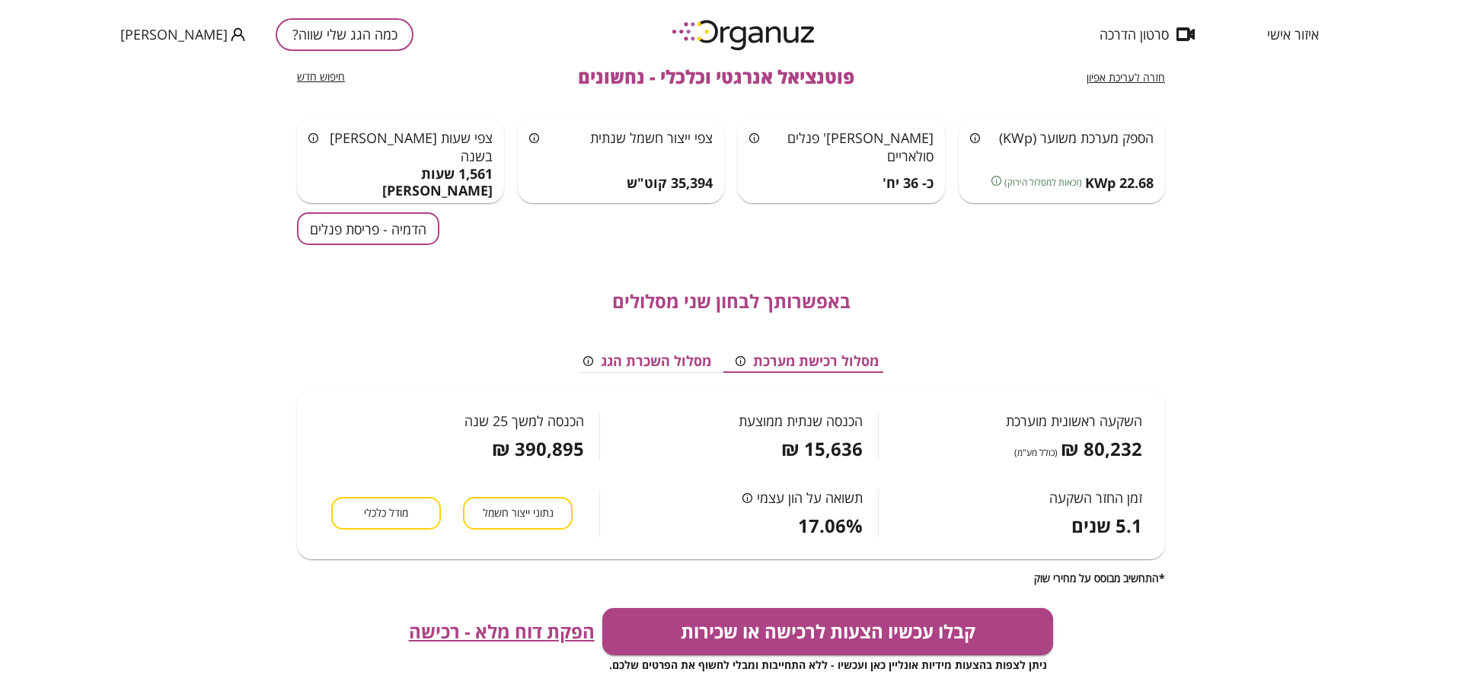
scroll to position [0, 0]
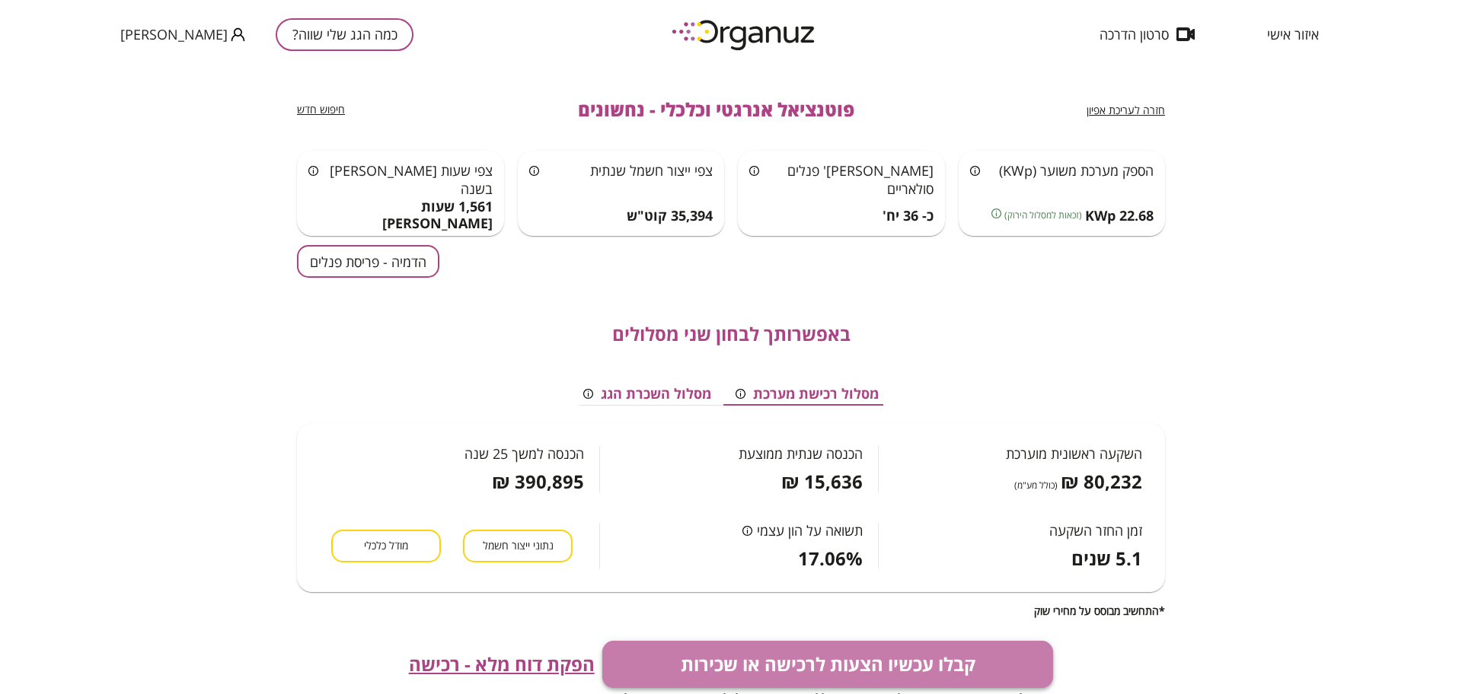
click at [878, 644] on button "קבלו עכשיו הצעות לרכישה או שכירות" at bounding box center [827, 664] width 451 height 47
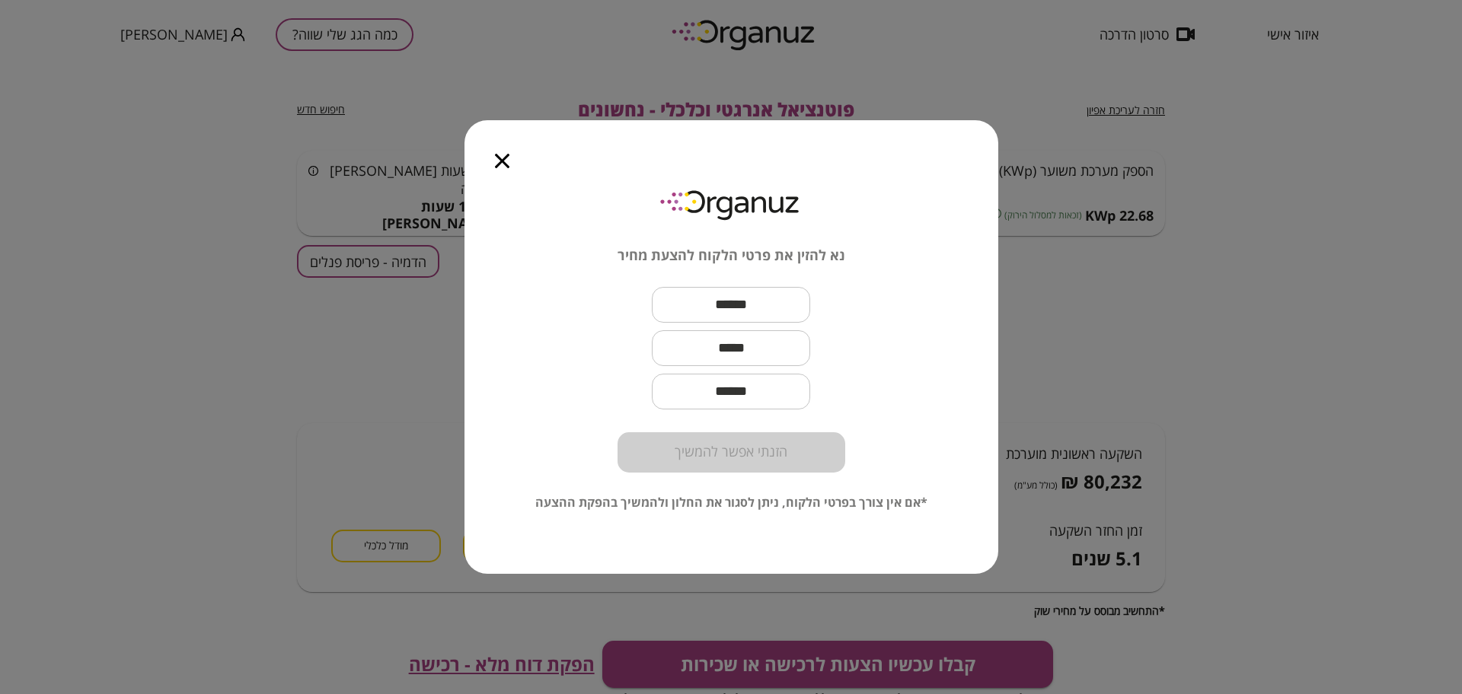
click at [748, 299] on input "text" at bounding box center [731, 304] width 158 height 45
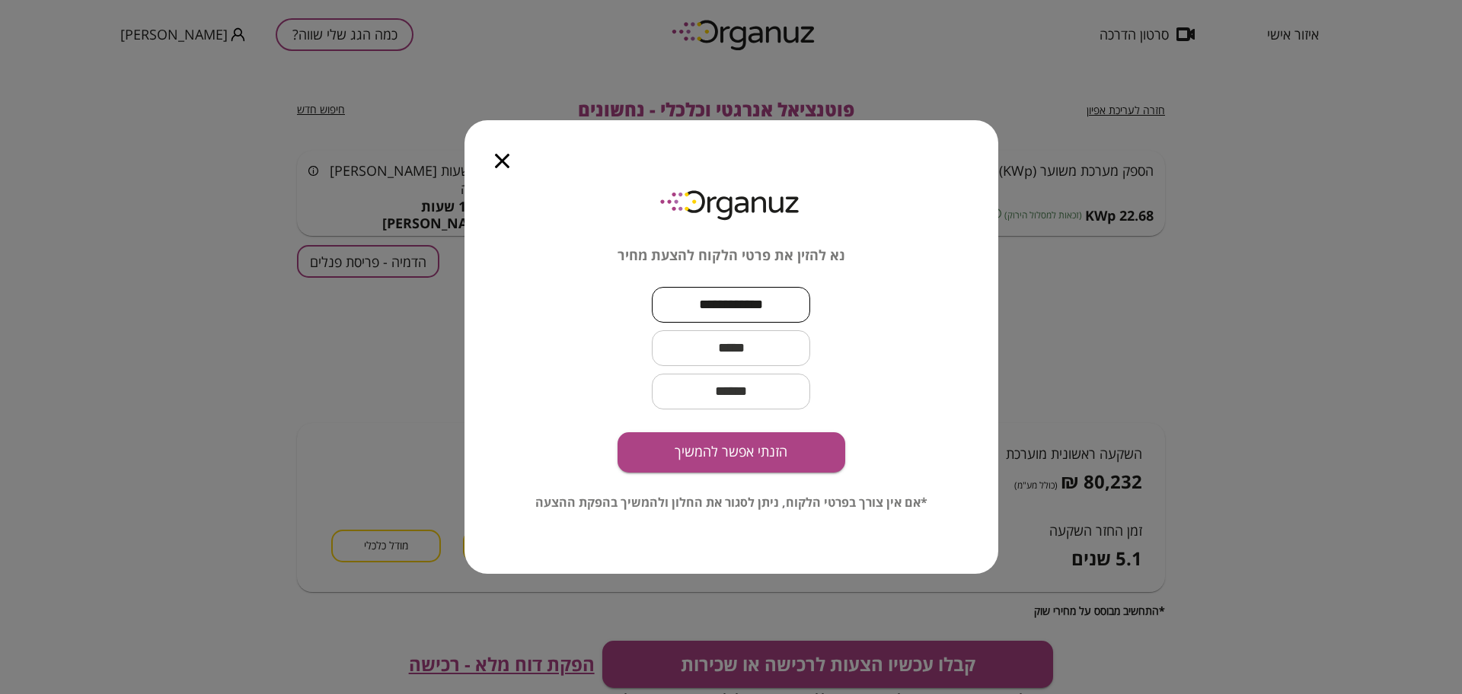
type input "**********"
click at [747, 353] on input "text" at bounding box center [731, 348] width 158 height 45
click at [757, 461] on button "הזנתי אפשר להמשיך" at bounding box center [731, 452] width 228 height 40
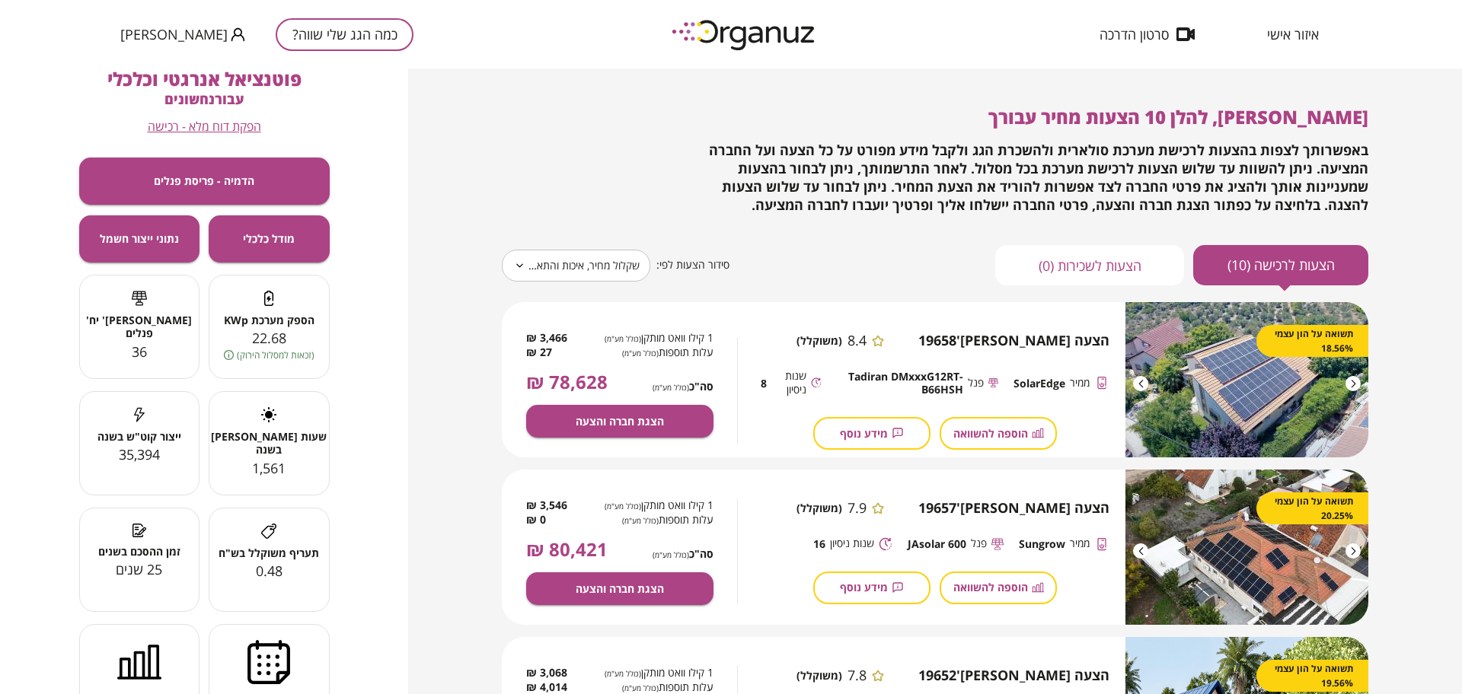
click at [602, 253] on body "**********" at bounding box center [731, 347] width 1462 height 694
click at [538, 272] on body "**********" at bounding box center [731, 347] width 1462 height 694
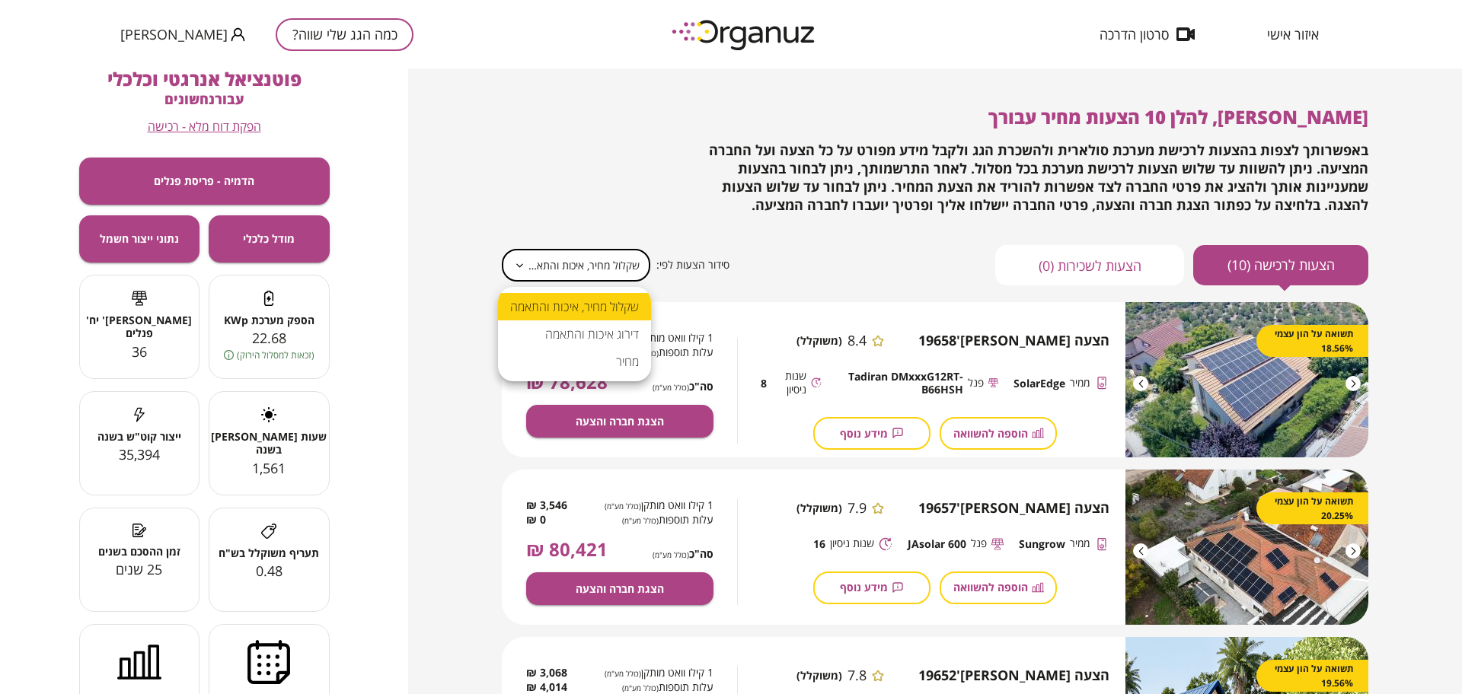
click at [599, 362] on li "מחיר" at bounding box center [574, 361] width 153 height 27
type input "*****"
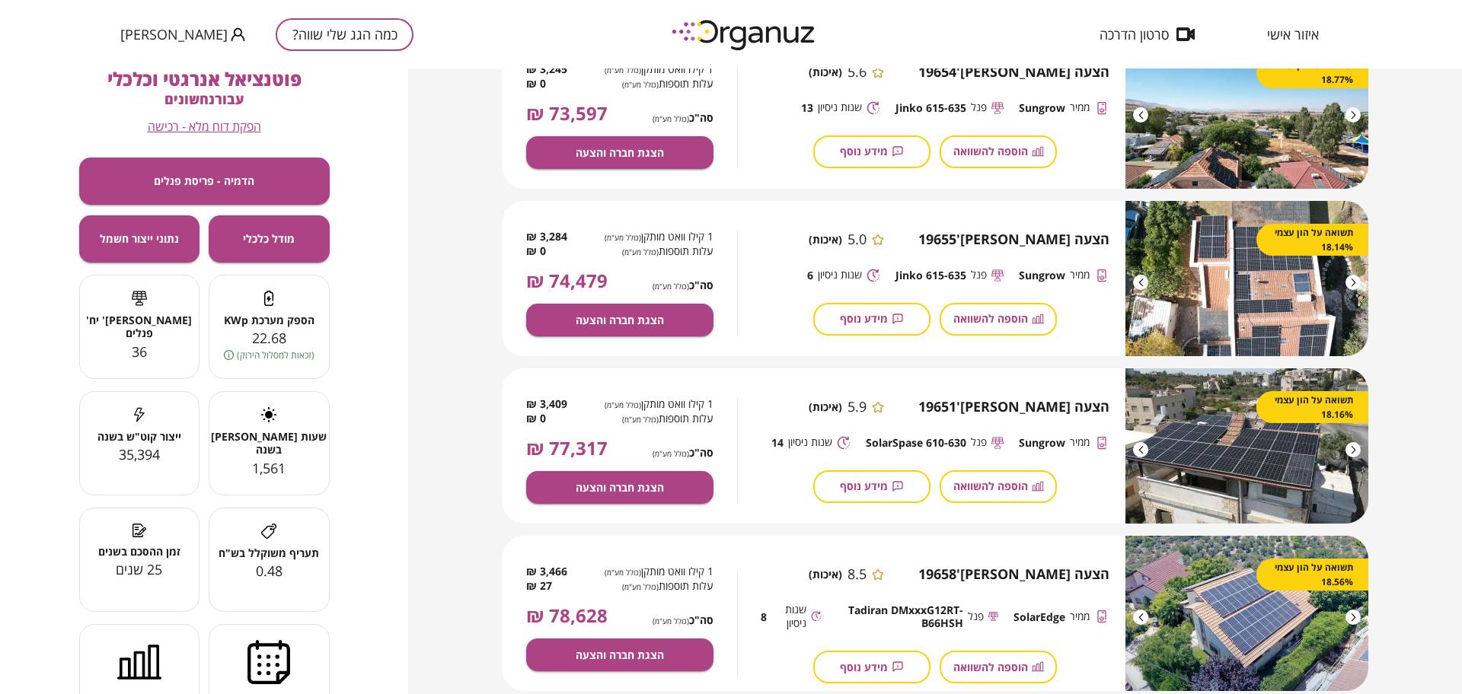
scroll to position [571, 0]
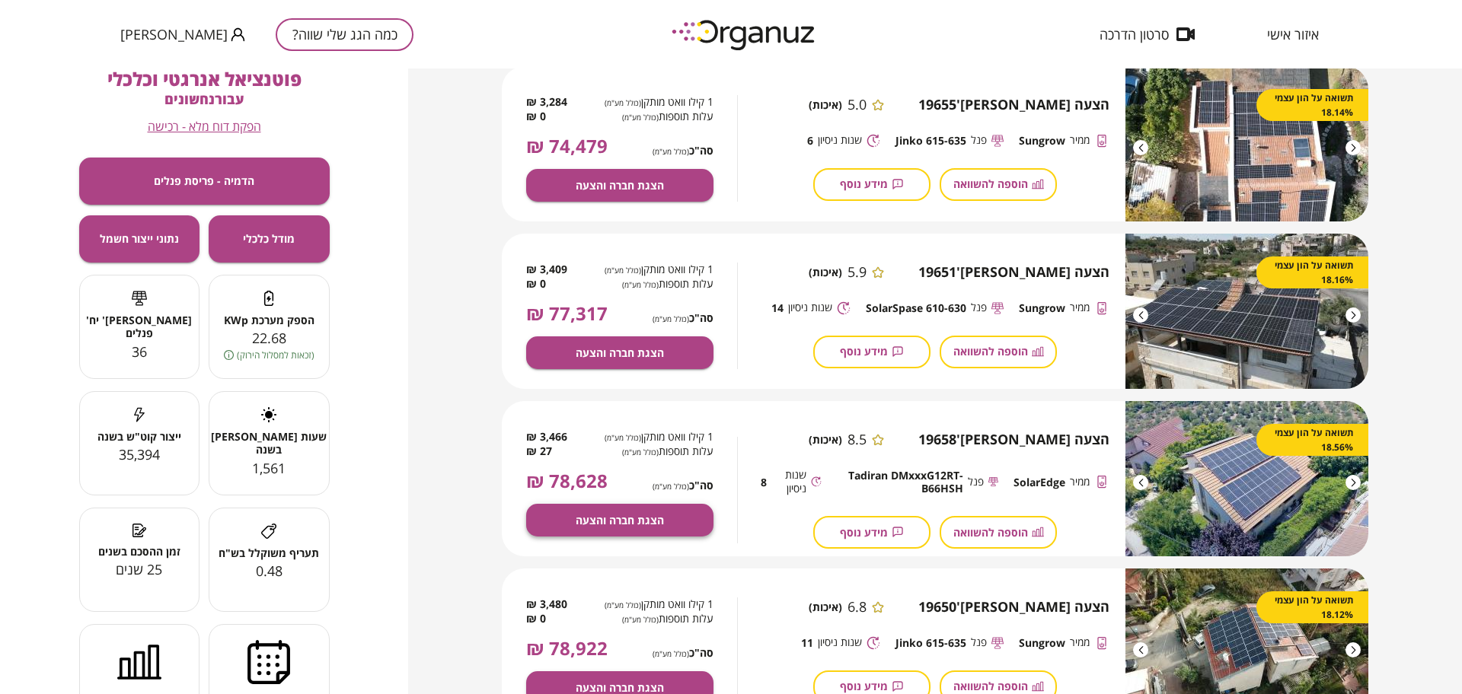
click at [632, 521] on span "הצגת חברה והצעה" at bounding box center [620, 520] width 88 height 13
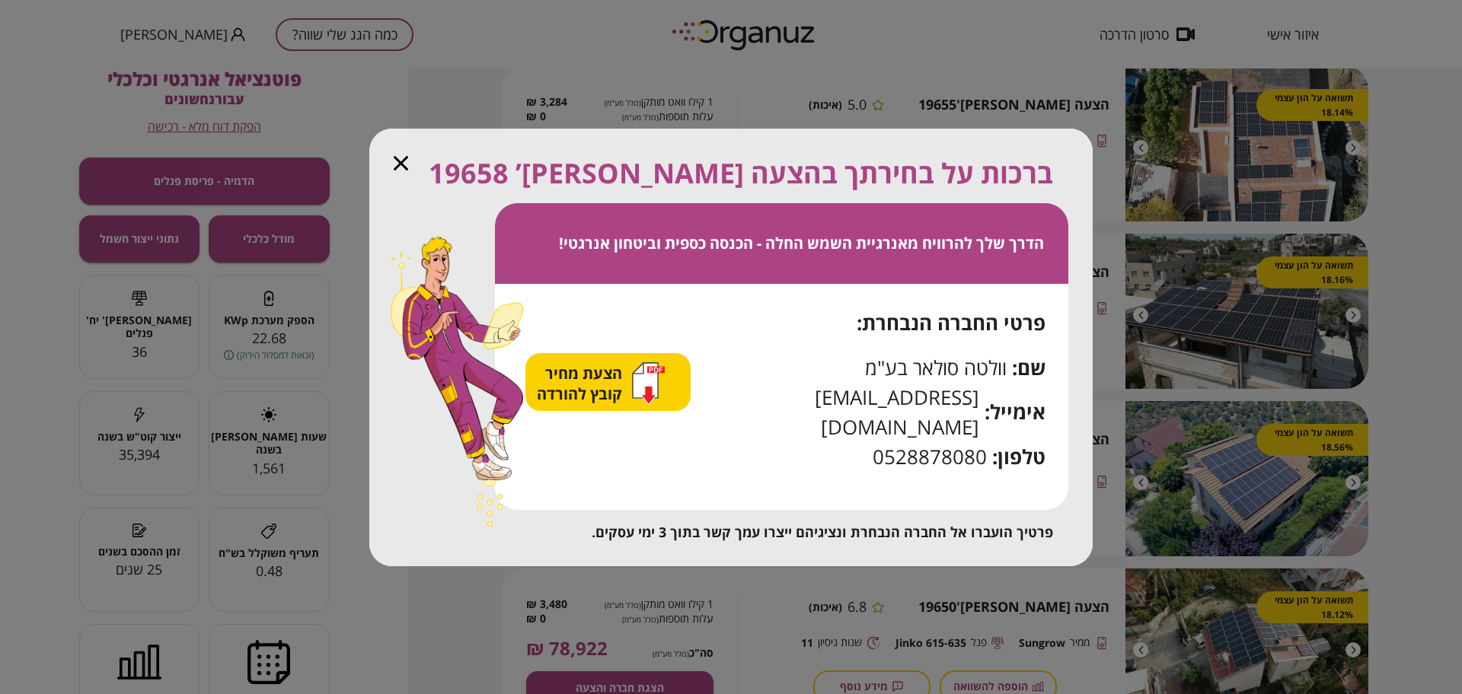
click at [617, 393] on span "הצעת מחיר קובץ להורדה" at bounding box center [581, 383] width 89 height 41
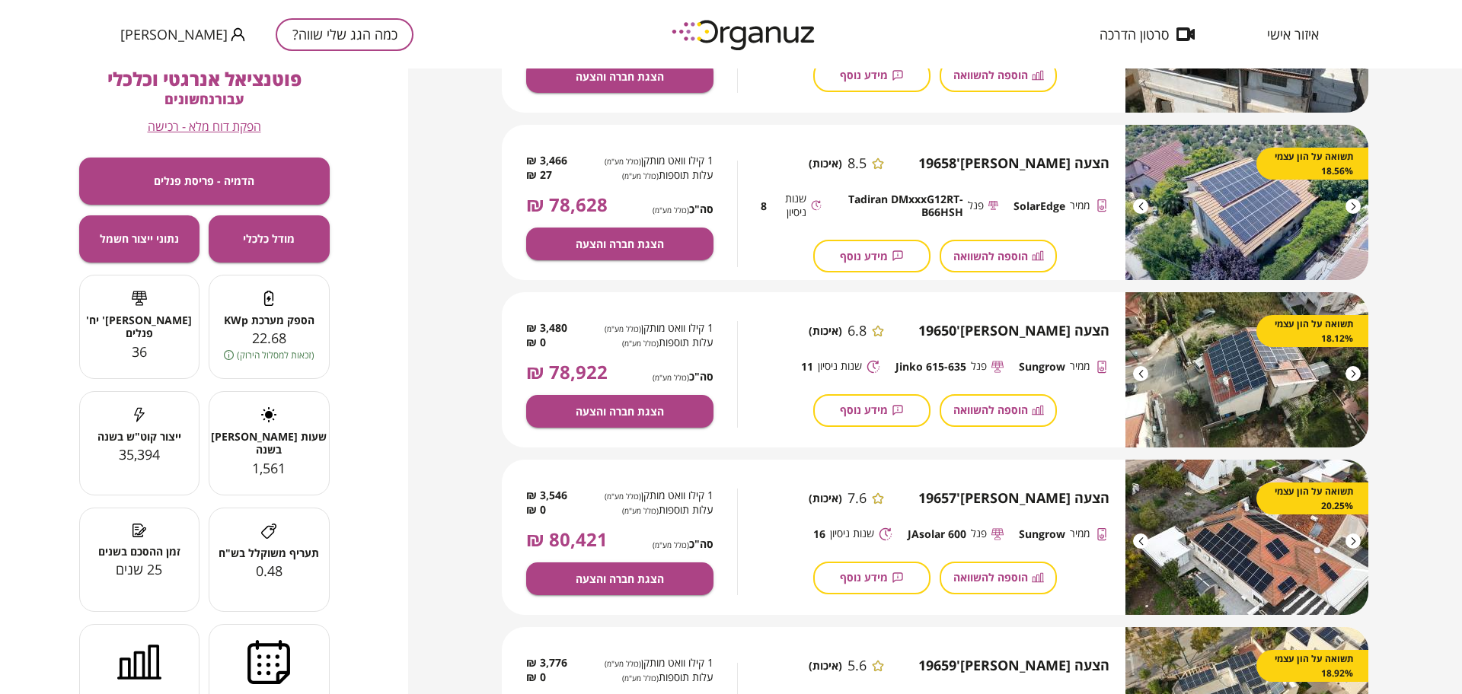
scroll to position [856, 0]
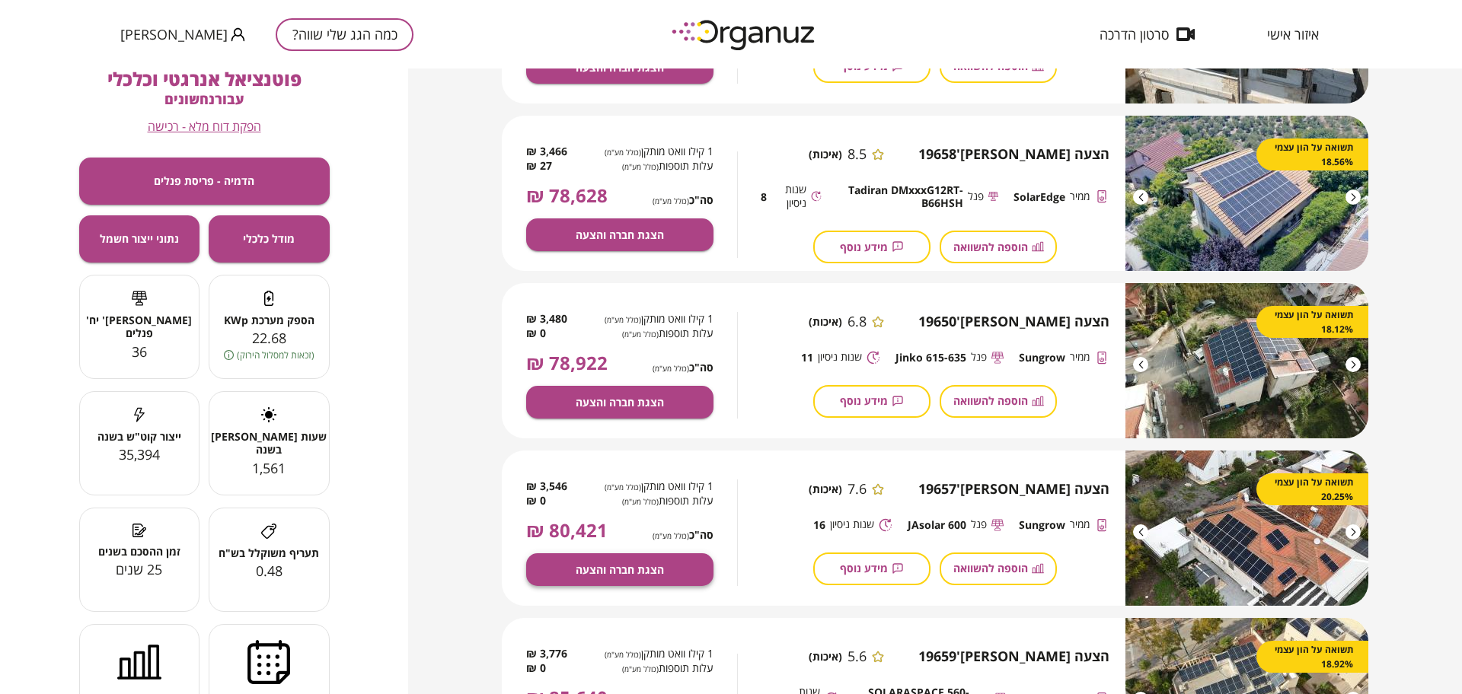
click at [679, 560] on button "הצגת חברה והצעה" at bounding box center [619, 569] width 187 height 33
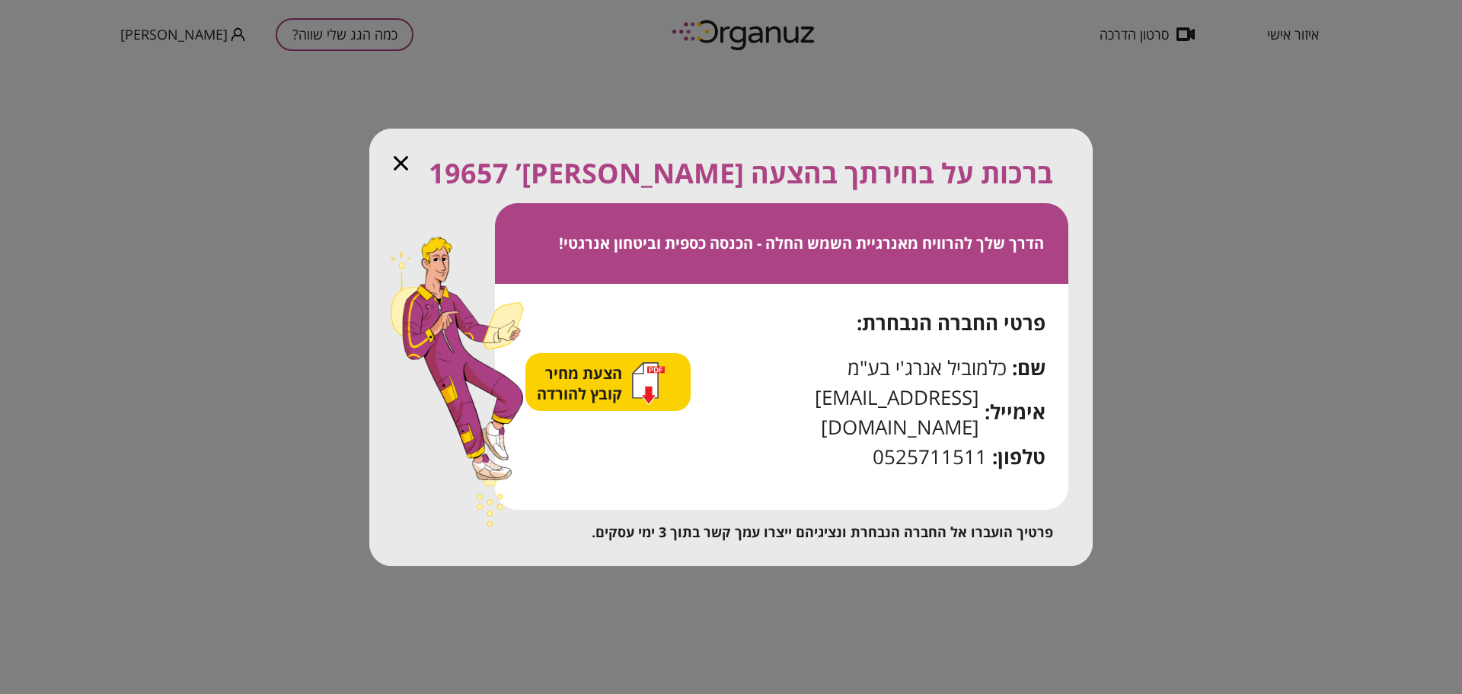
click at [556, 394] on span "הצעת מחיר קובץ להורדה" at bounding box center [581, 383] width 89 height 41
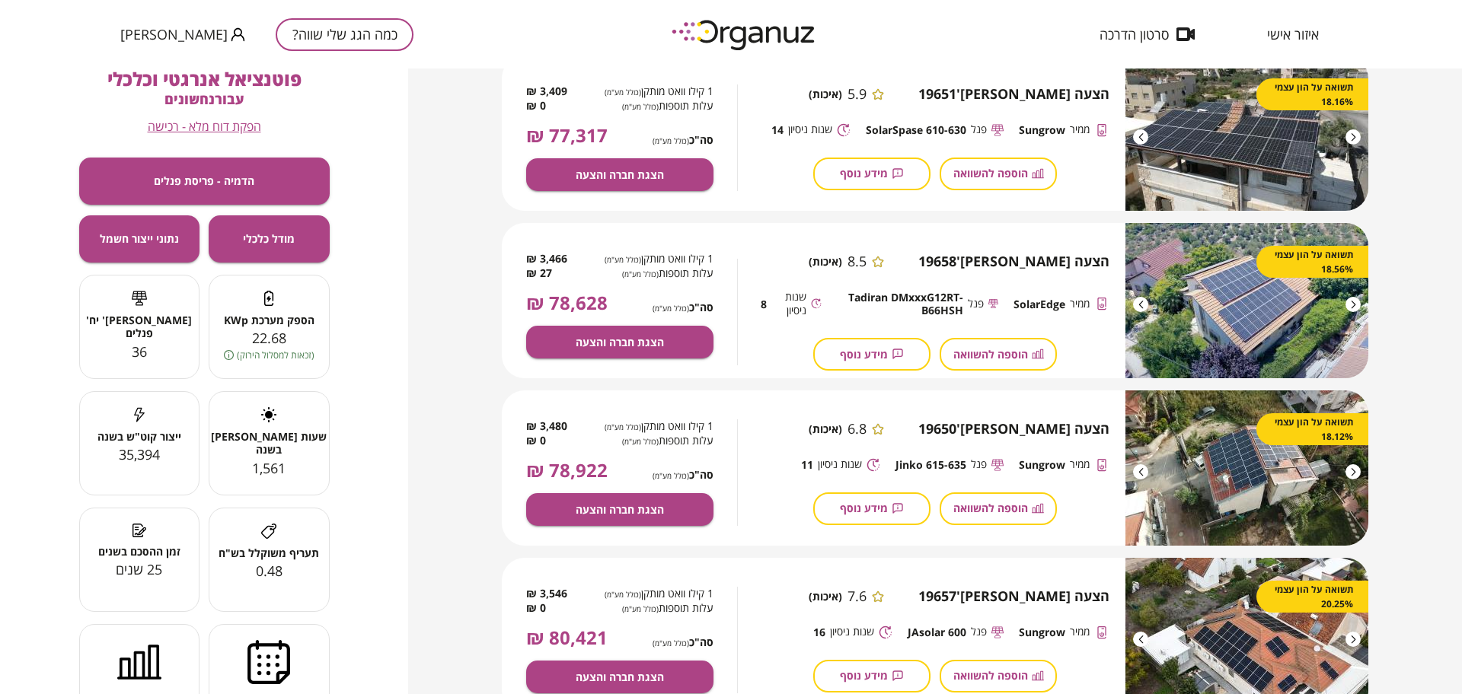
scroll to position [666, 0]
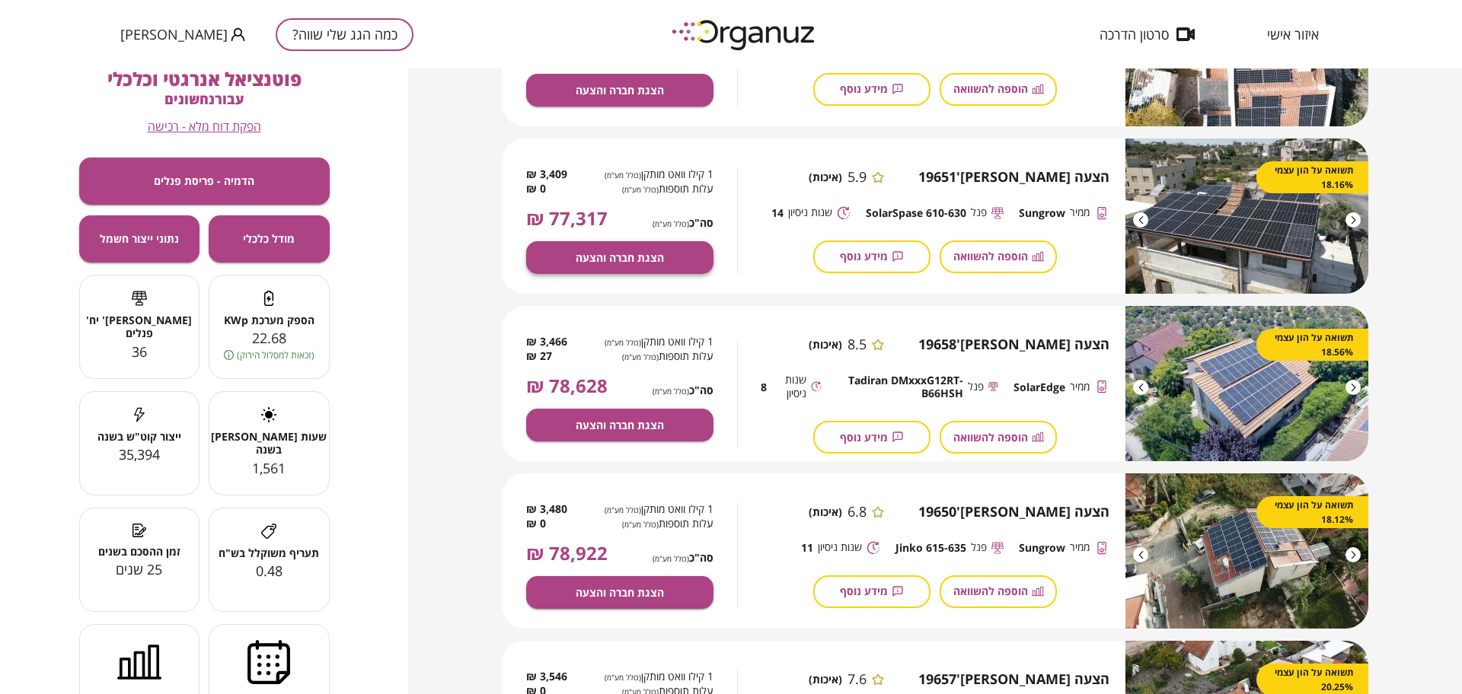
click at [697, 260] on button "הצגת חברה והצעה" at bounding box center [619, 257] width 187 height 33
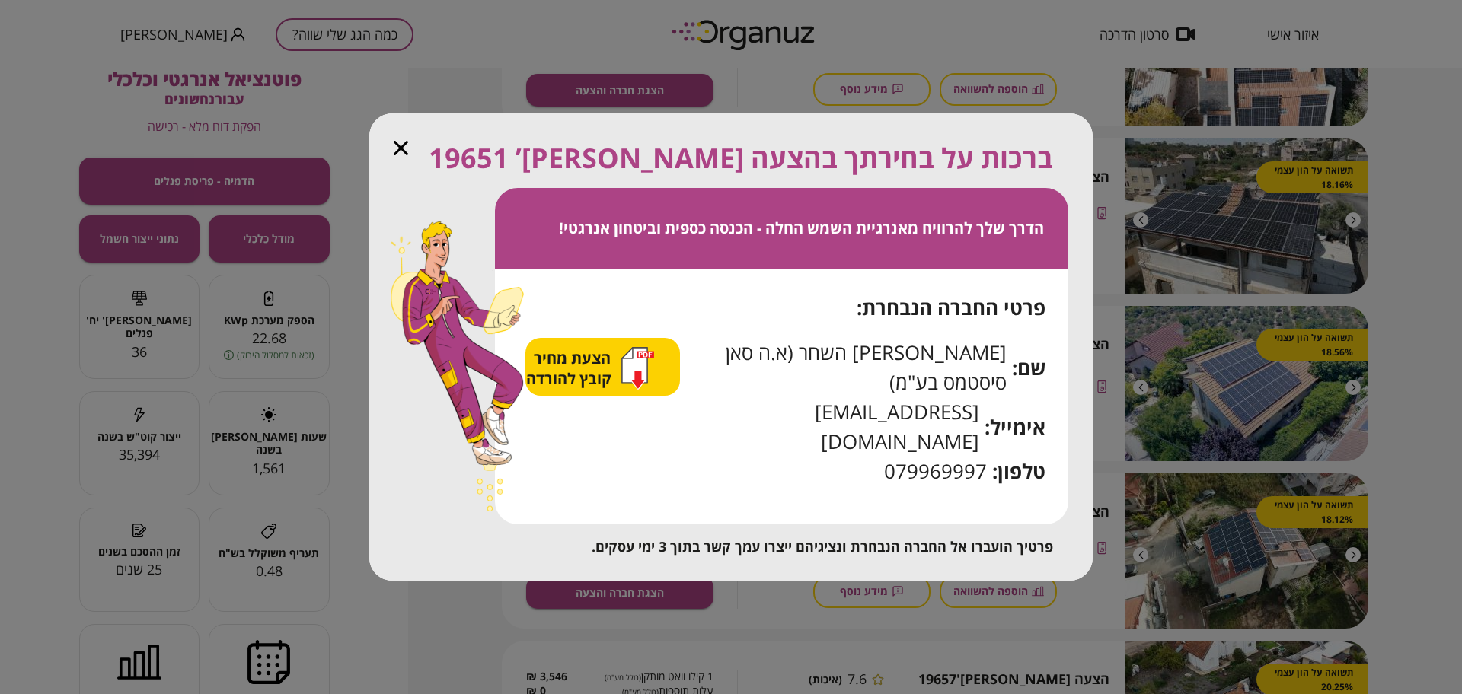
click at [604, 384] on span "הצעת מחיר קובץ להורדה" at bounding box center [570, 368] width 89 height 41
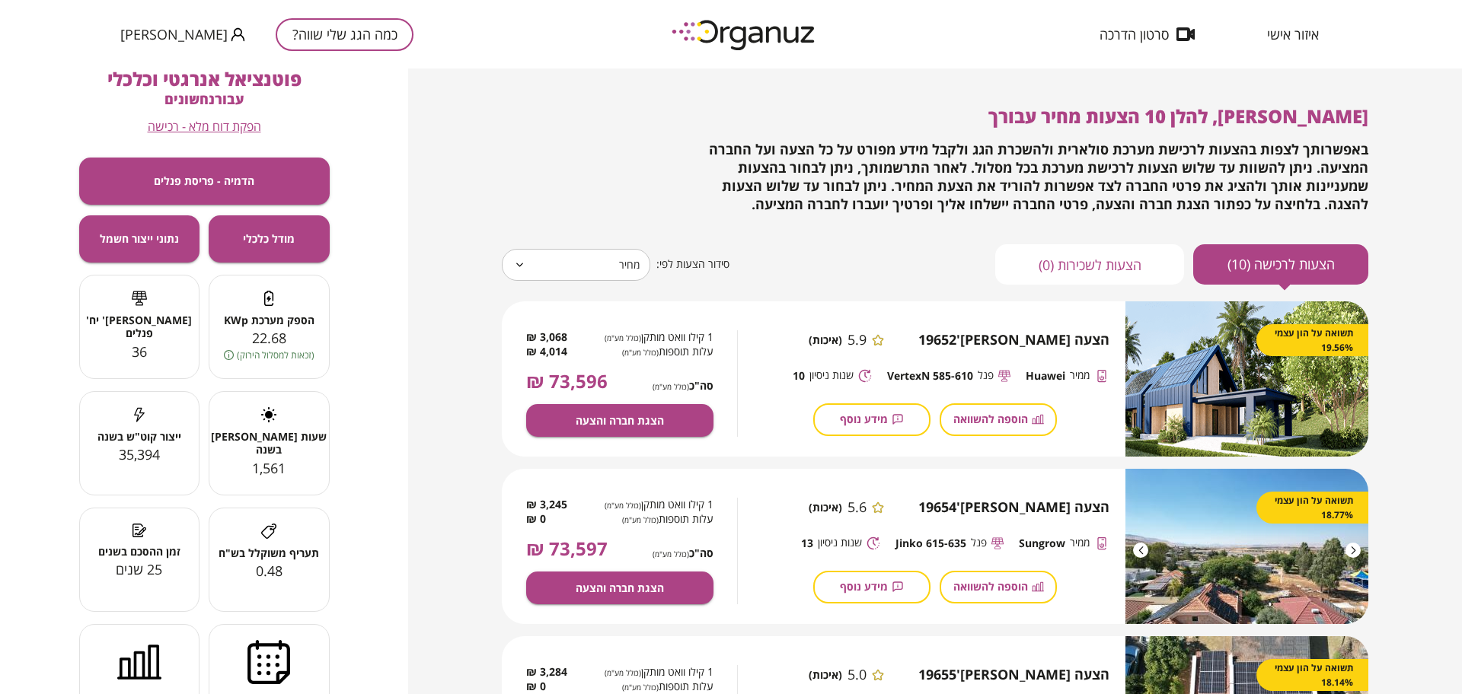
scroll to position [0, 0]
click at [515, 158] on div "[PERSON_NAME], להלן 10 הצעות מחיר עבורך באפשרותך לצפות בהצעות לרכישת מערכת סולא…" at bounding box center [935, 161] width 866 height 108
click at [449, 11] on div "איזור אישי סרטון הדרכה כמה הגג שלי שווה? [PERSON_NAME]" at bounding box center [731, 34] width 1462 height 69
click at [300, 27] on button "כמה הגג שלי שווה?" at bounding box center [345, 34] width 138 height 33
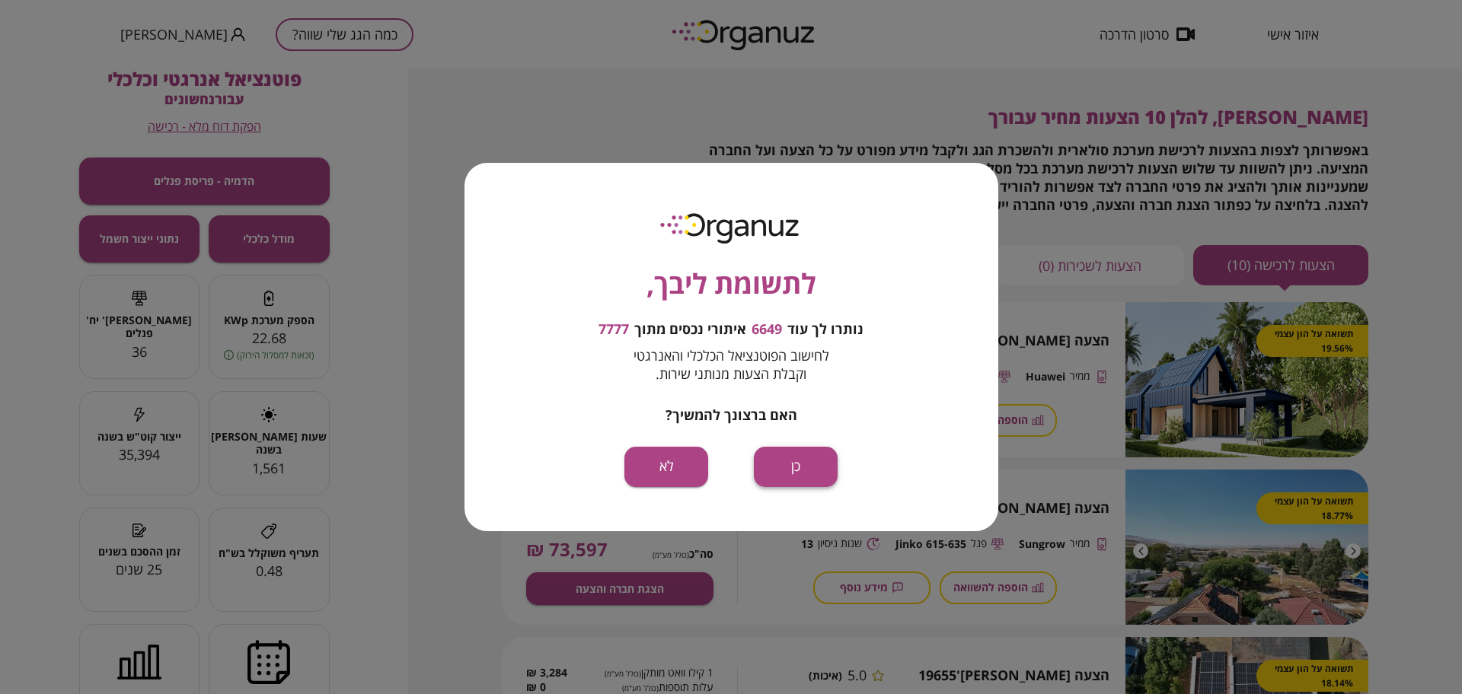
click at [787, 477] on button "כן" at bounding box center [796, 467] width 84 height 40
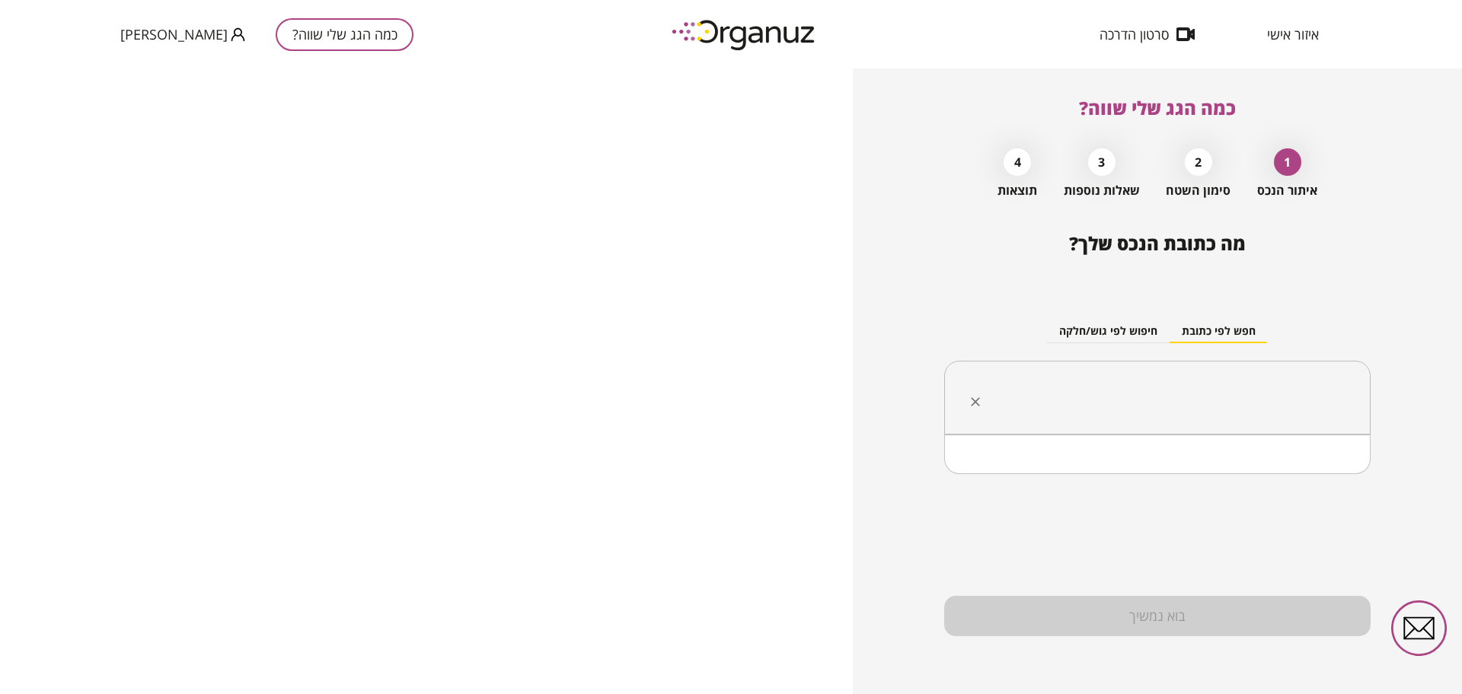
click at [1247, 402] on input "text" at bounding box center [1163, 398] width 378 height 38
paste input "**********"
click at [1308, 480] on li "[PERSON_NAME] 15 [GEOGRAPHIC_DATA][PERSON_NAME]" at bounding box center [1157, 474] width 387 height 27
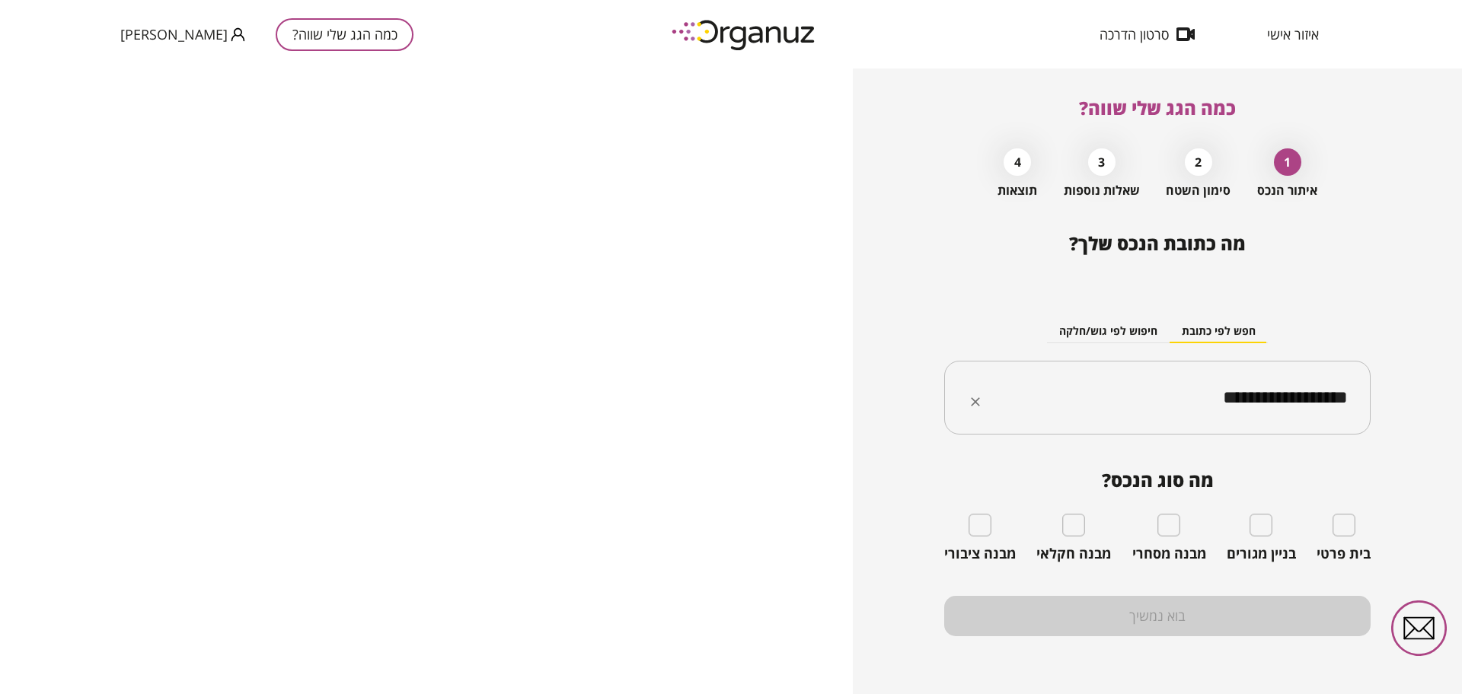
type input "**********"
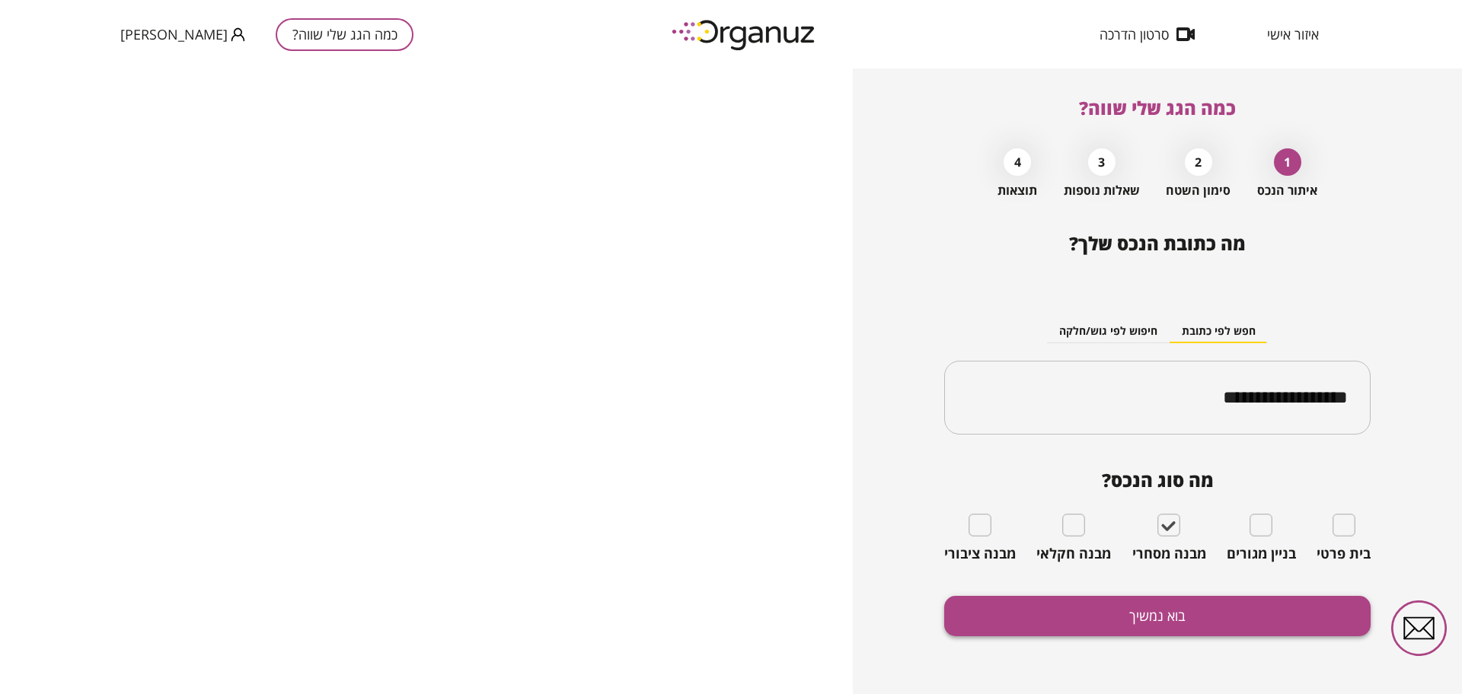
click at [1164, 628] on button "בוא נמשיך" at bounding box center [1157, 616] width 426 height 40
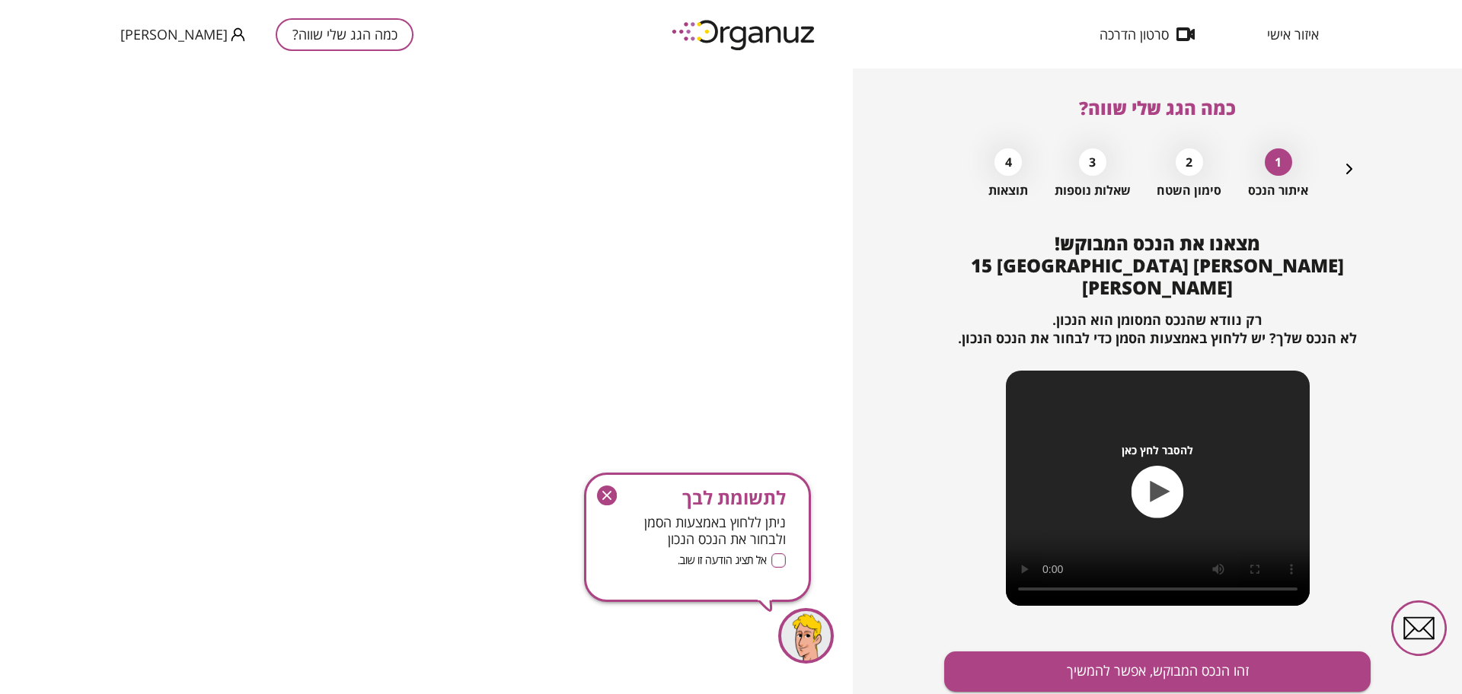
click at [1164, 628] on div "מצאנו את הנכס המבוקש! [PERSON_NAME] 15 פתח [PERSON_NAME] רק נוודא שהנכס המסומן …" at bounding box center [1157, 491] width 426 height 517
click at [1164, 652] on button "זהו הנכס המבוקש, אפשר להמשיך" at bounding box center [1157, 672] width 426 height 40
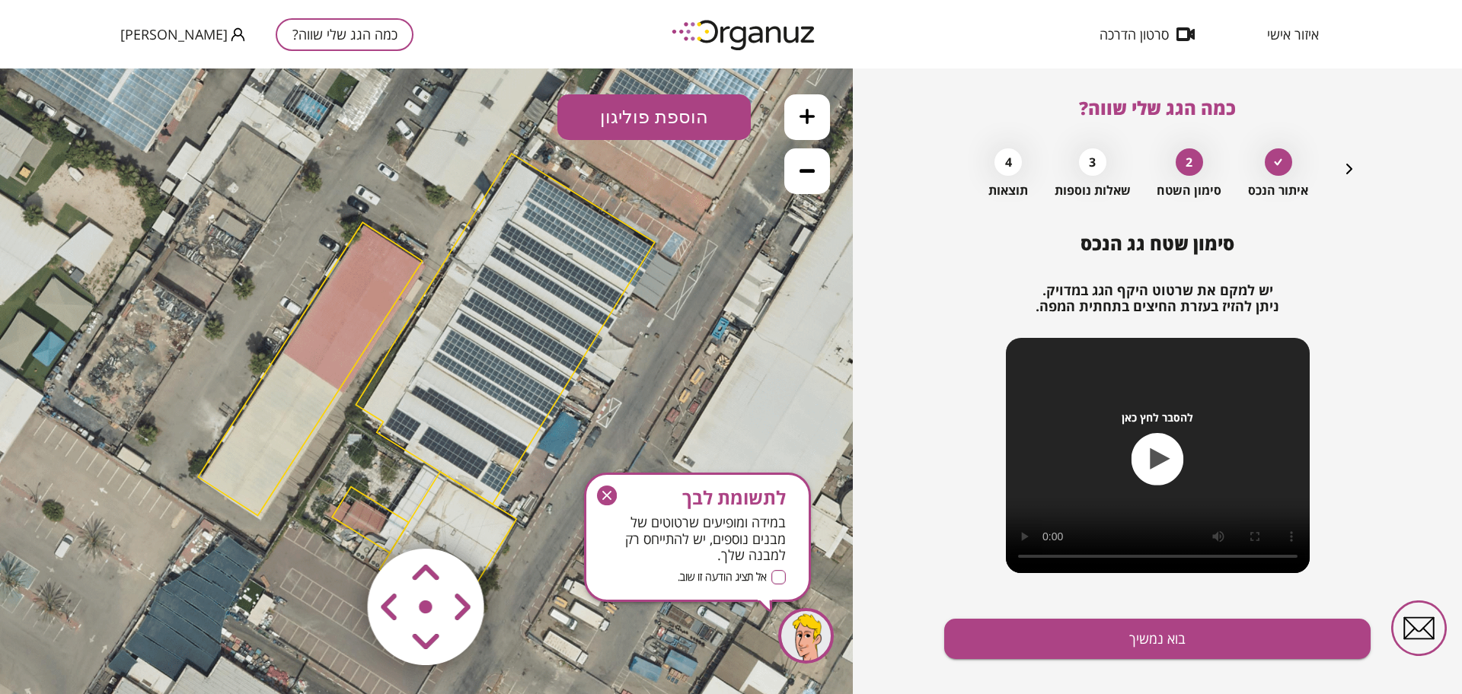
click at [805, 117] on icon at bounding box center [806, 116] width 15 height 15
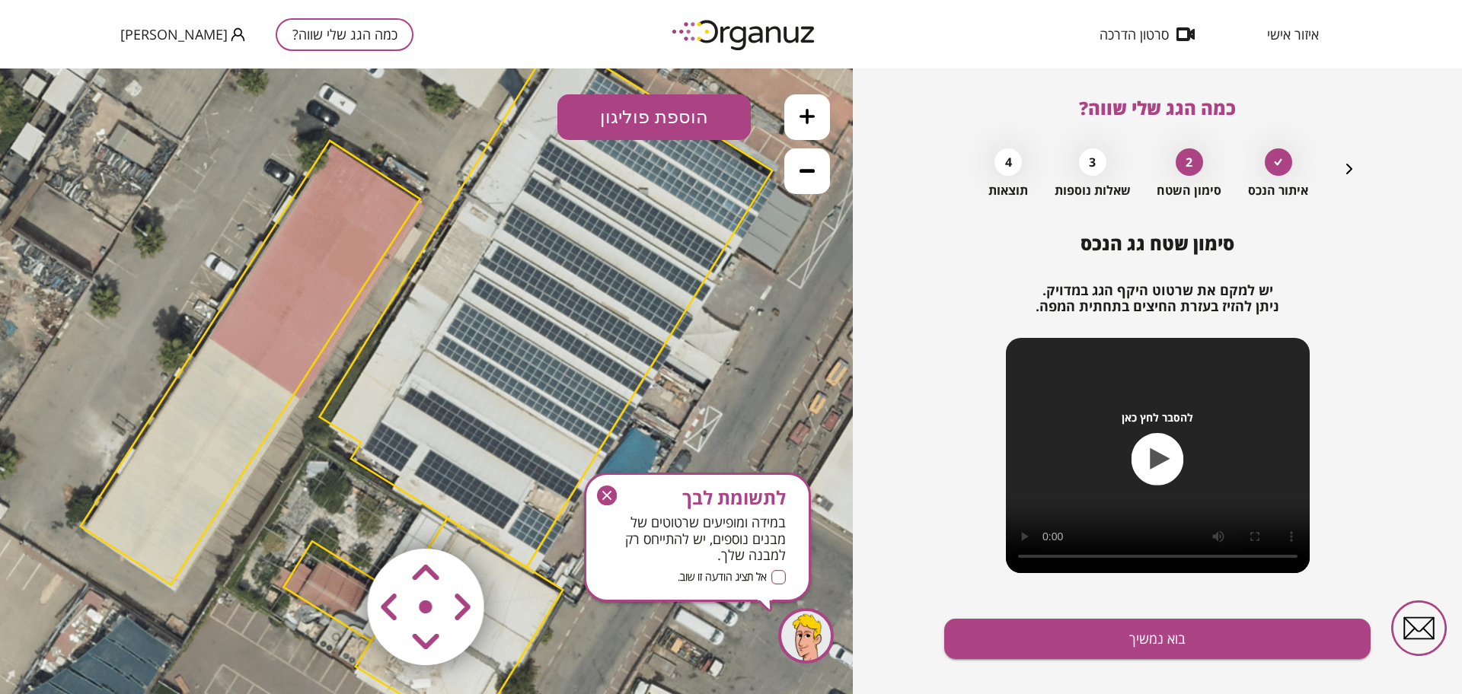
click at [805, 117] on icon at bounding box center [806, 116] width 15 height 15
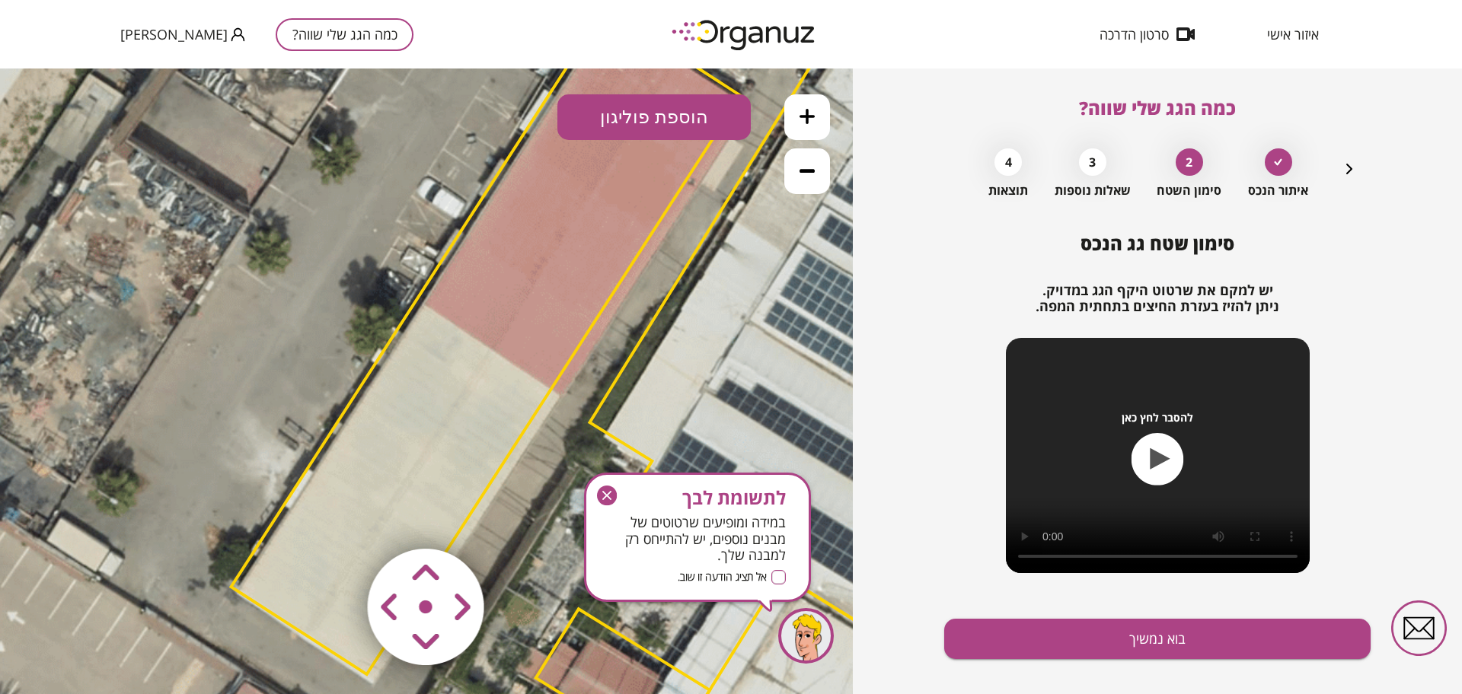
drag, startPoint x: 27, startPoint y: 219, endPoint x: 349, endPoint y: 203, distance: 322.4
click at [349, 203] on icon at bounding box center [753, 369] width 3152 height 3152
click at [812, 174] on icon at bounding box center [806, 170] width 15 height 15
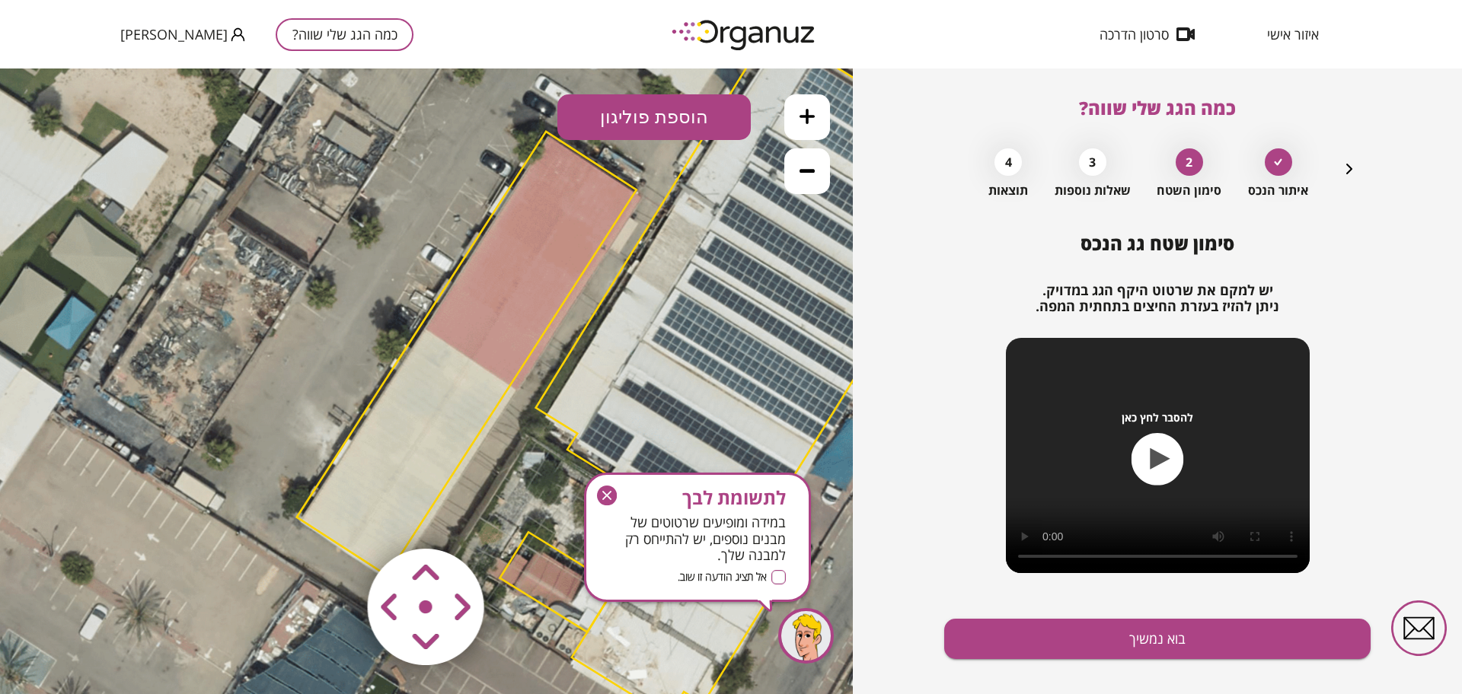
click at [336, 517] on area at bounding box center [336, 517] width 0 height 0
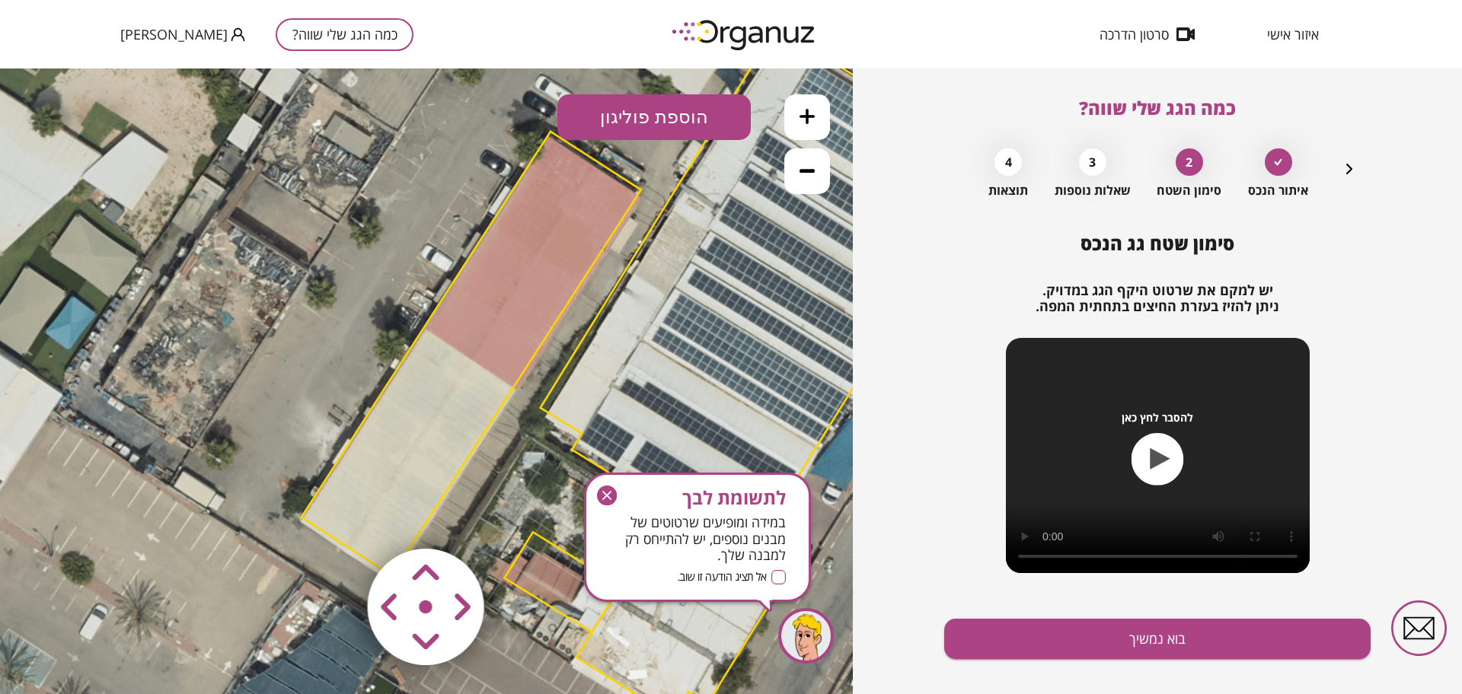
drag, startPoint x: 464, startPoint y: 601, endPoint x: 504, endPoint y: 572, distance: 49.6
click at [336, 517] on area at bounding box center [336, 517] width 0 height 0
click at [603, 497] on icon "button" at bounding box center [607, 496] width 20 height 20
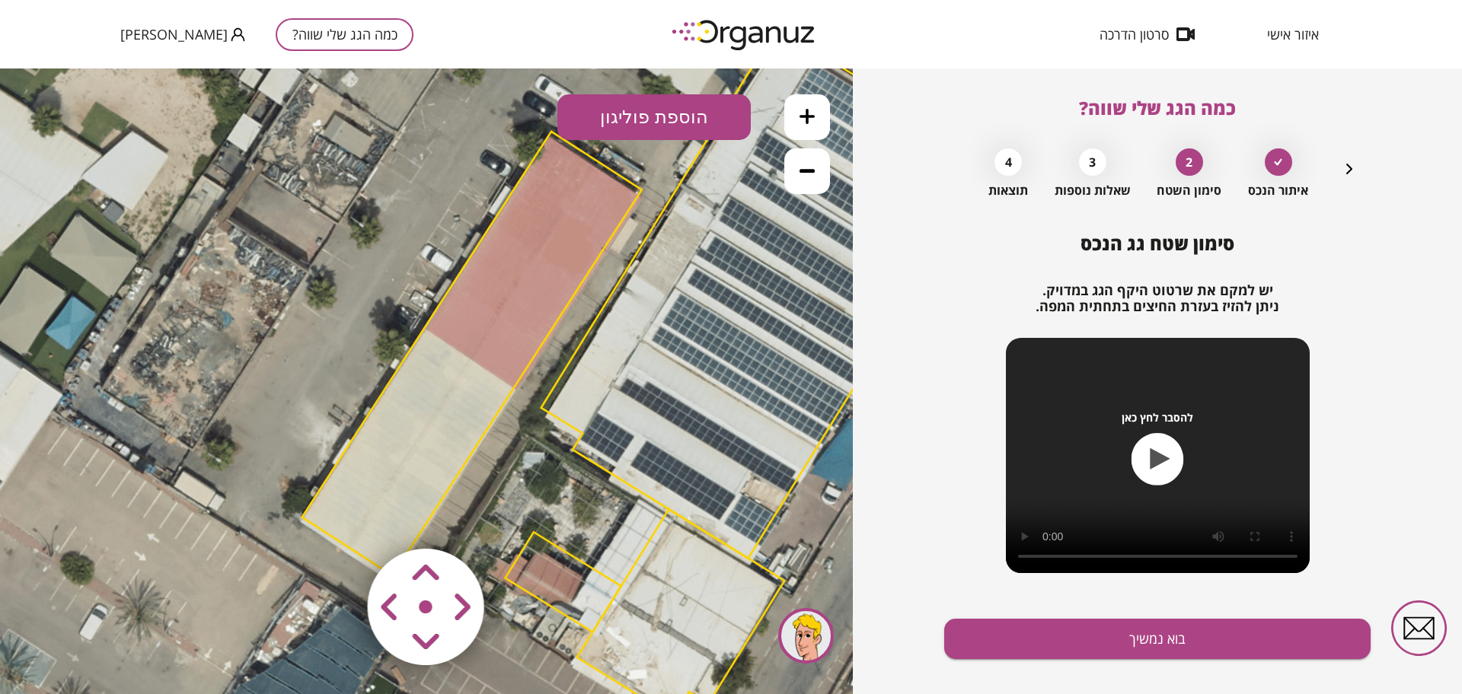
click at [336, 517] on area at bounding box center [336, 517] width 0 height 0
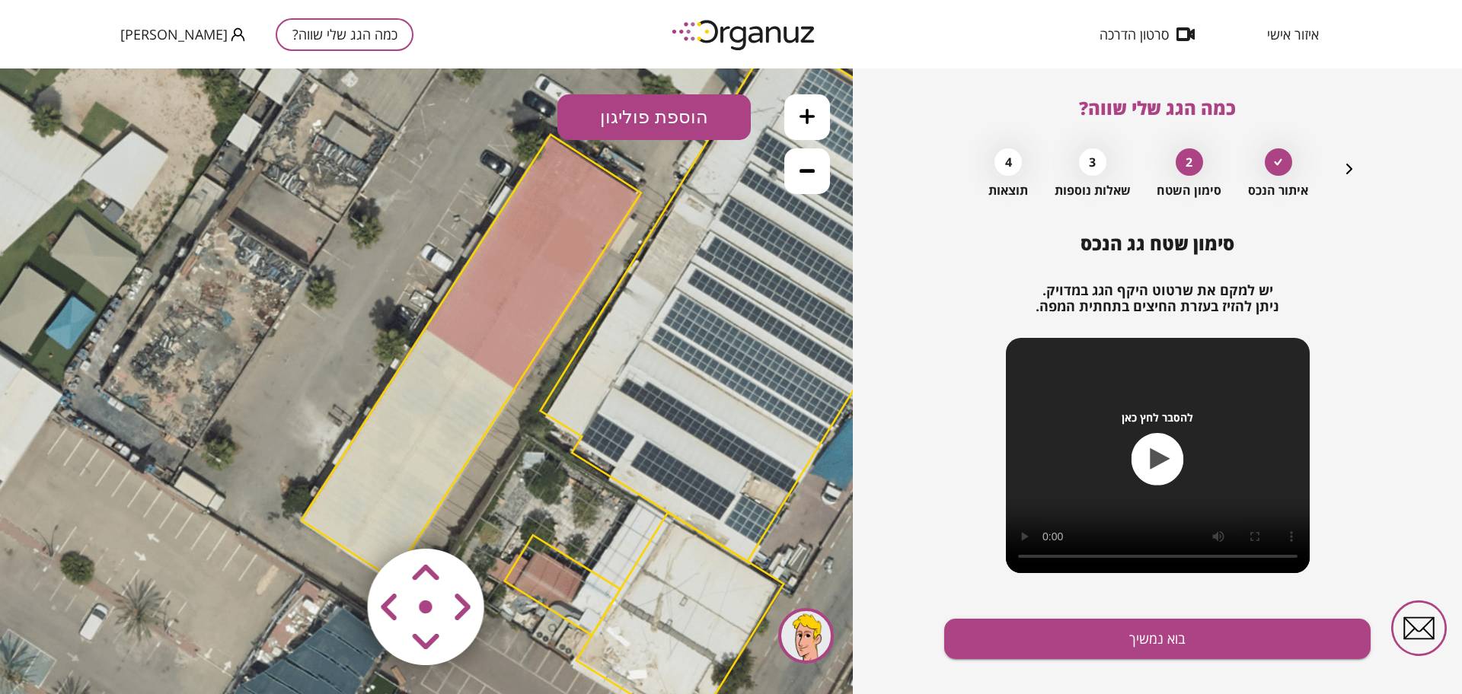
click at [336, 517] on area at bounding box center [336, 517] width 0 height 0
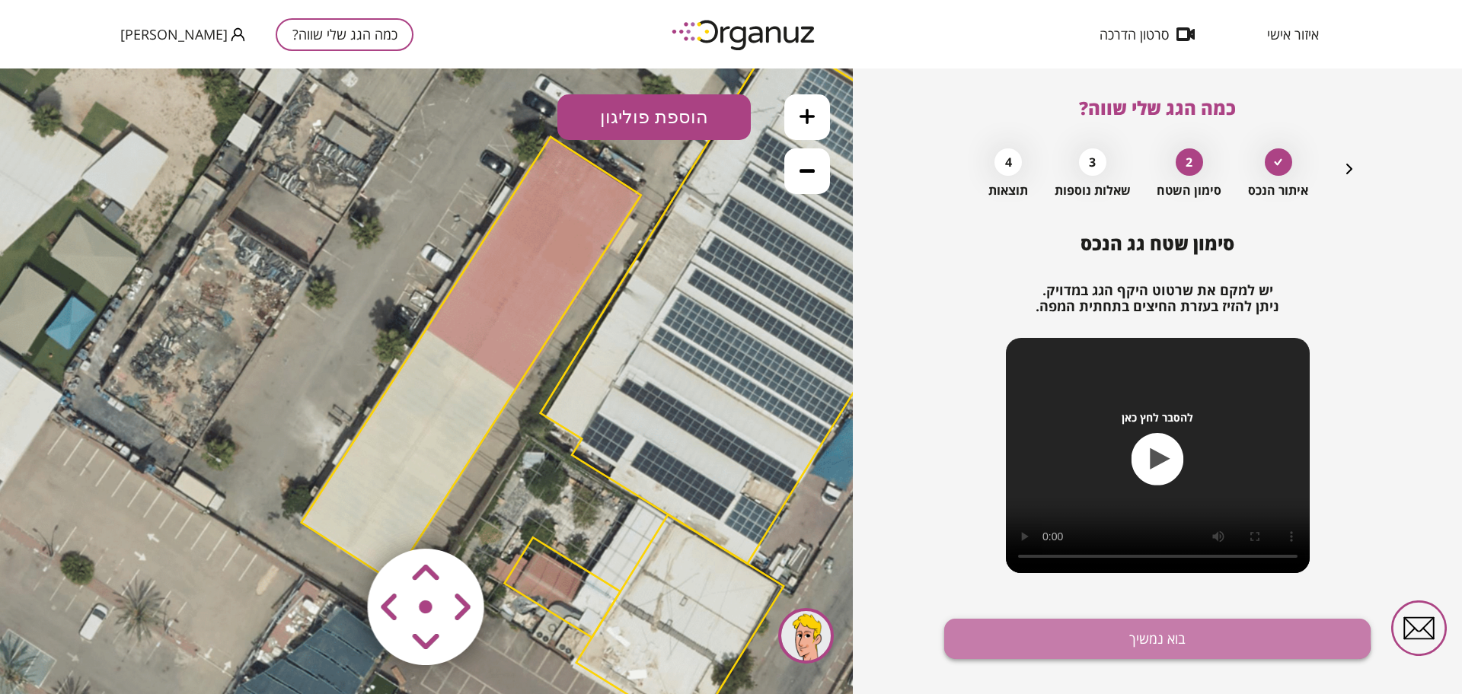
click at [1146, 636] on button "בוא נמשיך" at bounding box center [1157, 639] width 426 height 40
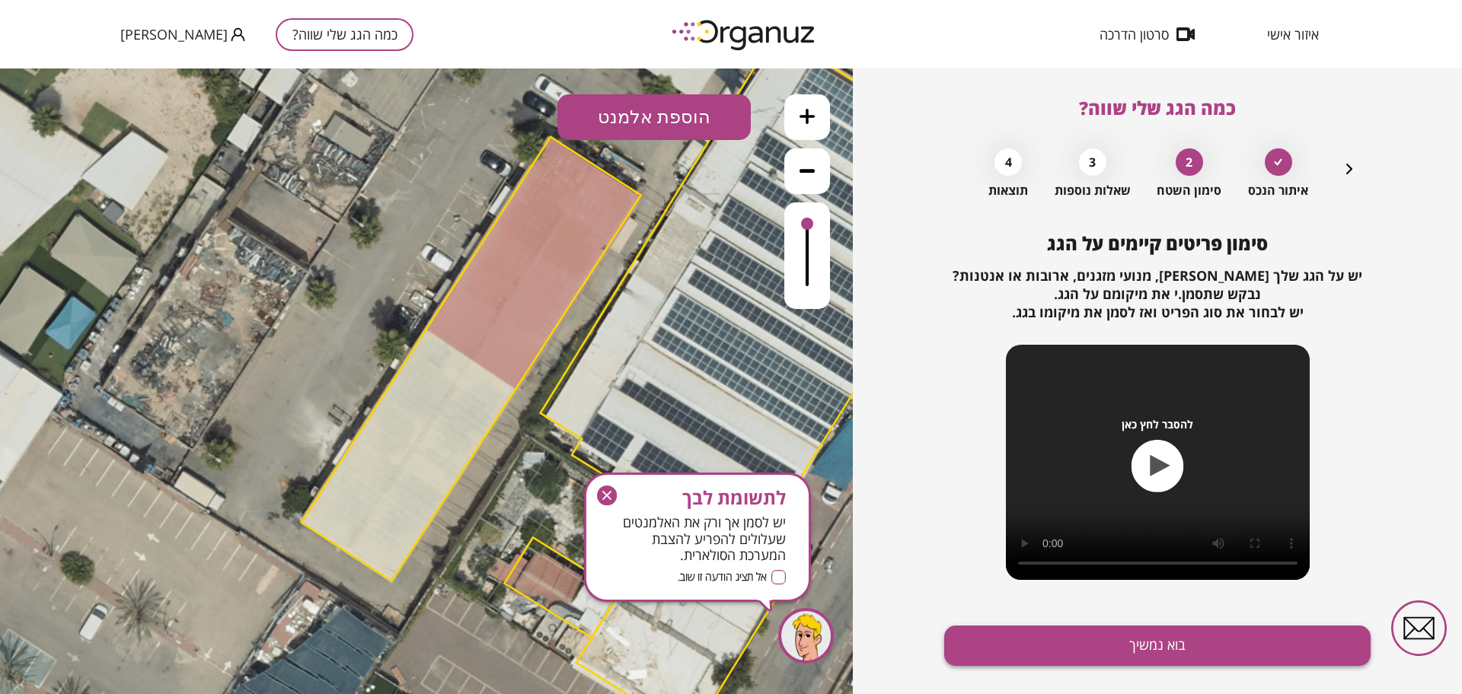
click at [1149, 649] on button "בוא נמשיך" at bounding box center [1157, 646] width 426 height 40
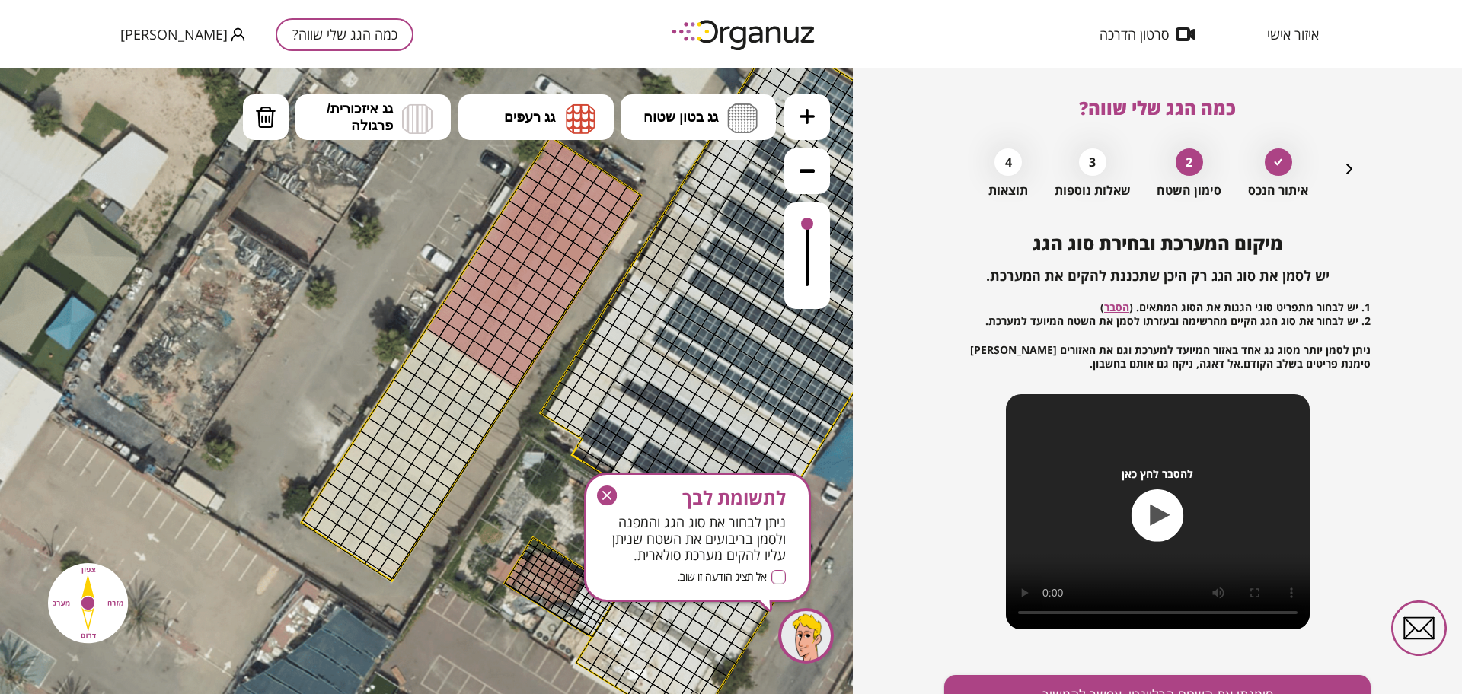
click at [807, 116] on icon at bounding box center [806, 116] width 15 height 15
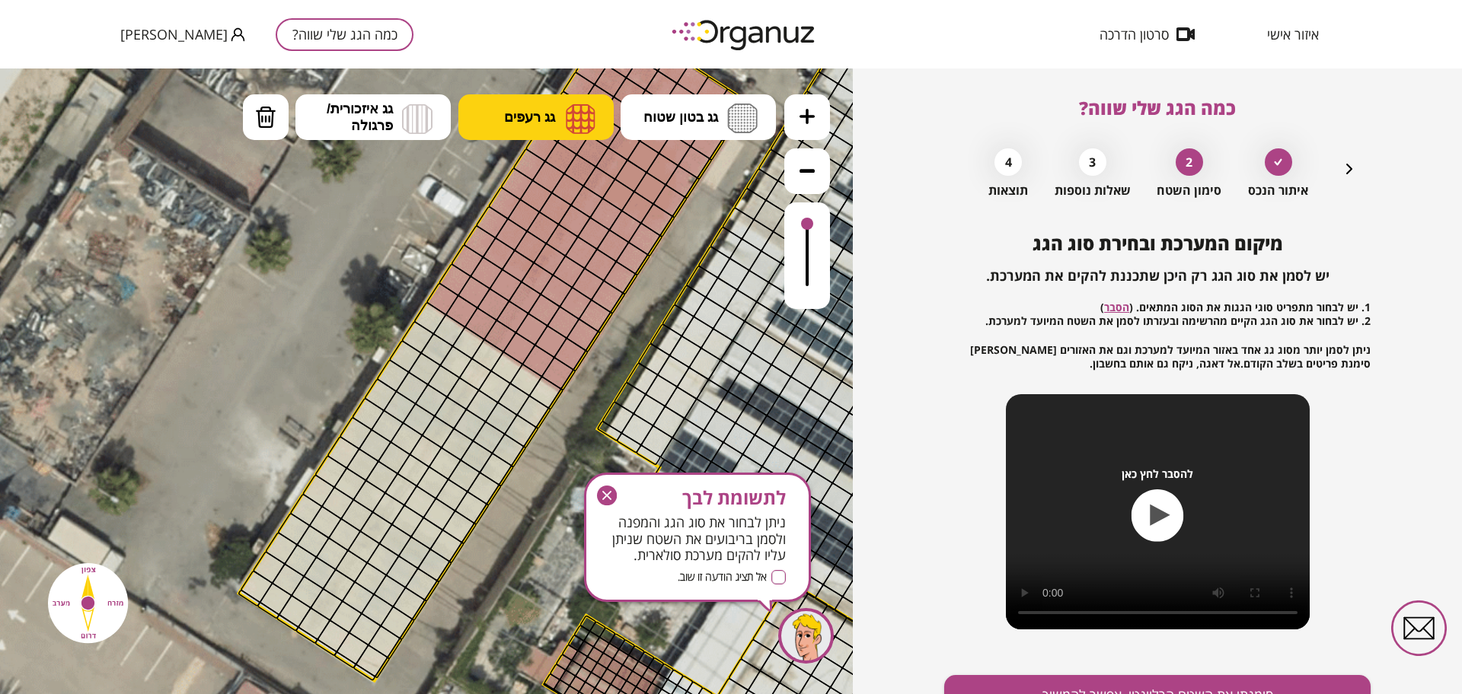
click at [537, 120] on span "גג רעפים" at bounding box center [529, 117] width 51 height 17
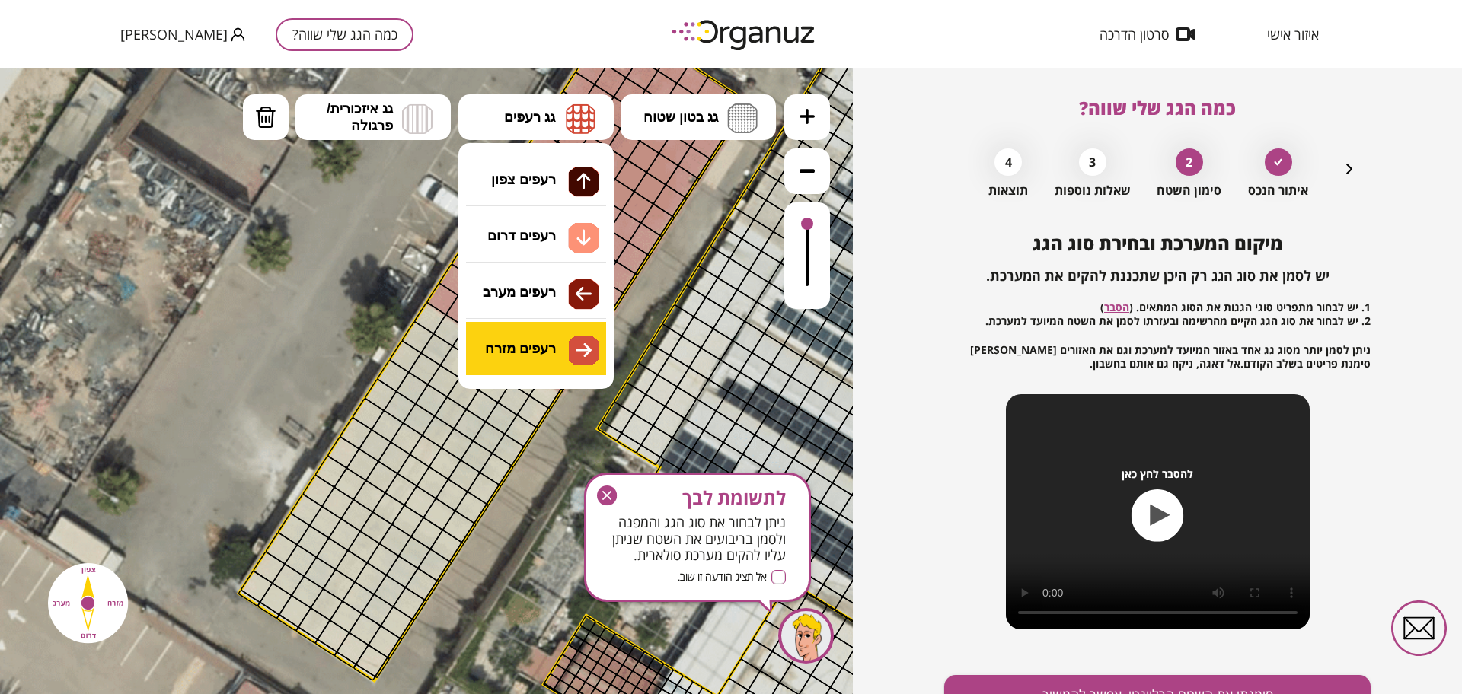
click at [579, 349] on div ".st0 { fill: #FFFFFF; } 10" at bounding box center [426, 382] width 853 height 626
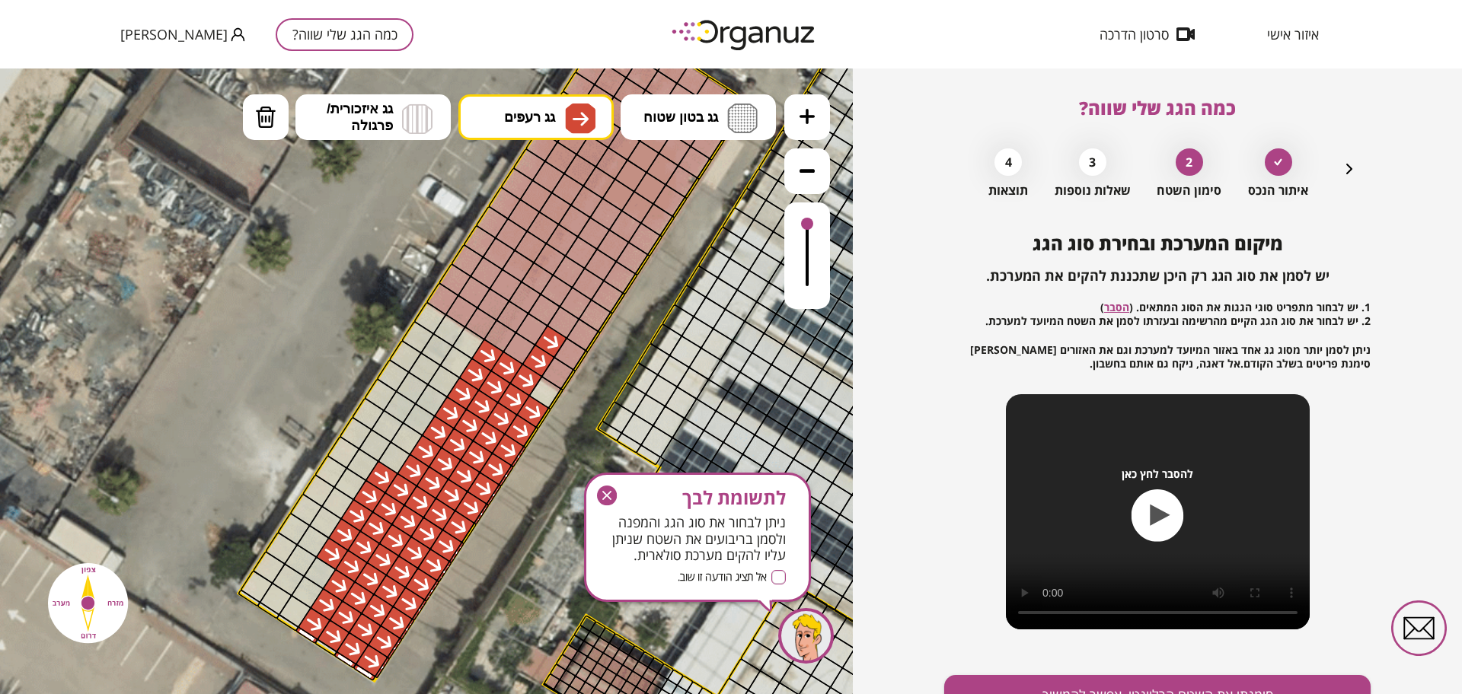
drag, startPoint x: 499, startPoint y: 349, endPoint x: 493, endPoint y: 550, distance: 200.3
click at [480, 560] on div ".st0 { fill: #FFFFFF; }" at bounding box center [754, 367] width 3152 height 3152
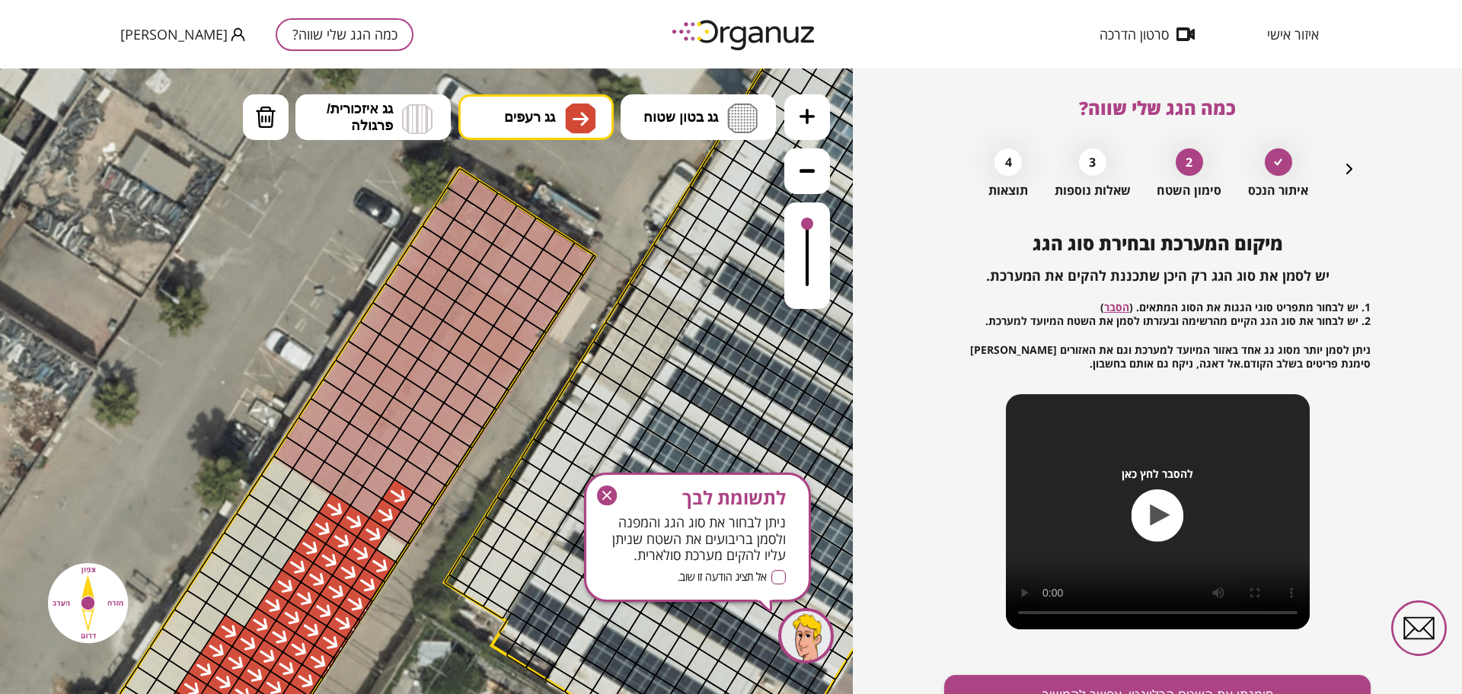
drag, startPoint x: 556, startPoint y: 472, endPoint x: 402, endPoint y: 627, distance: 218.0
click at [402, 627] on icon at bounding box center [601, 521] width 3152 height 3152
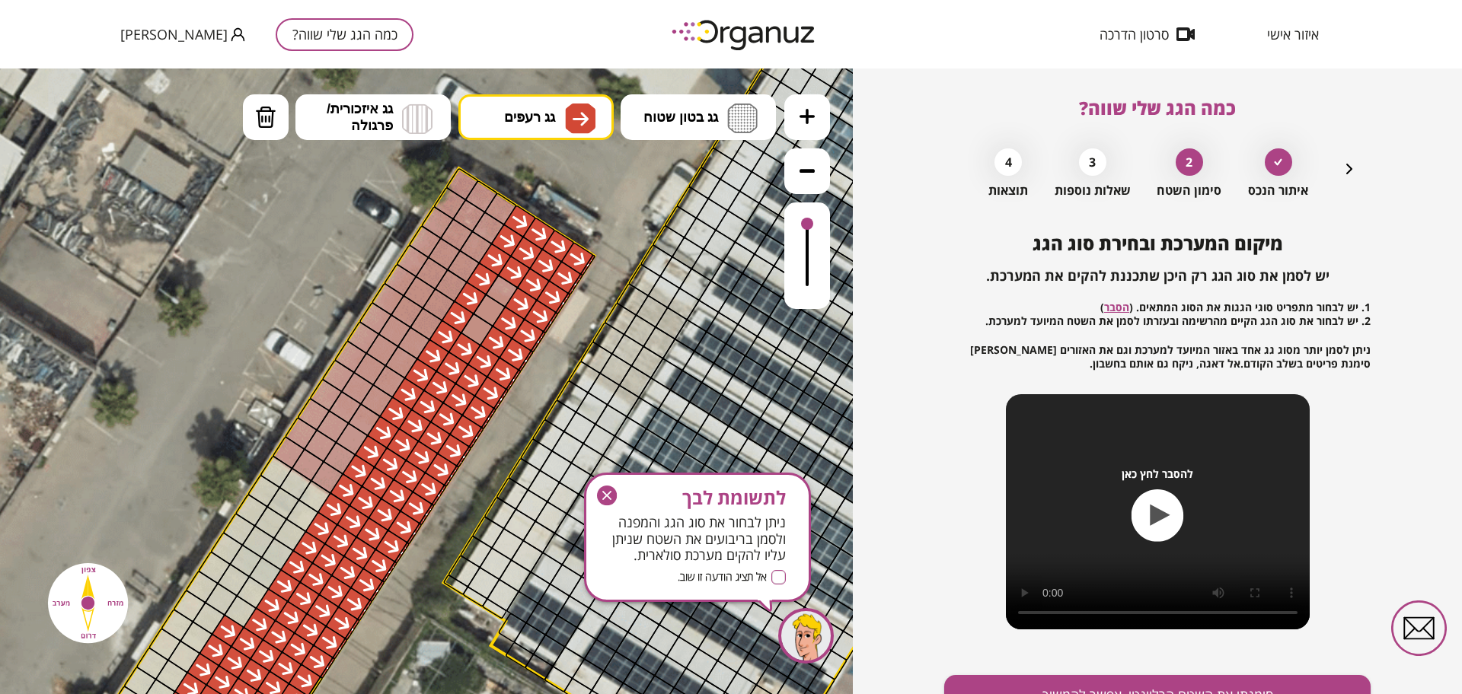
drag, startPoint x: 573, startPoint y: 253, endPoint x: 385, endPoint y: 538, distance: 341.2
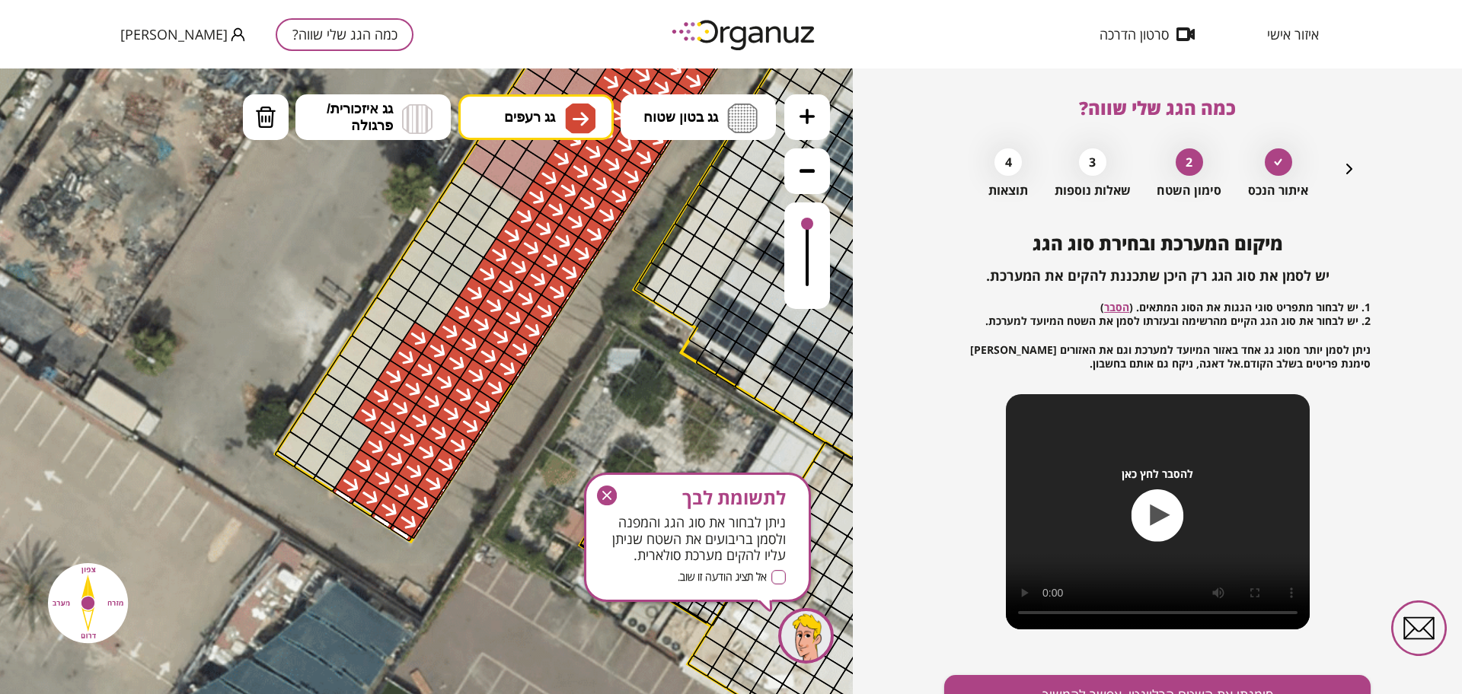
drag, startPoint x: 368, startPoint y: 659, endPoint x: 550, endPoint y: 397, distance: 319.9
click at [550, 397] on icon at bounding box center [790, 228] width 3152 height 3152
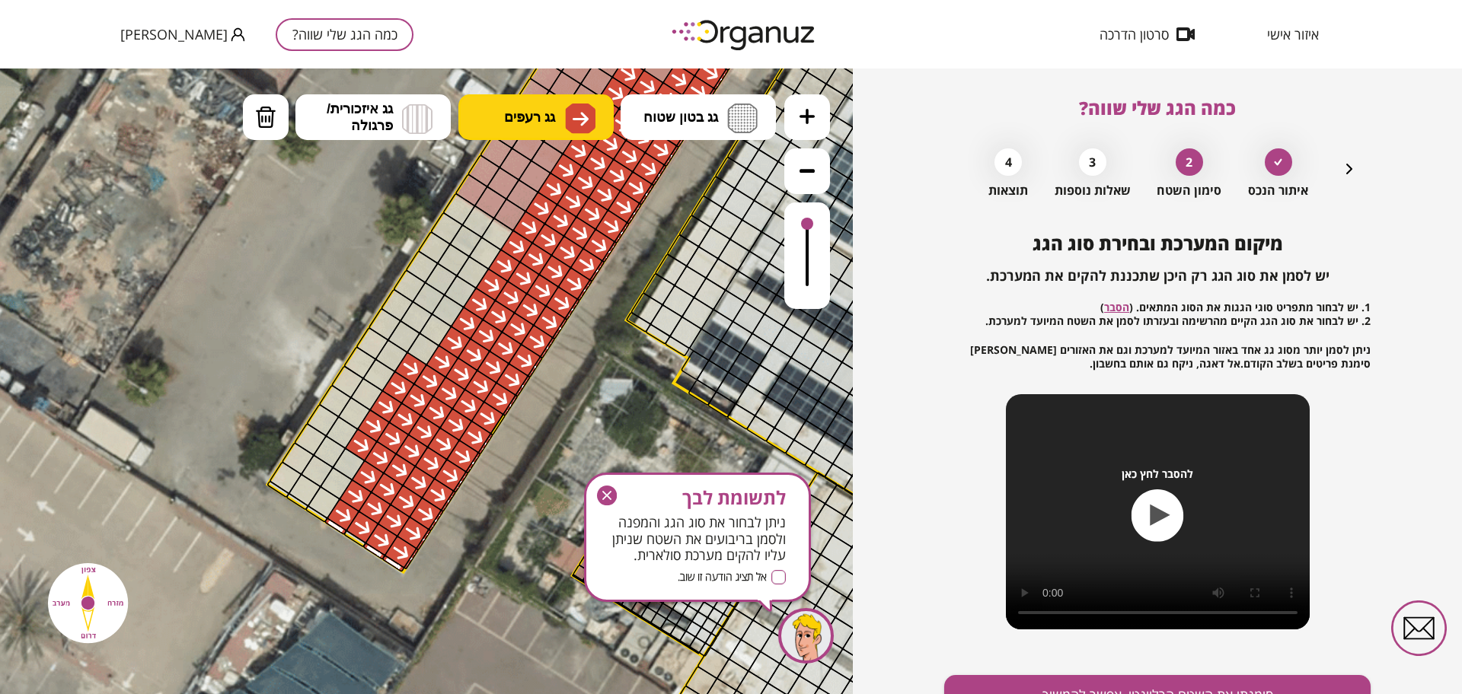
click at [572, 107] on img at bounding box center [580, 119] width 30 height 30
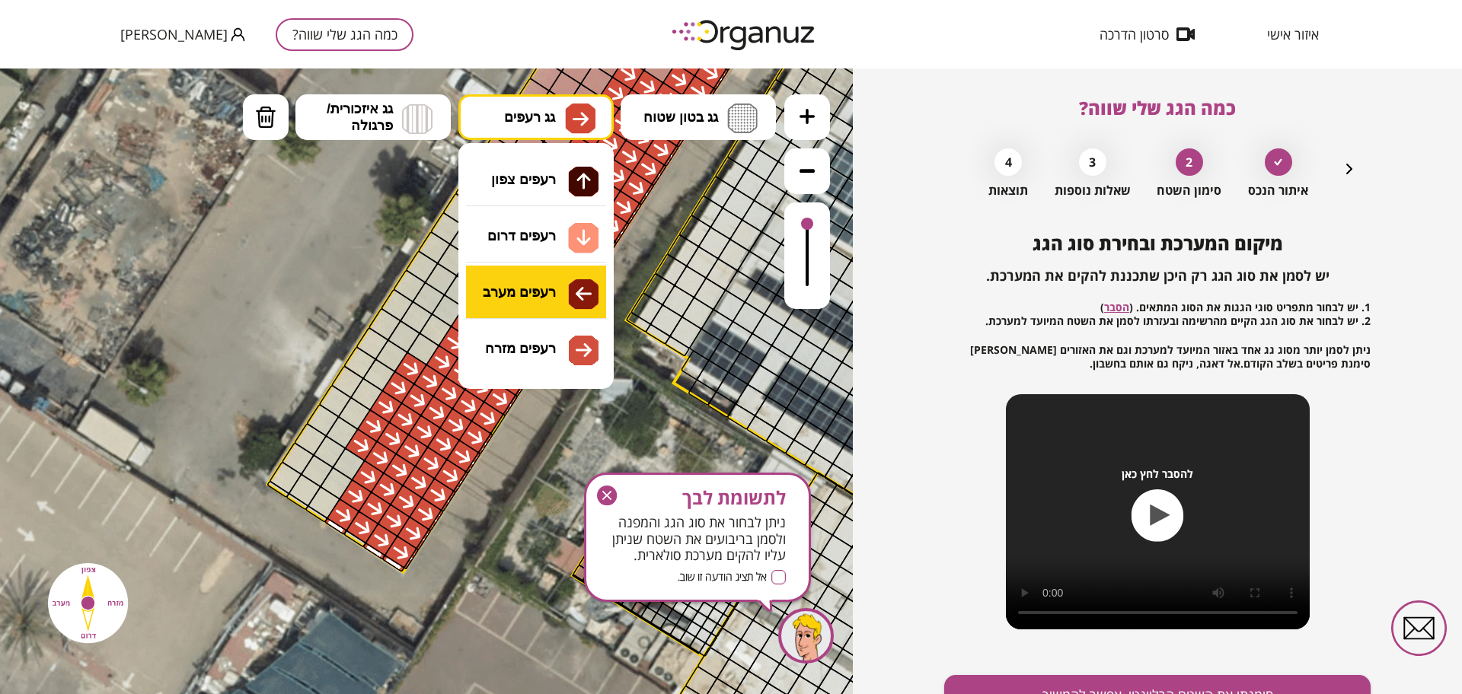
click at [519, 313] on div ".st0 { fill: #FFFFFF; } 10" at bounding box center [426, 382] width 853 height 626
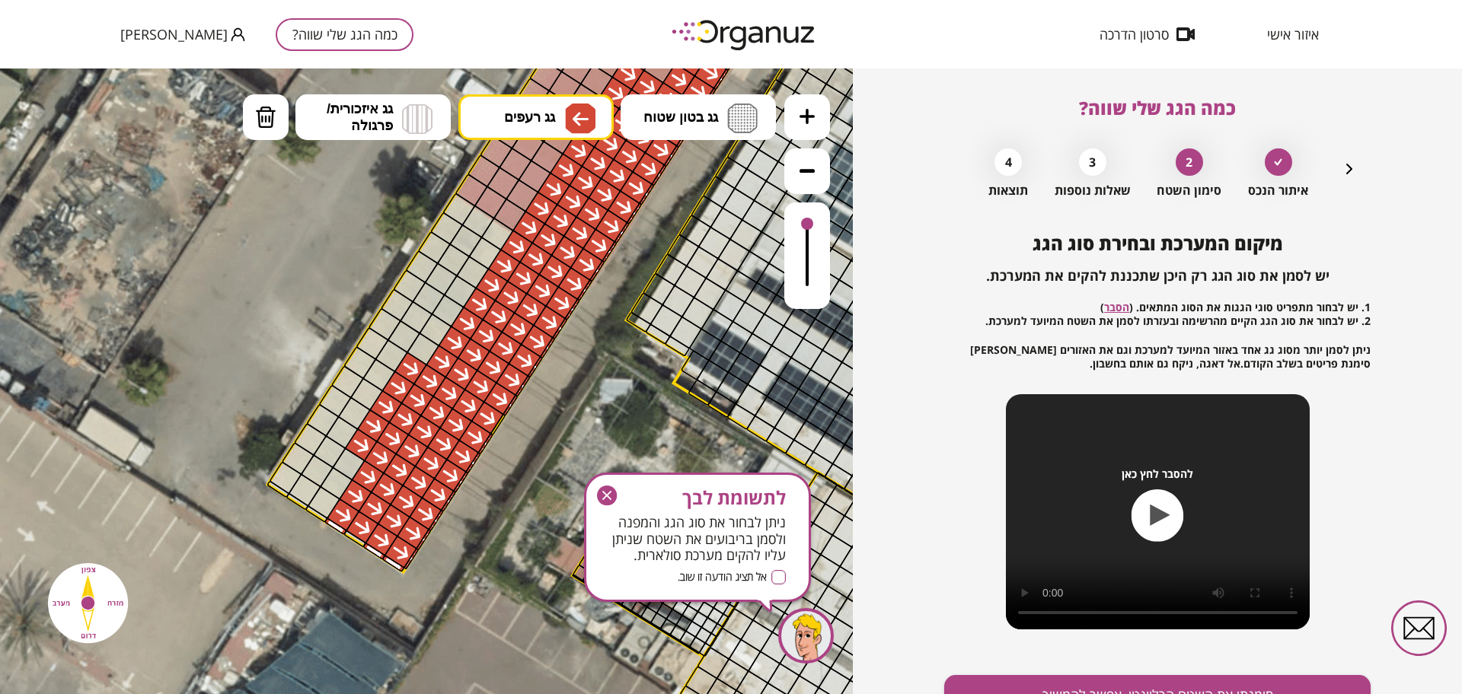
click at [535, 81] on div at bounding box center [533, 94] width 33 height 33
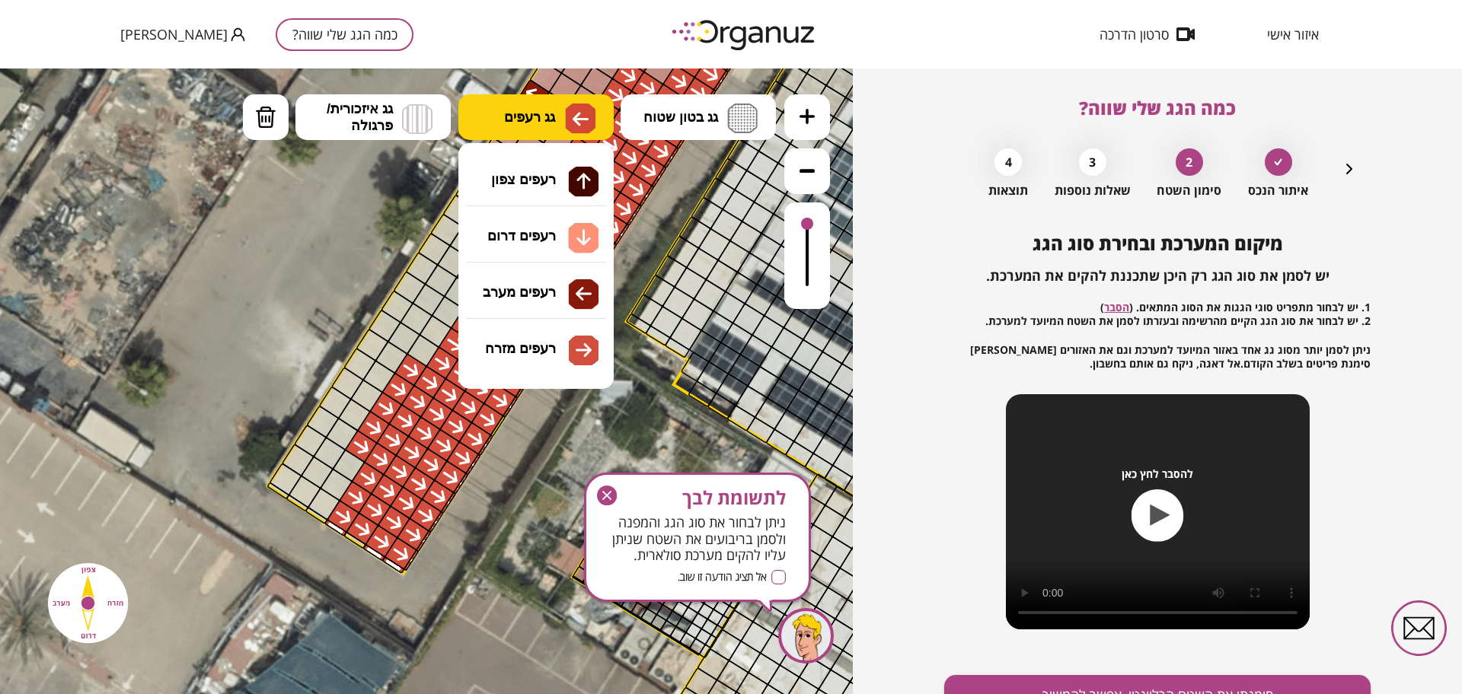
click at [533, 99] on button "גג רעפים" at bounding box center [535, 117] width 155 height 46
drag, startPoint x: 272, startPoint y: 225, endPoint x: 275, endPoint y: 324, distance: 98.2
click at [273, 226] on icon at bounding box center [783, 260] width 3152 height 3152
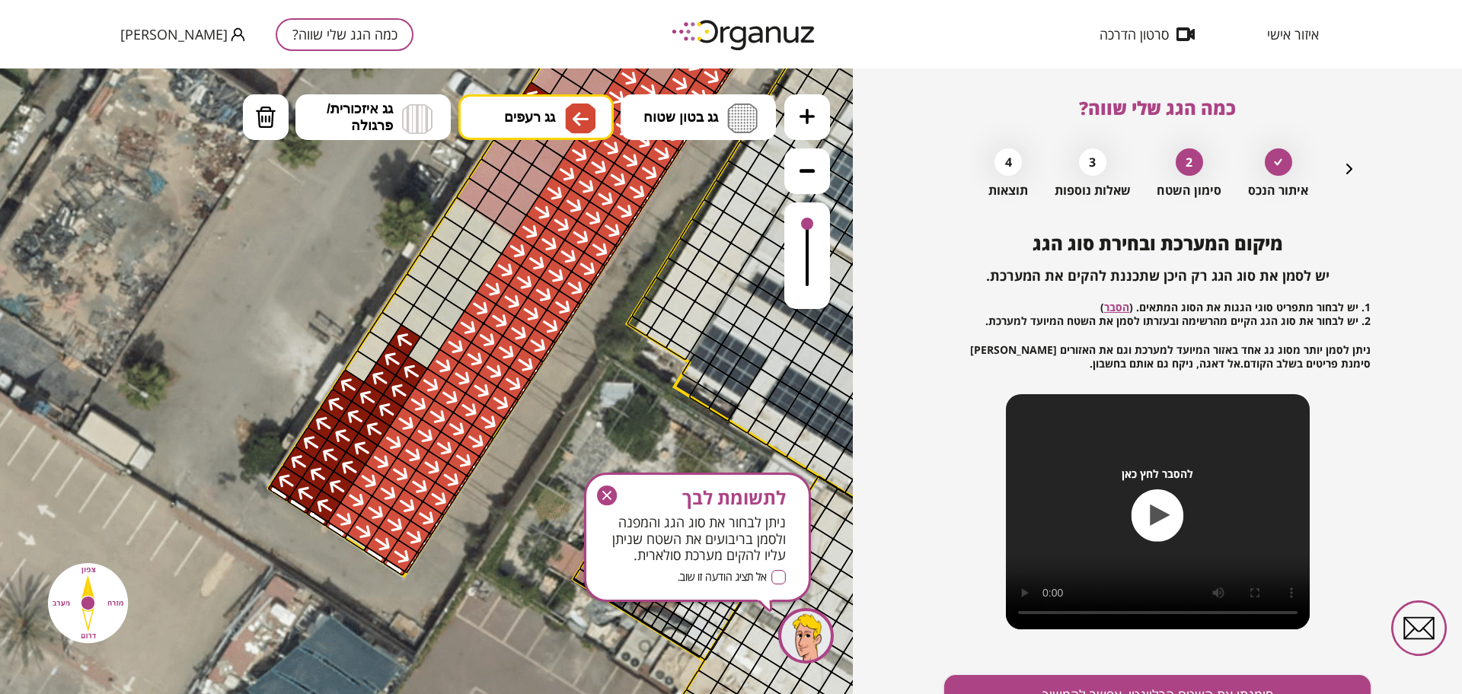
drag, startPoint x: 325, startPoint y: 416, endPoint x: 346, endPoint y: 460, distance: 48.3
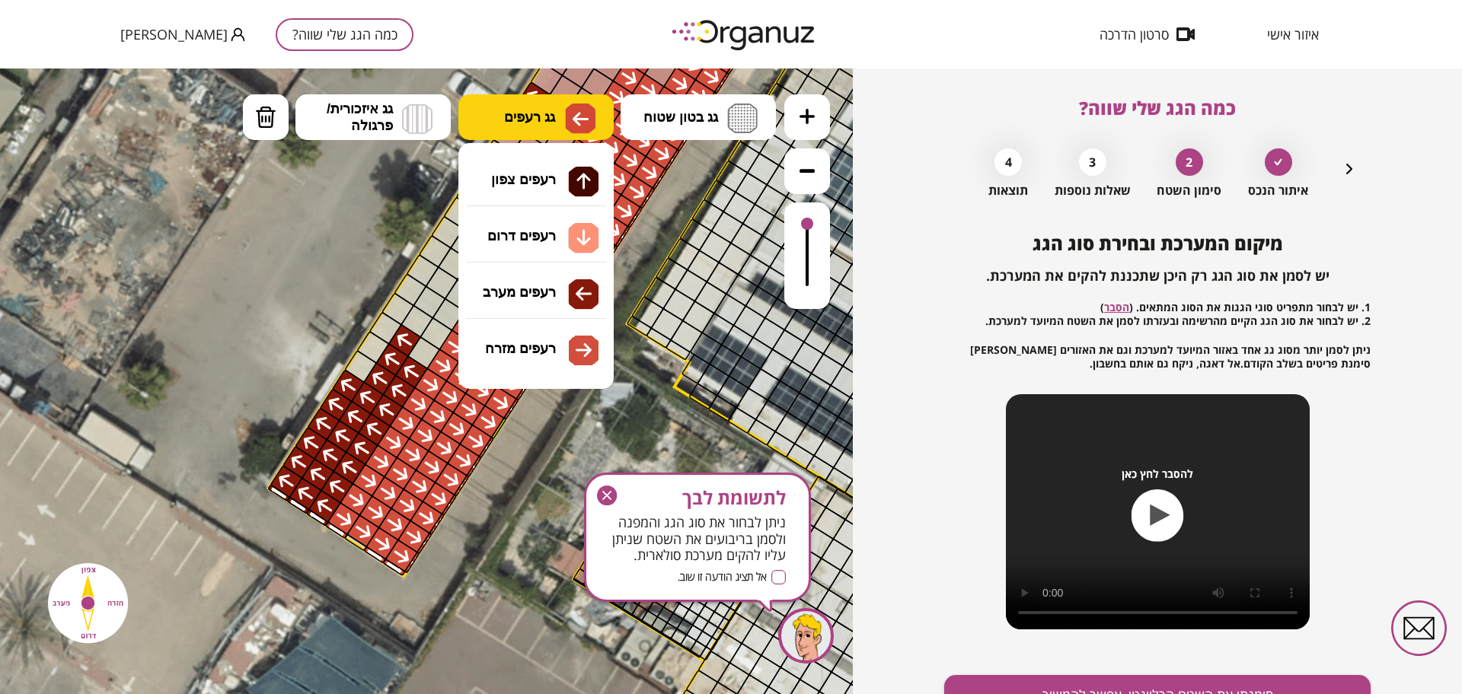
click at [582, 107] on img at bounding box center [580, 119] width 30 height 30
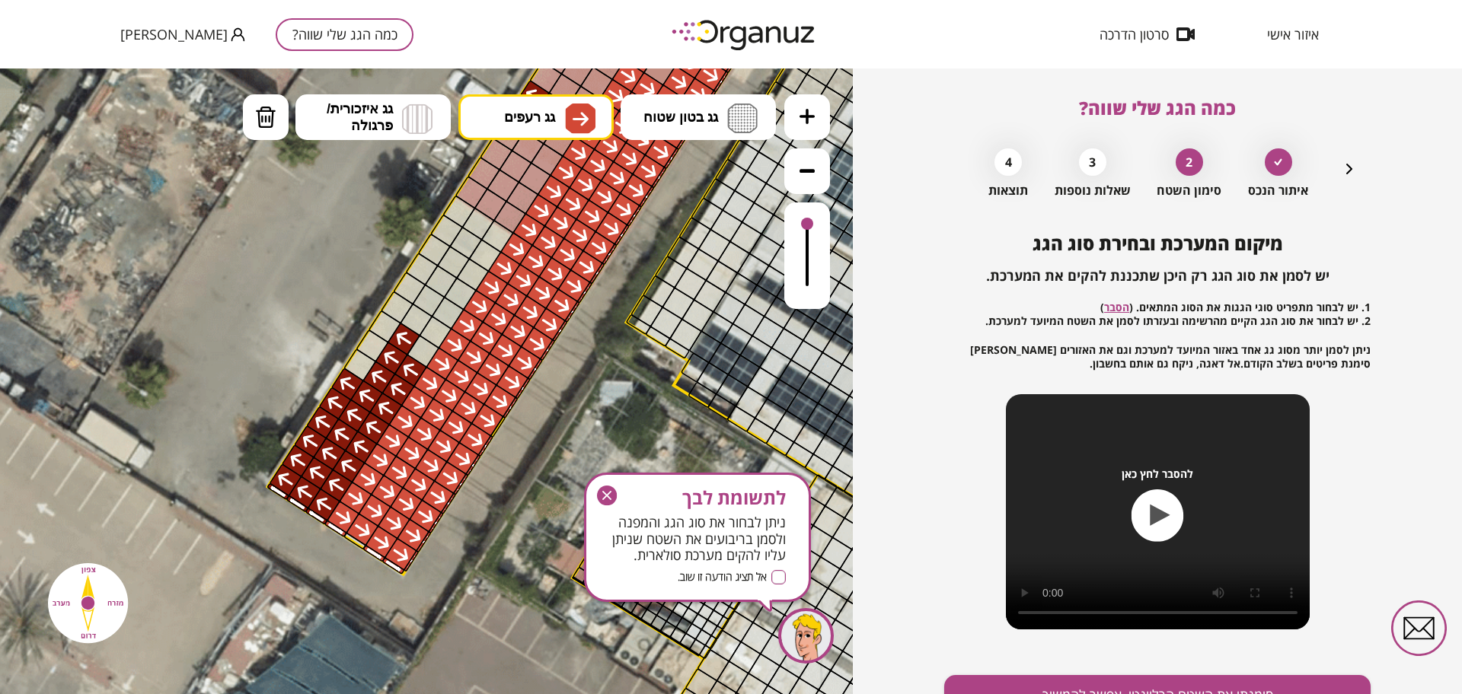
drag, startPoint x: 492, startPoint y: 359, endPoint x: 461, endPoint y: 368, distance: 31.6
click at [490, 356] on div ".st0 { fill: #FFFFFF; } 10" at bounding box center [426, 382] width 853 height 626
click at [356, 540] on div at bounding box center [355, 540] width 24 height 18
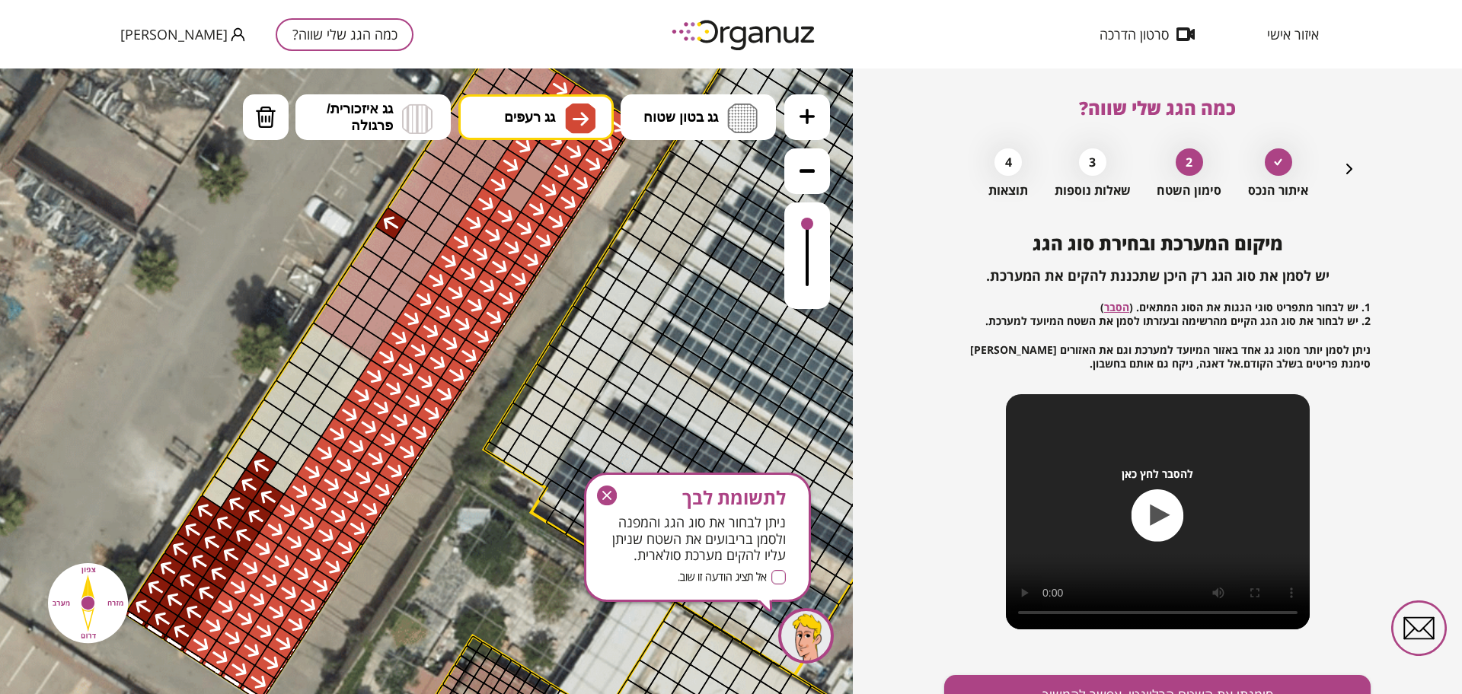
drag, startPoint x: 340, startPoint y: 318, endPoint x: 197, endPoint y: 447, distance: 191.9
click at [197, 447] on icon at bounding box center [640, 388] width 3152 height 3152
click at [569, 100] on button "גג רעפים" at bounding box center [535, 117] width 155 height 46
click at [531, 285] on div ".st0 { fill: #FFFFFF; } 10" at bounding box center [426, 382] width 853 height 626
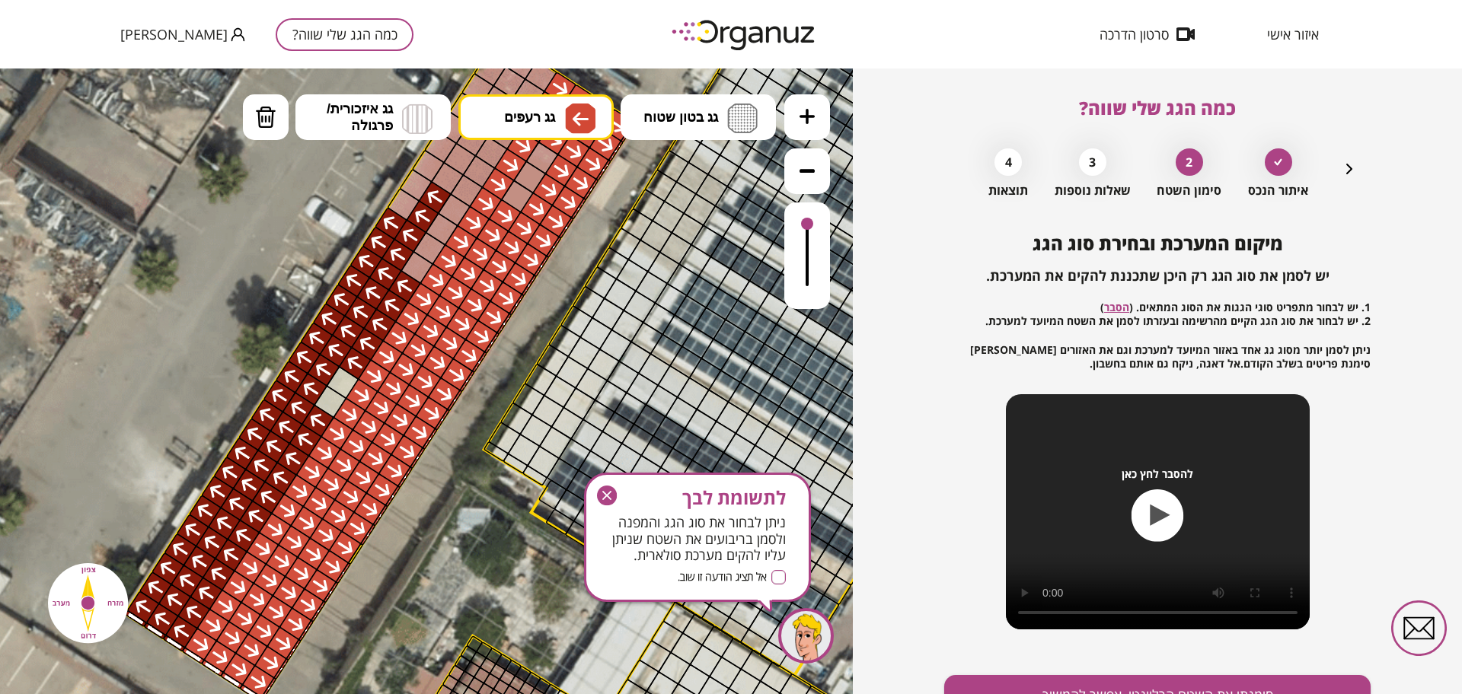
drag, startPoint x: 391, startPoint y: 277, endPoint x: 289, endPoint y: 365, distance: 134.9
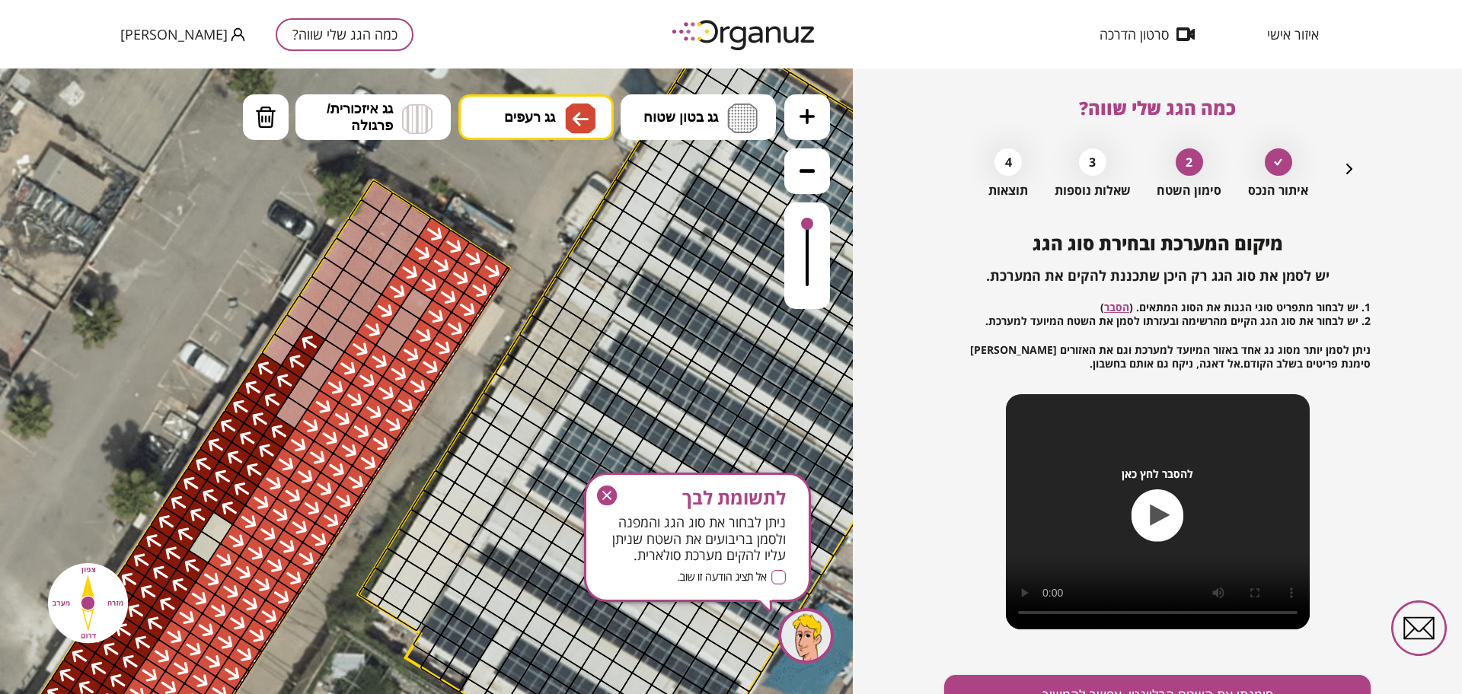
drag, startPoint x: 282, startPoint y: 281, endPoint x: 154, endPoint y: 441, distance: 204.7
click at [154, 441] on icon at bounding box center [515, 533] width 3152 height 3152
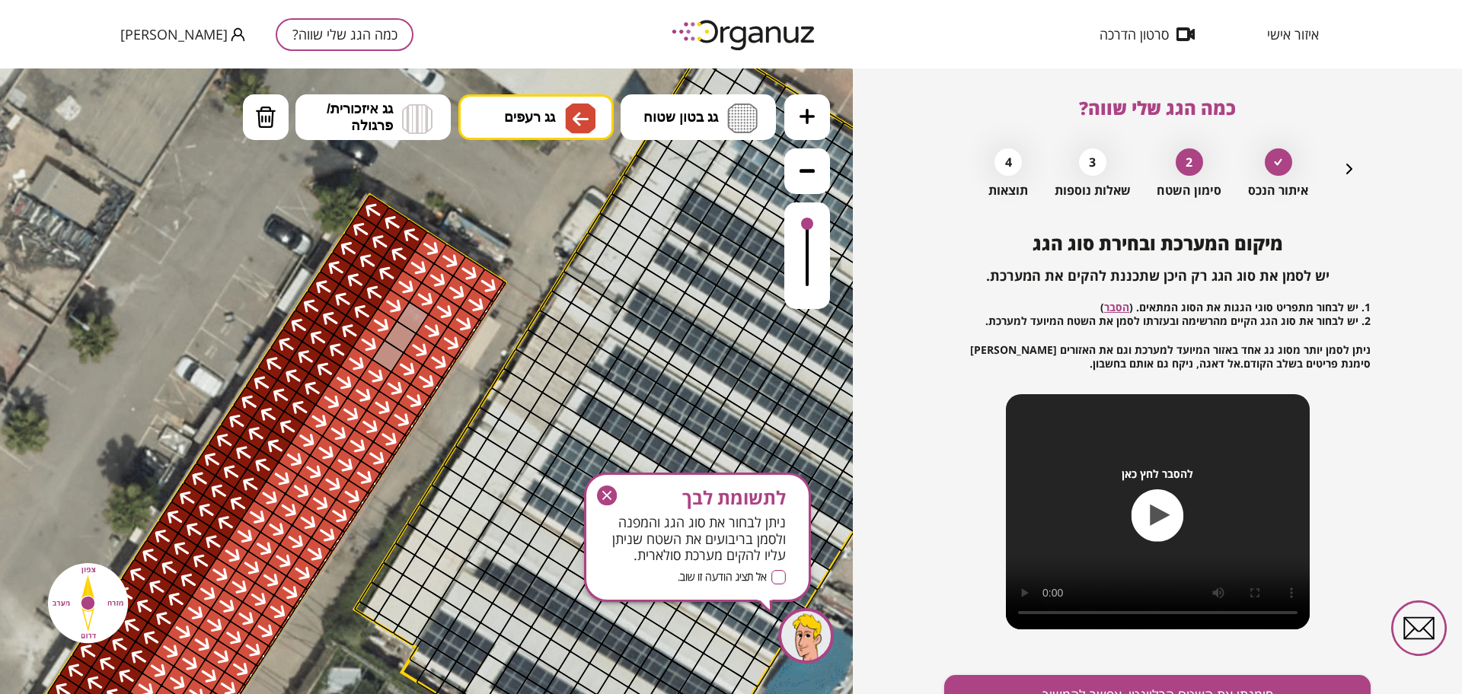
drag, startPoint x: 420, startPoint y: 232, endPoint x: 269, endPoint y: 401, distance: 226.4
click at [563, 131] on button "גג רעפים" at bounding box center [535, 117] width 155 height 46
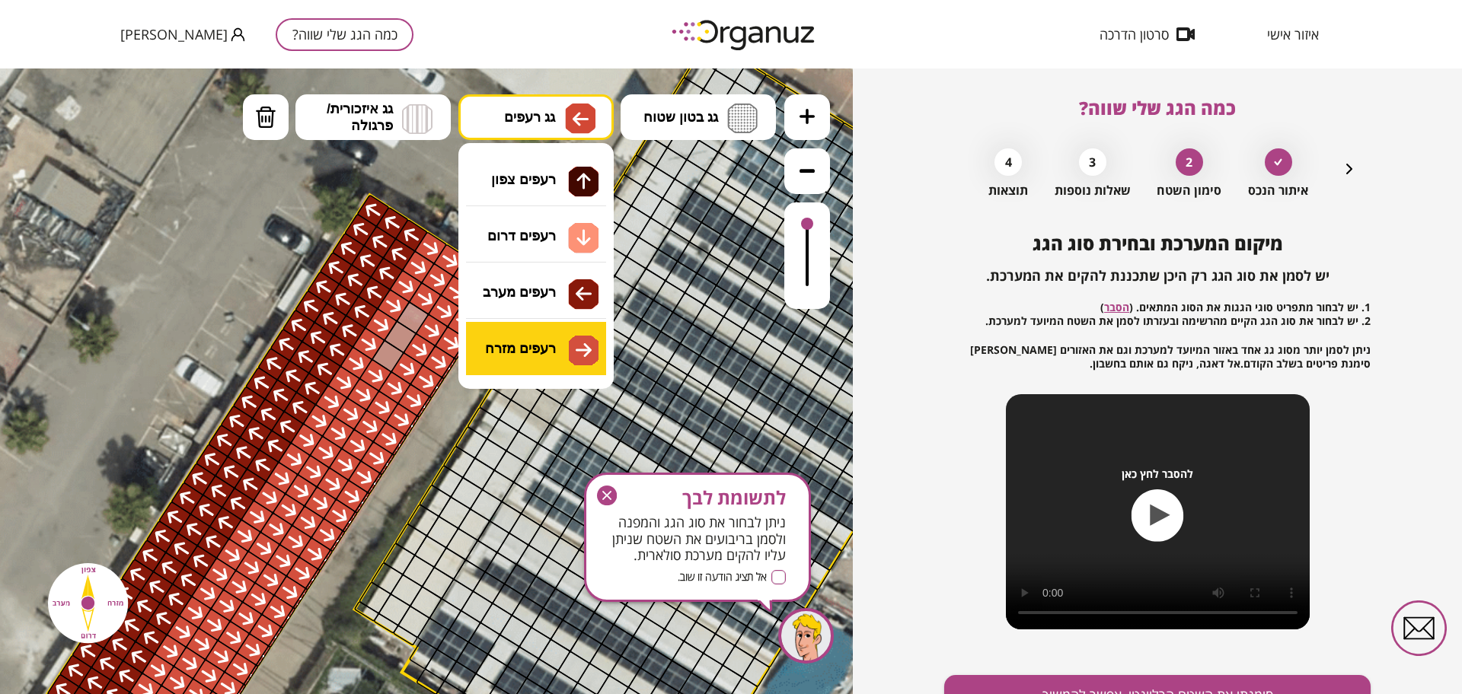
click at [569, 347] on div ".st0 { fill: #FFFFFF; } 10" at bounding box center [426, 382] width 853 height 626
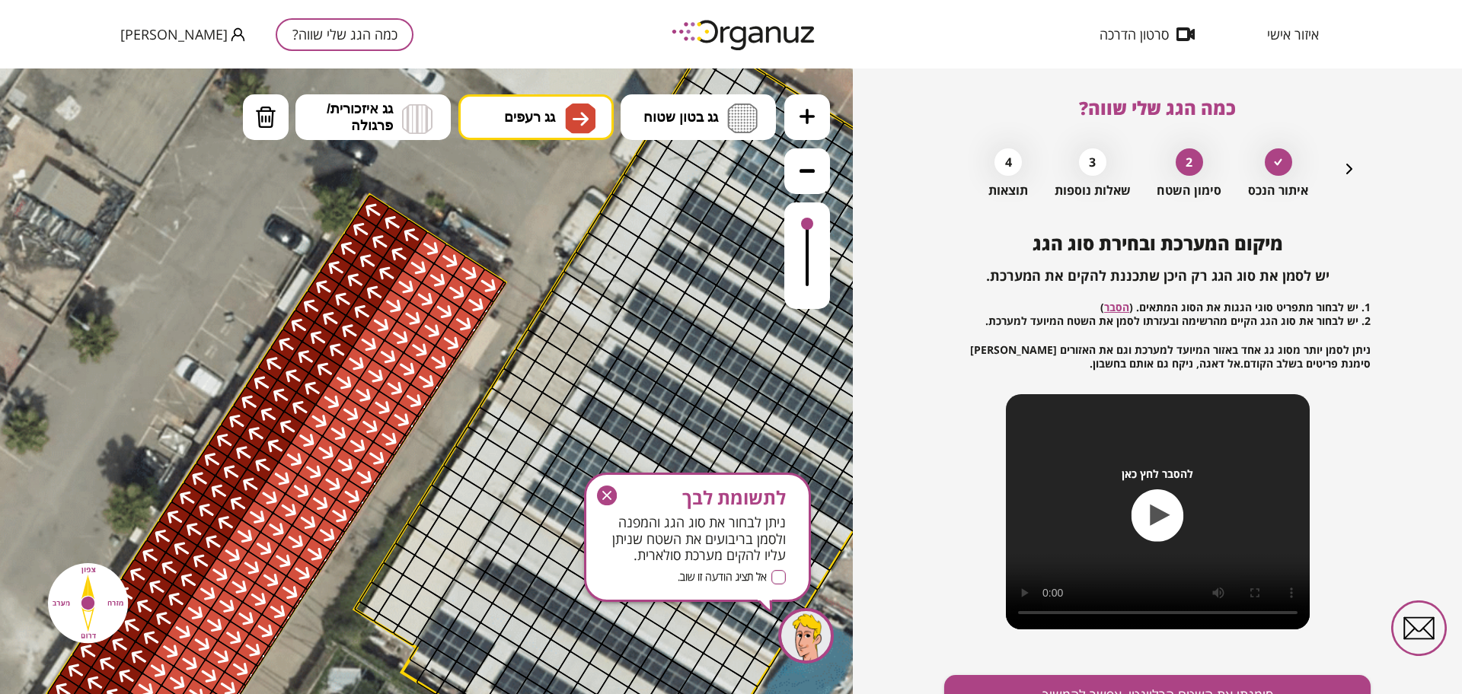
drag, startPoint x: 427, startPoint y: 308, endPoint x: 354, endPoint y: 411, distance: 126.7
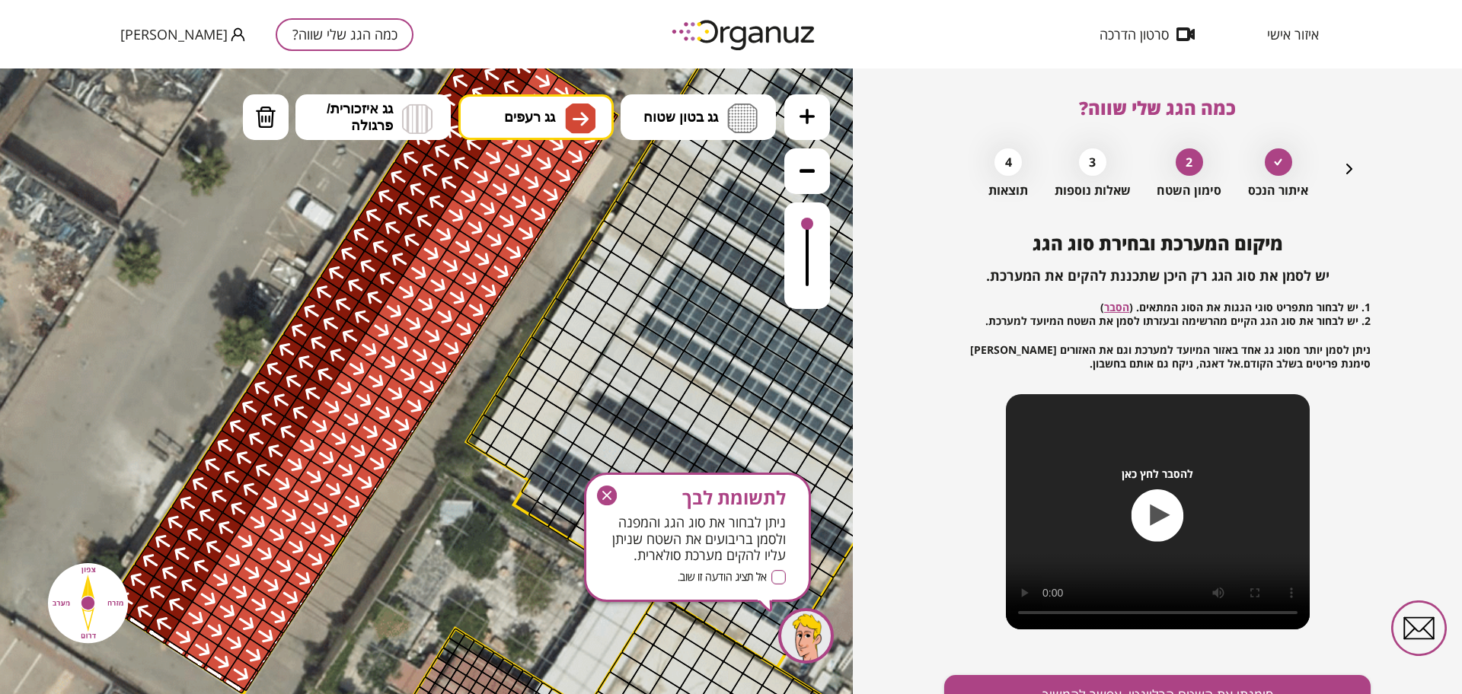
drag, startPoint x: 505, startPoint y: 406, endPoint x: 540, endPoint y: 278, distance: 132.4
click at [540, 278] on icon at bounding box center [623, 380] width 3152 height 3152
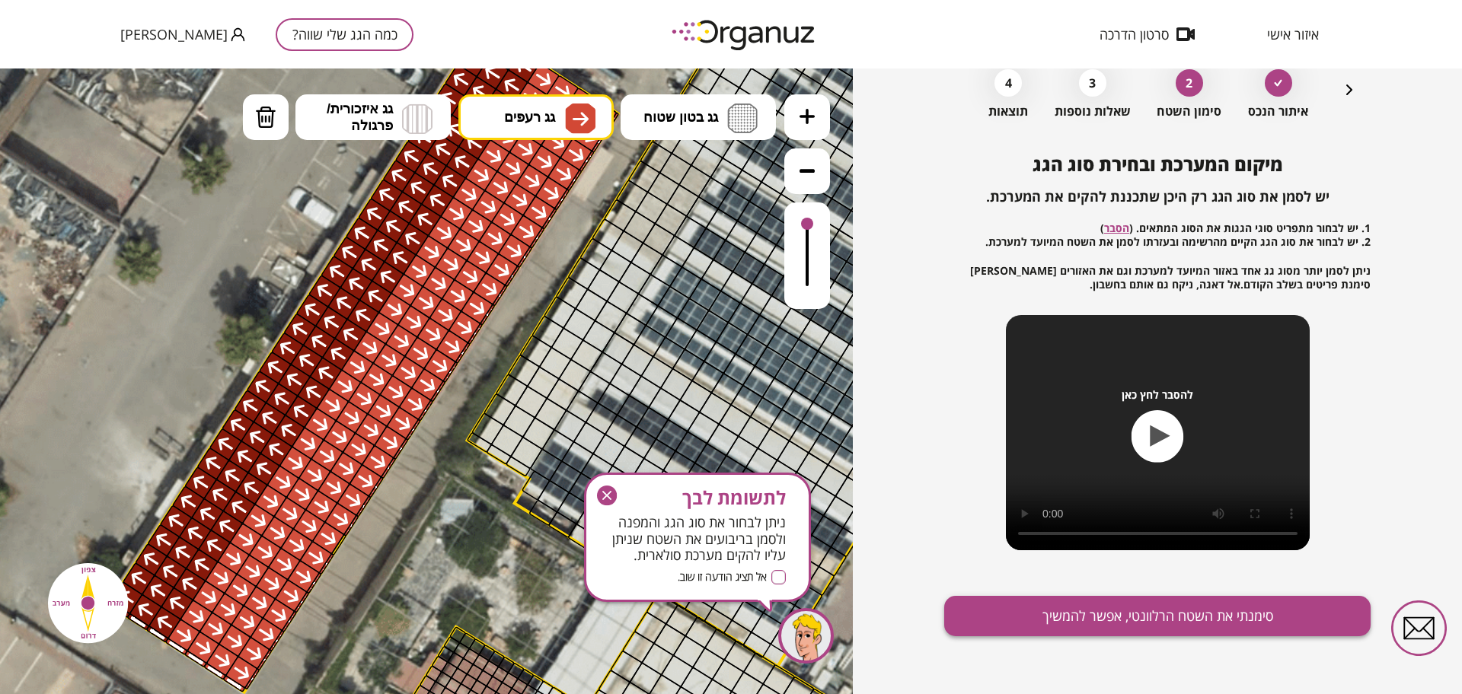
click at [1093, 601] on button "סימנתי את השטח הרלוונטי, אפשר להמשיך" at bounding box center [1157, 616] width 426 height 40
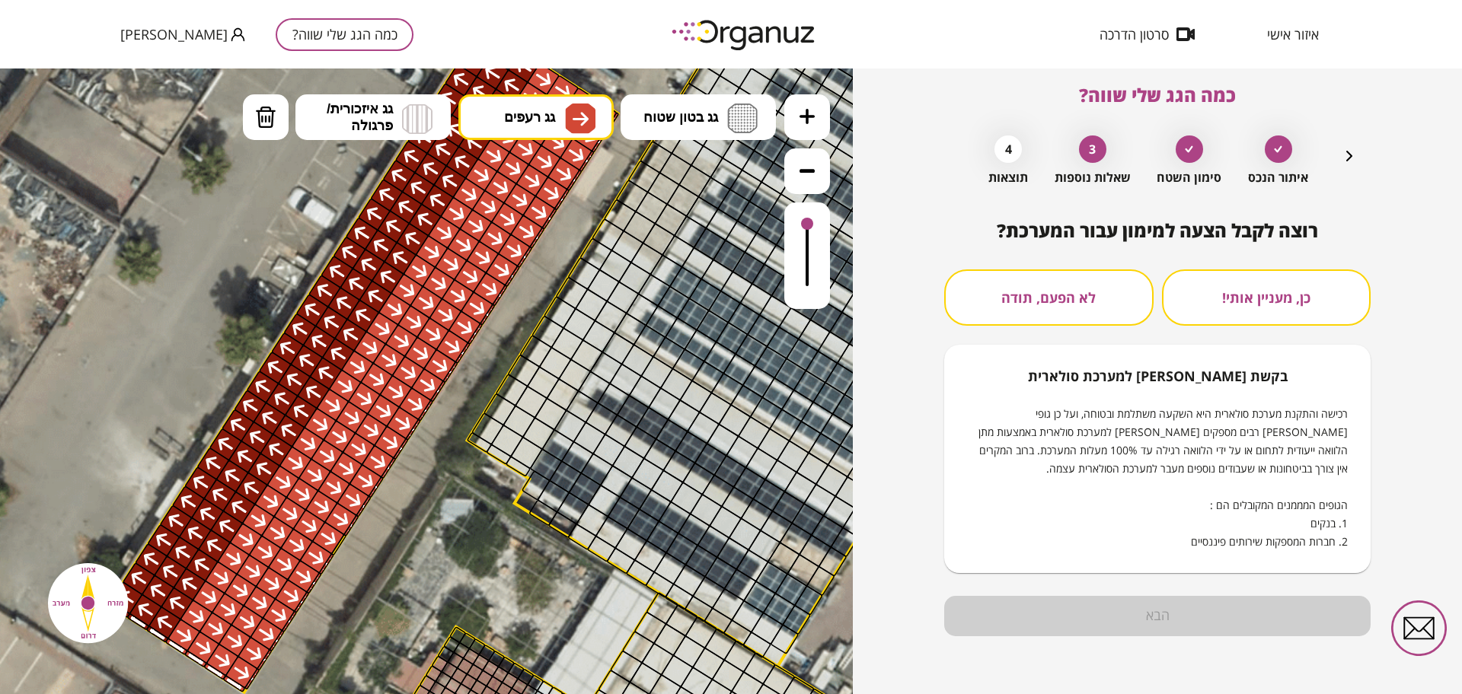
scroll to position [13, 0]
click at [1127, 305] on button "לא הפעם, תודה" at bounding box center [1048, 297] width 209 height 56
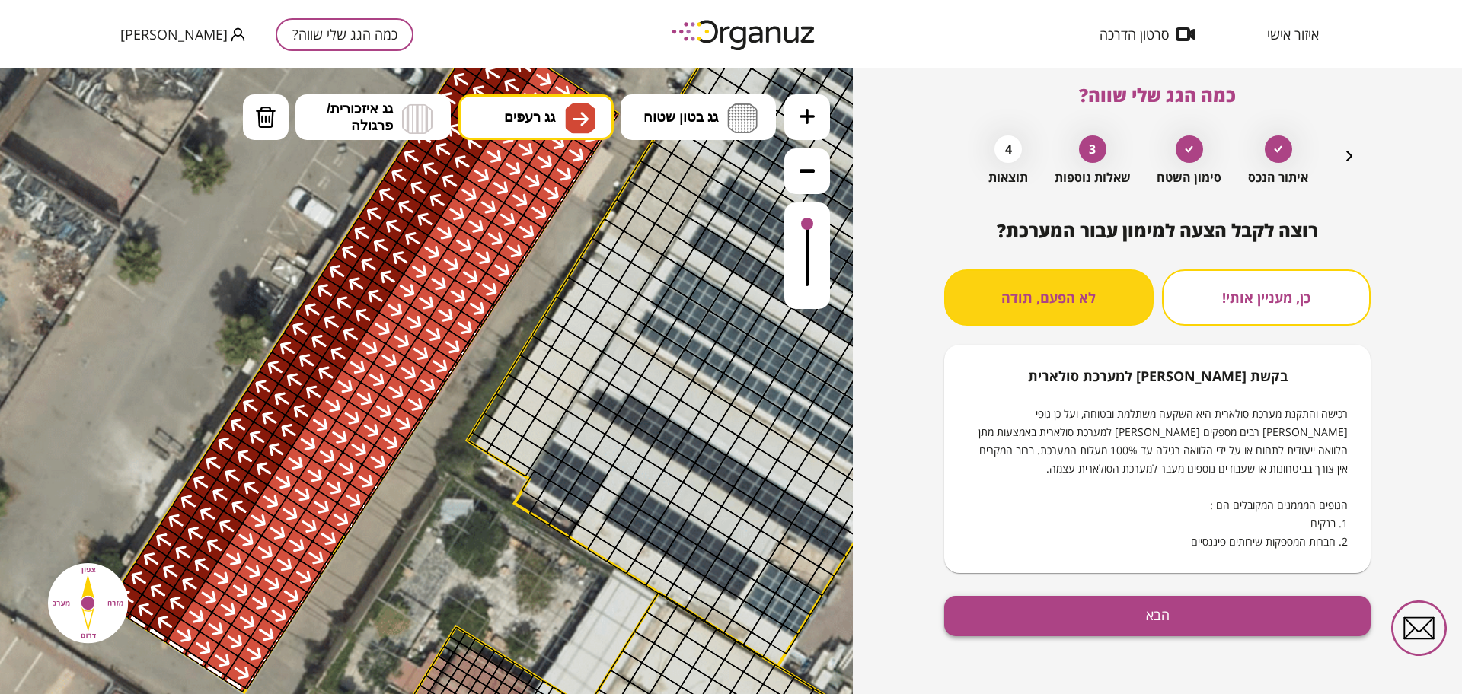
click at [1172, 658] on div "רוצה לקבל הצעה למימון עבור המערכת? כן, מעניין אותי! לא הפעם, תודה בקשת [PERSON_…" at bounding box center [1157, 457] width 426 height 474
click at [1195, 604] on button "הבא" at bounding box center [1157, 616] width 426 height 40
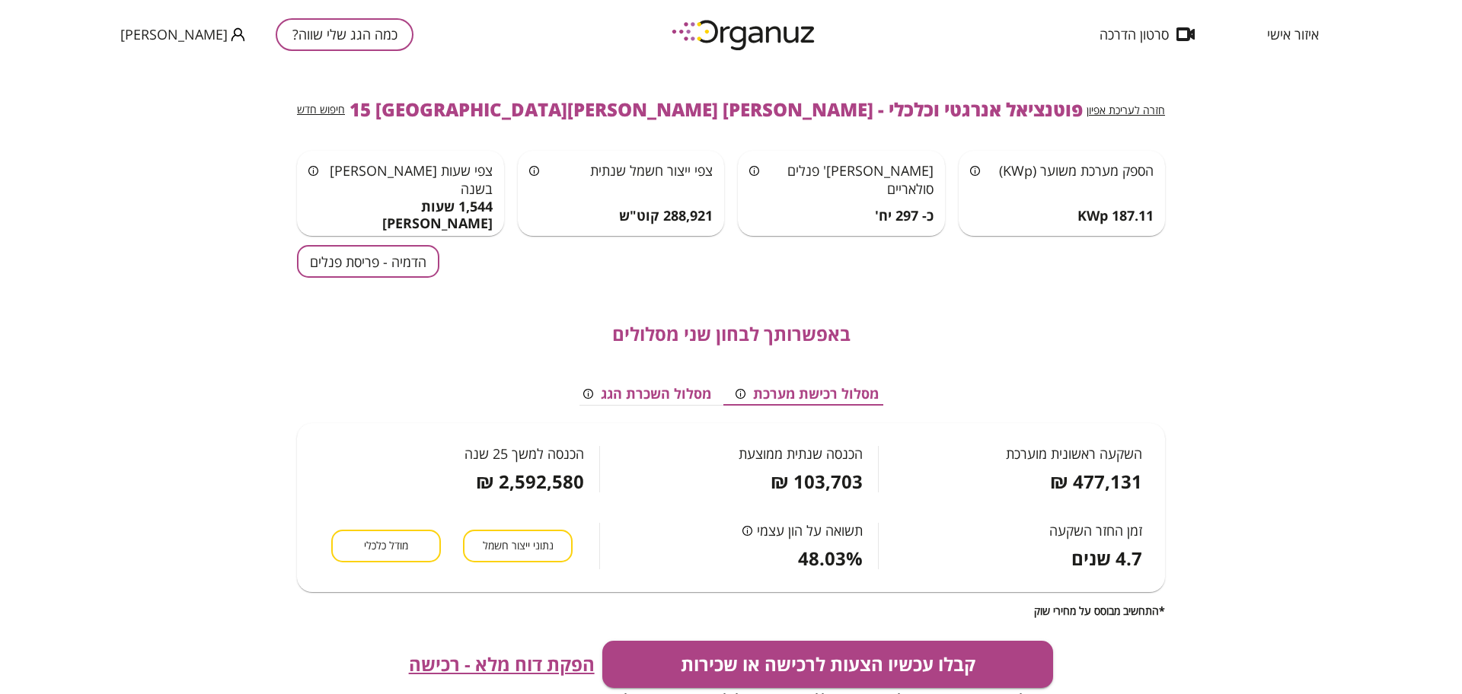
click at [401, 266] on button "הדמיה - פריסת פנלים" at bounding box center [368, 261] width 142 height 33
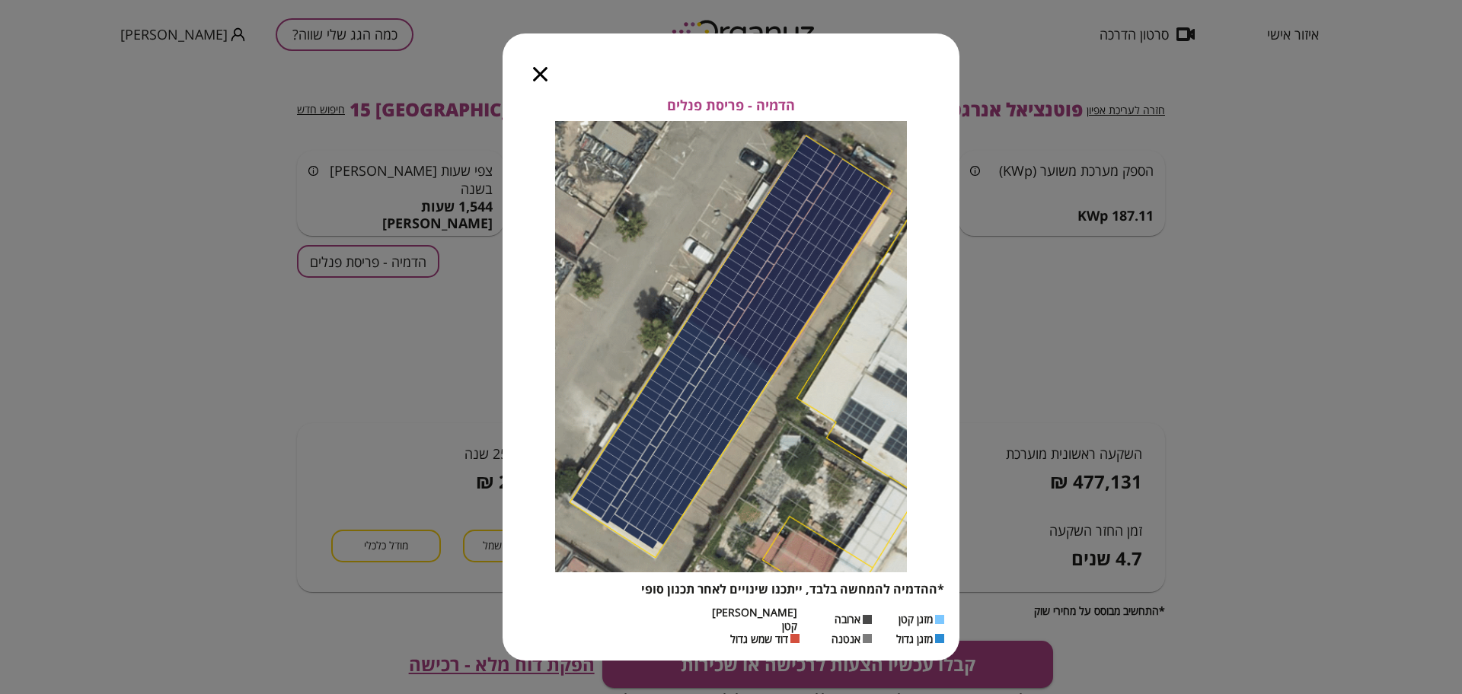
click at [547, 78] on icon "button" at bounding box center [540, 74] width 14 height 14
